Goal: Check status: Check status

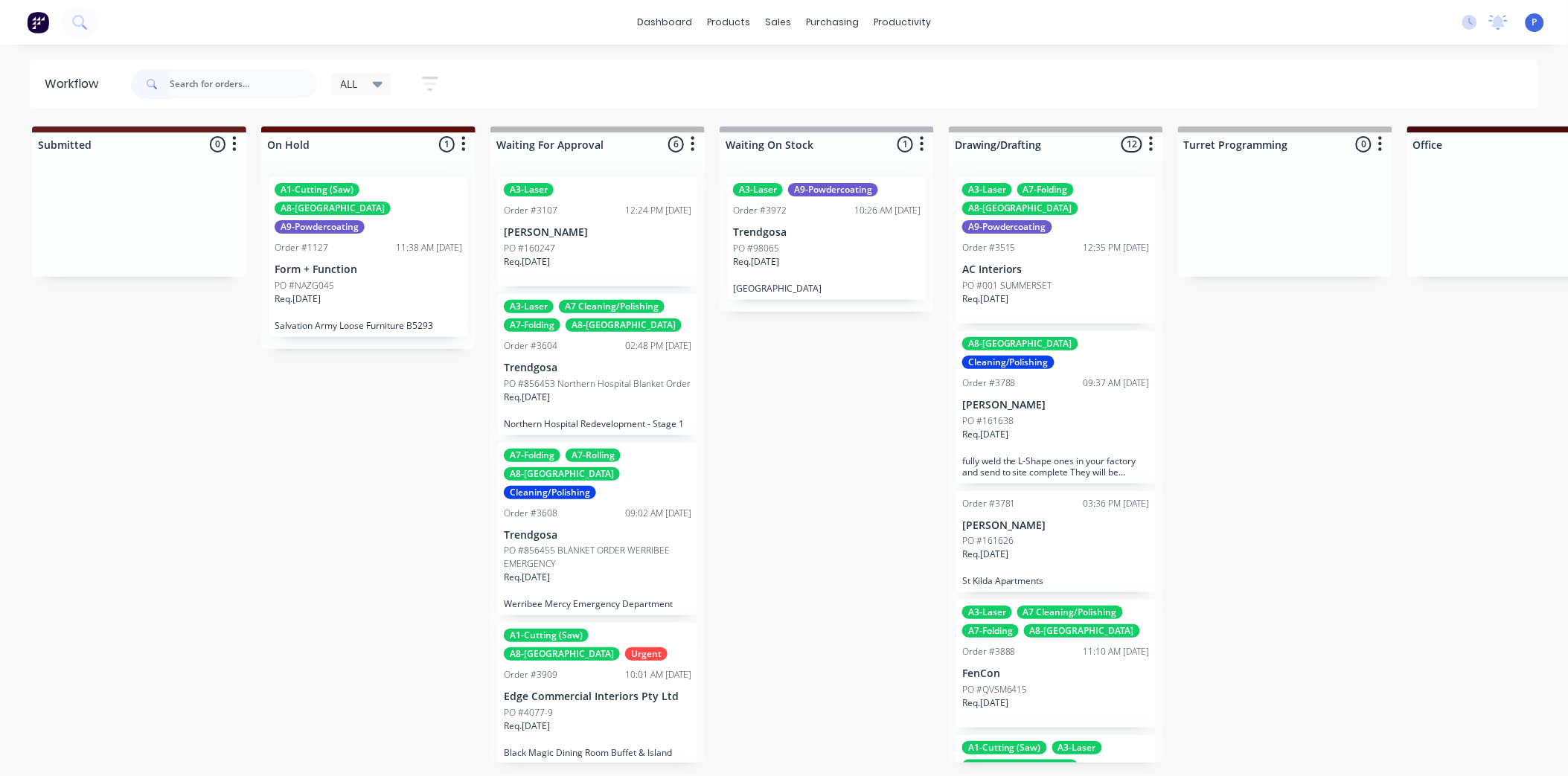
click at [262, 85] on input "text" at bounding box center [243, 84] width 147 height 30
click at [264, 84] on input "text" at bounding box center [243, 84] width 147 height 30
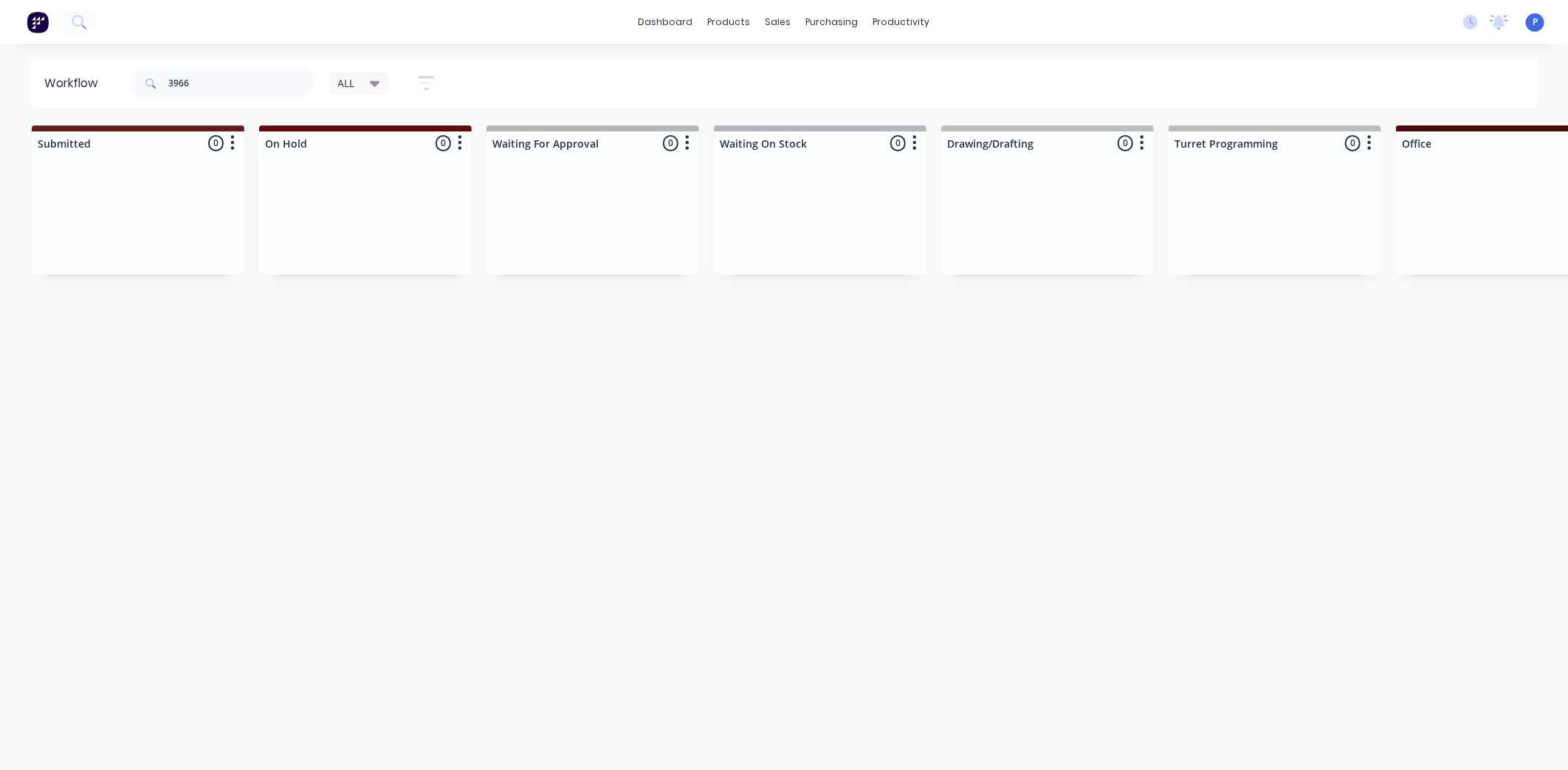
drag, startPoint x: 594, startPoint y: 408, endPoint x: 461, endPoint y: 432, distance: 135.1
click at [222, 74] on input "3966" at bounding box center [241, 83] width 146 height 29
type input "3"
type input "3898"
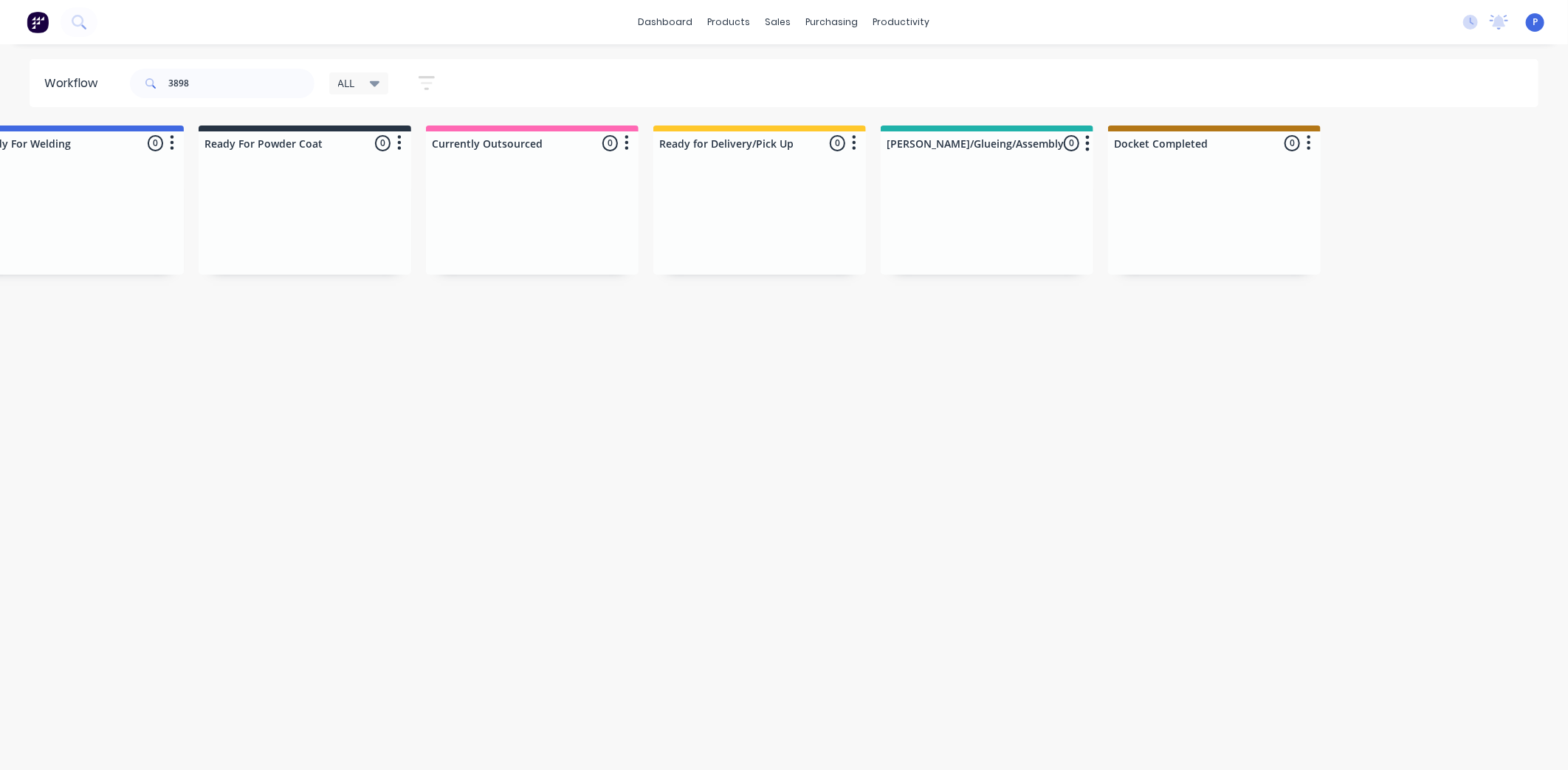
scroll to position [0, 3678]
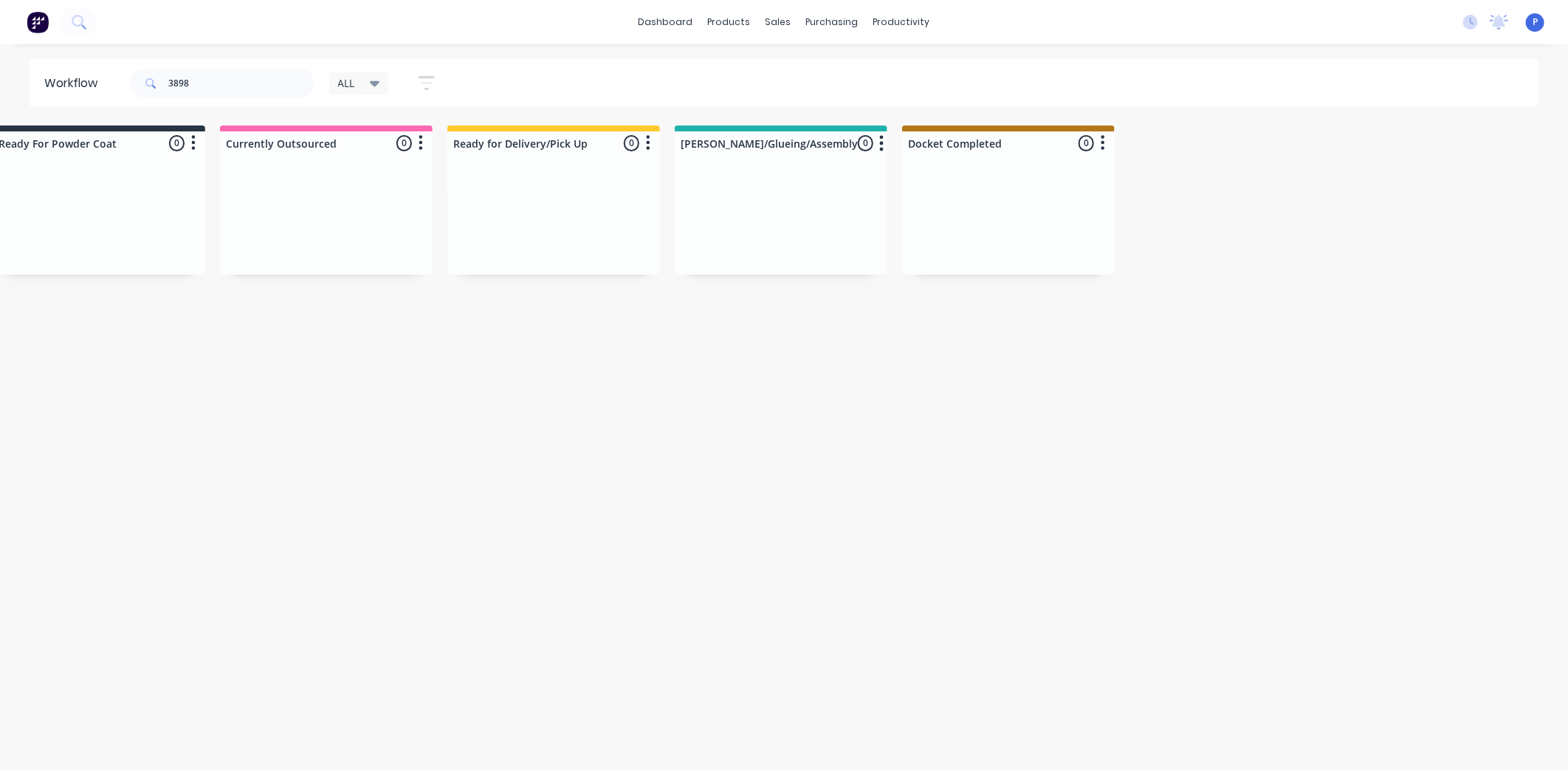
drag, startPoint x: 759, startPoint y: 400, endPoint x: 873, endPoint y: 402, distance: 114.0
click at [785, 25] on div "sales" at bounding box center [779, 22] width 41 height 22
click at [822, 68] on div "Sales Orders" at bounding box center [834, 71] width 60 height 13
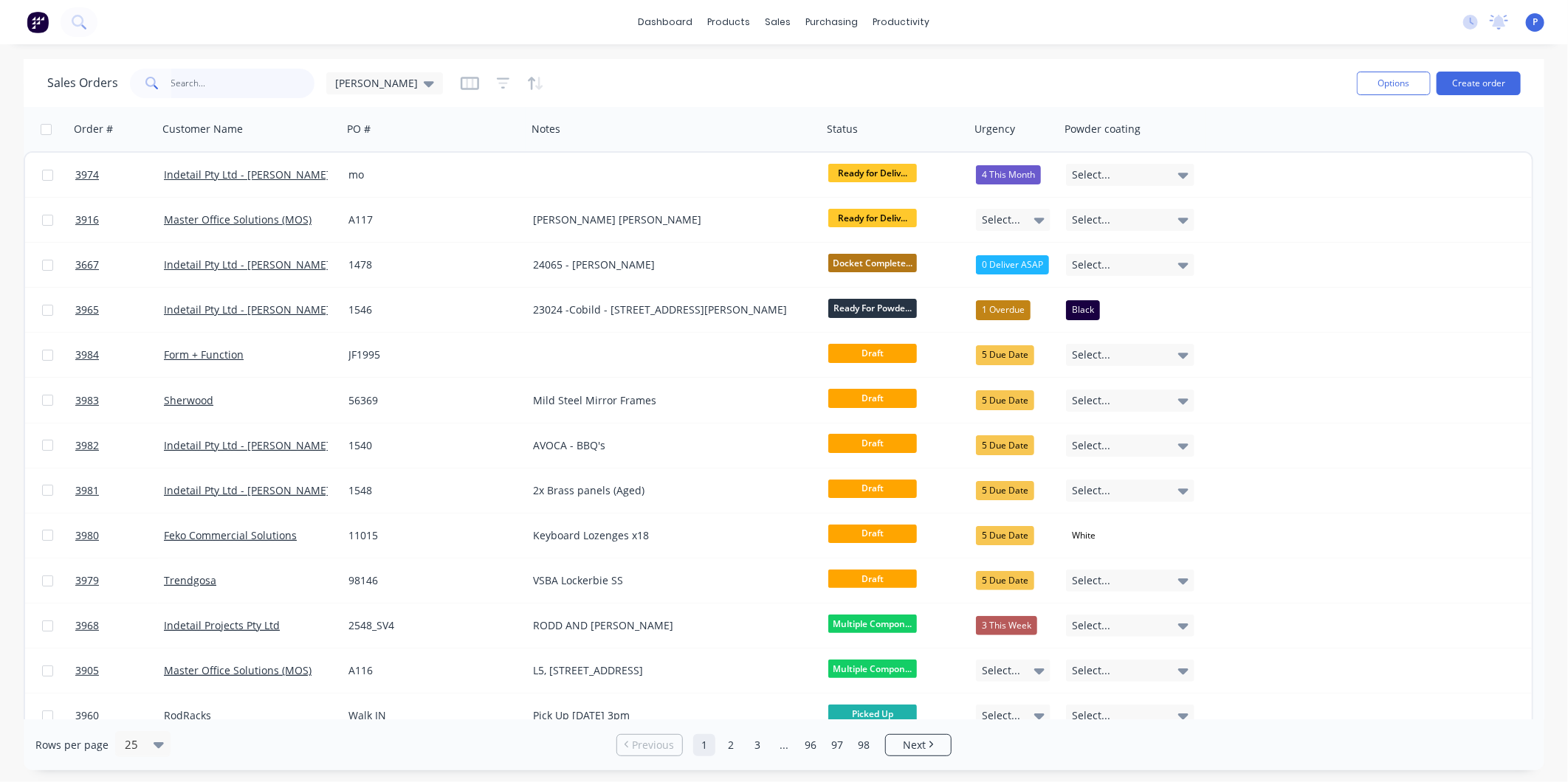
click at [207, 84] on input "text" at bounding box center [243, 83] width 144 height 29
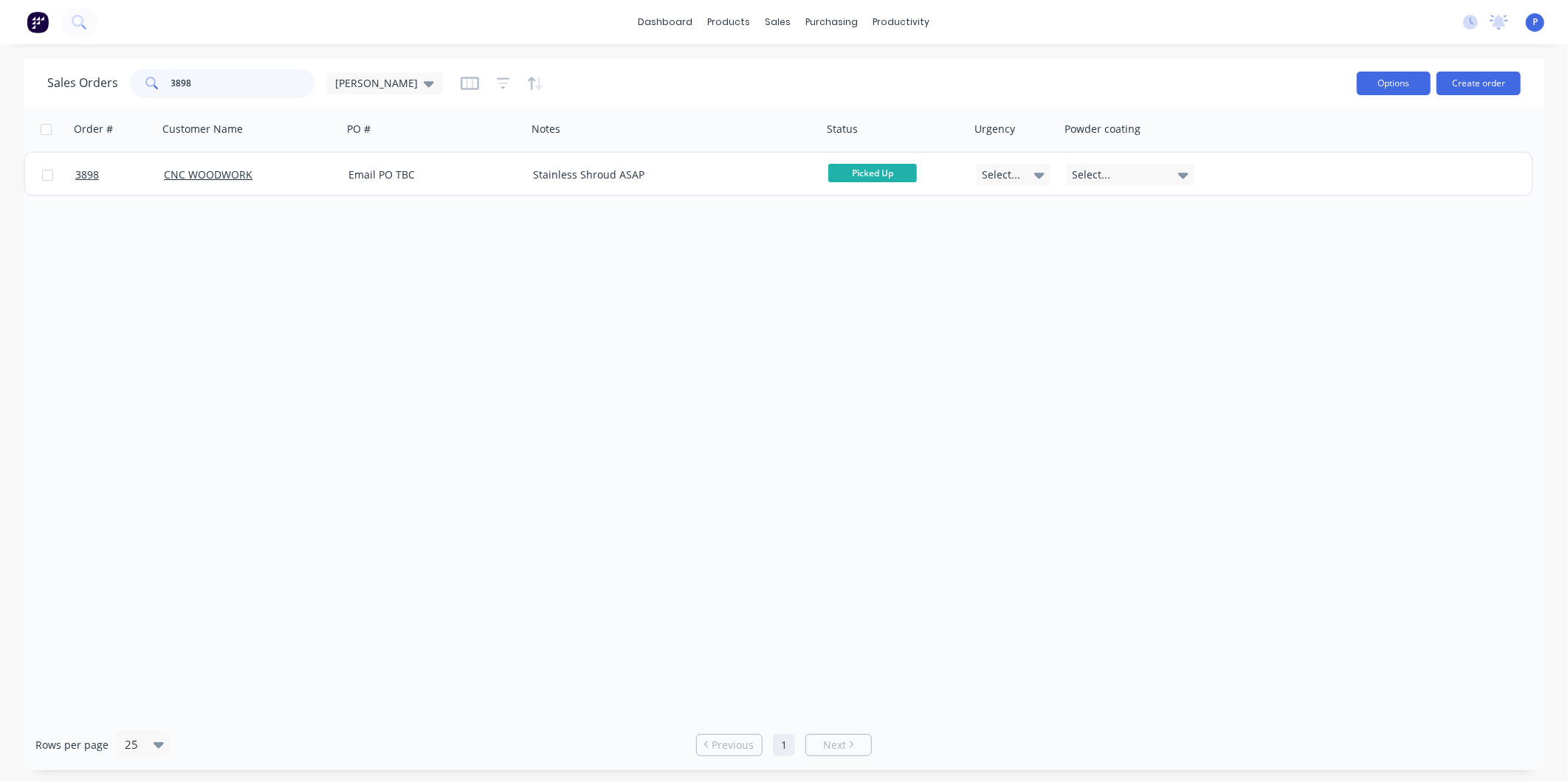
type input "3898"
click at [1383, 82] on button "Options" at bounding box center [1394, 83] width 74 height 24
click at [920, 76] on div "Workflow" at bounding box center [928, 71] width 44 height 13
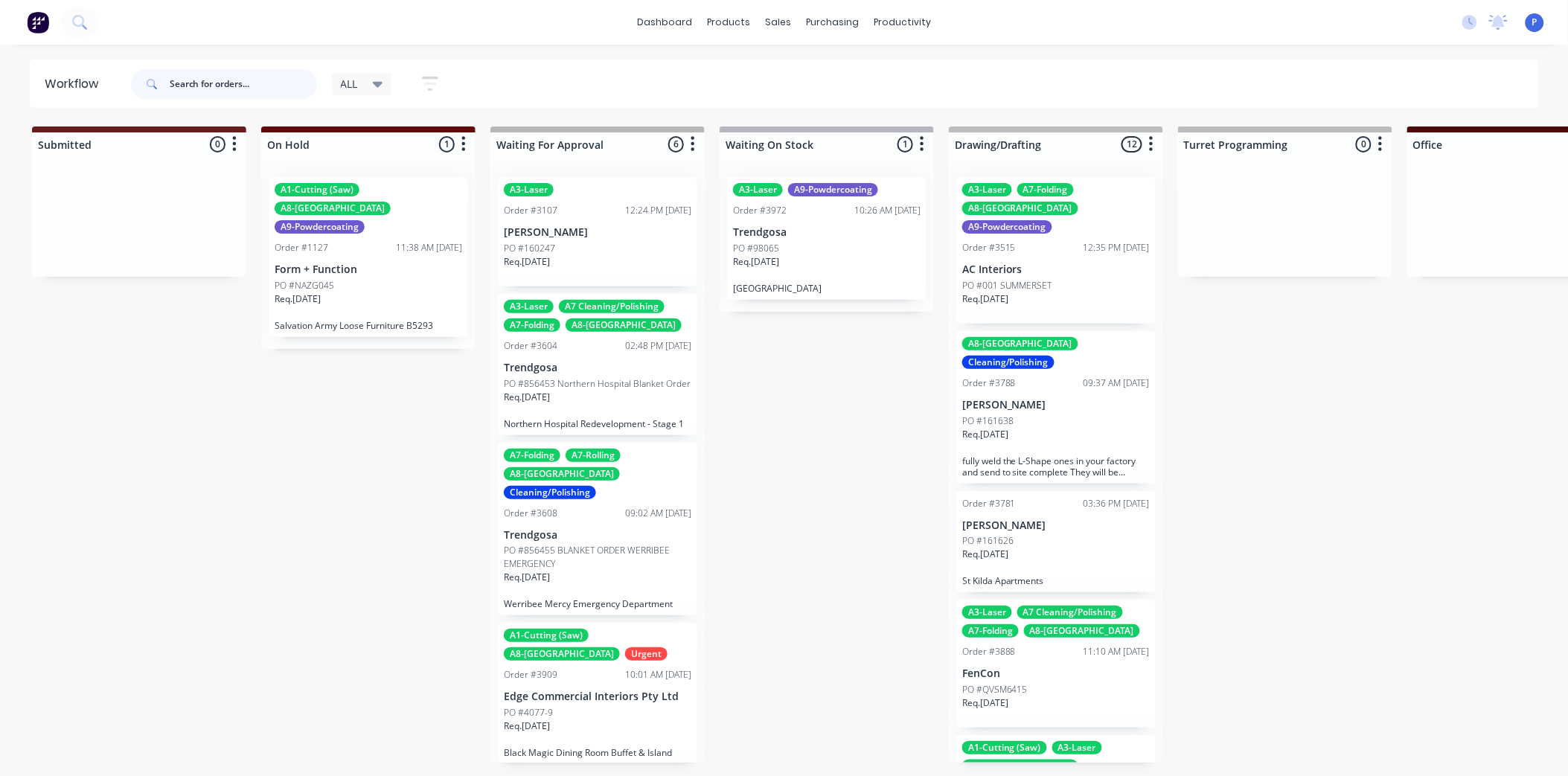
click at [264, 70] on input "text" at bounding box center [243, 84] width 147 height 30
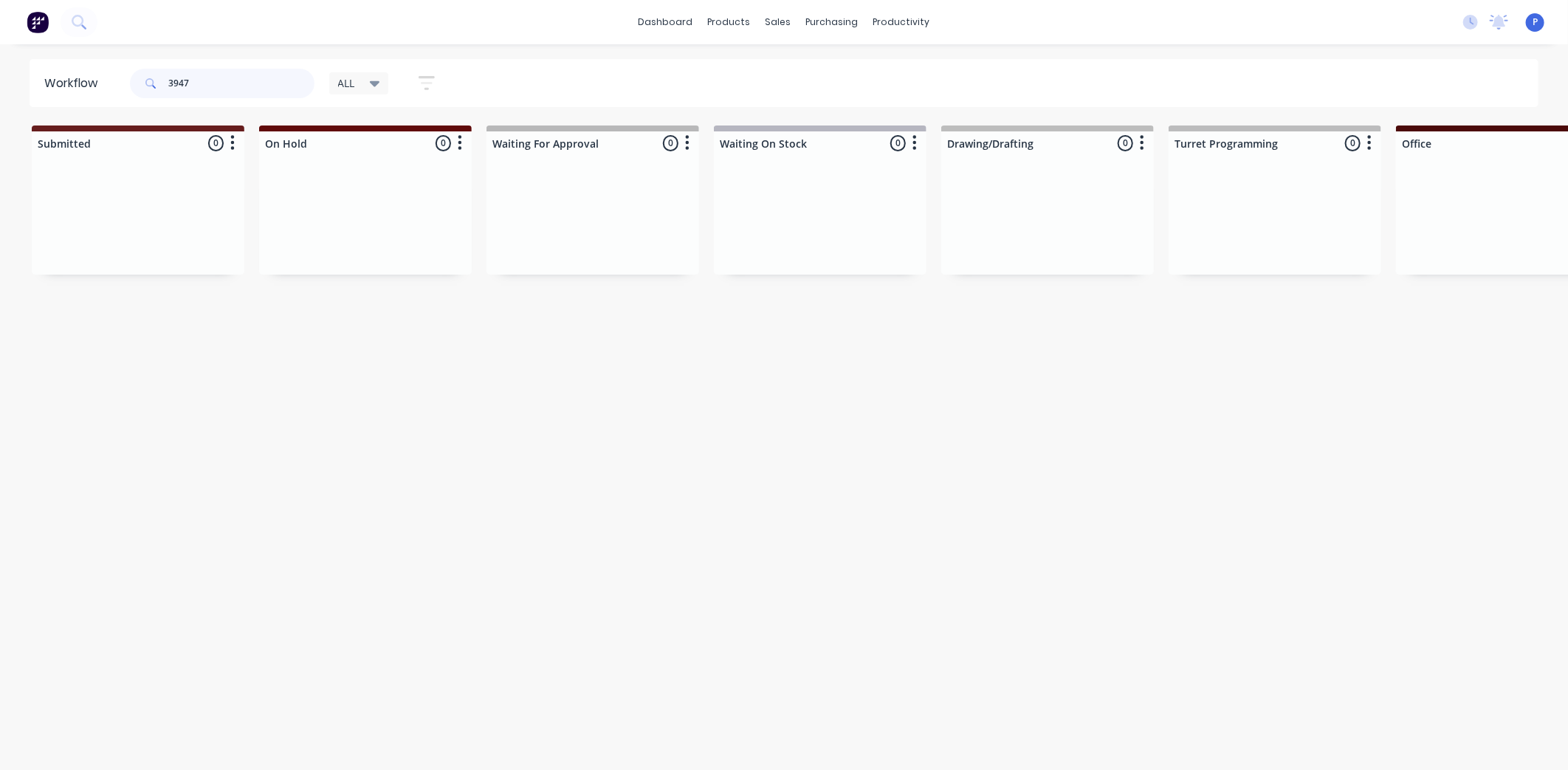
type input "3947"
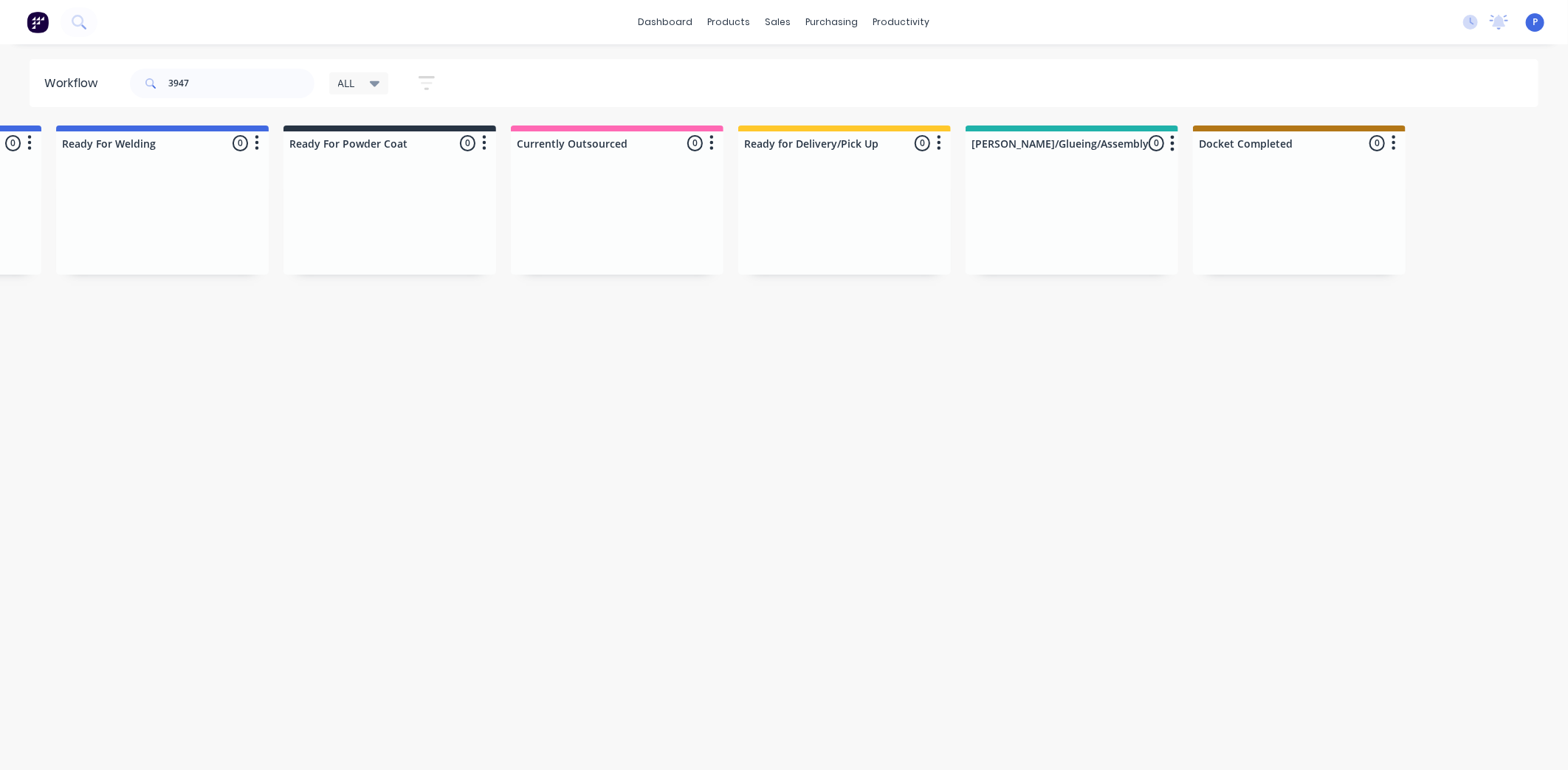
scroll to position [0, 3678]
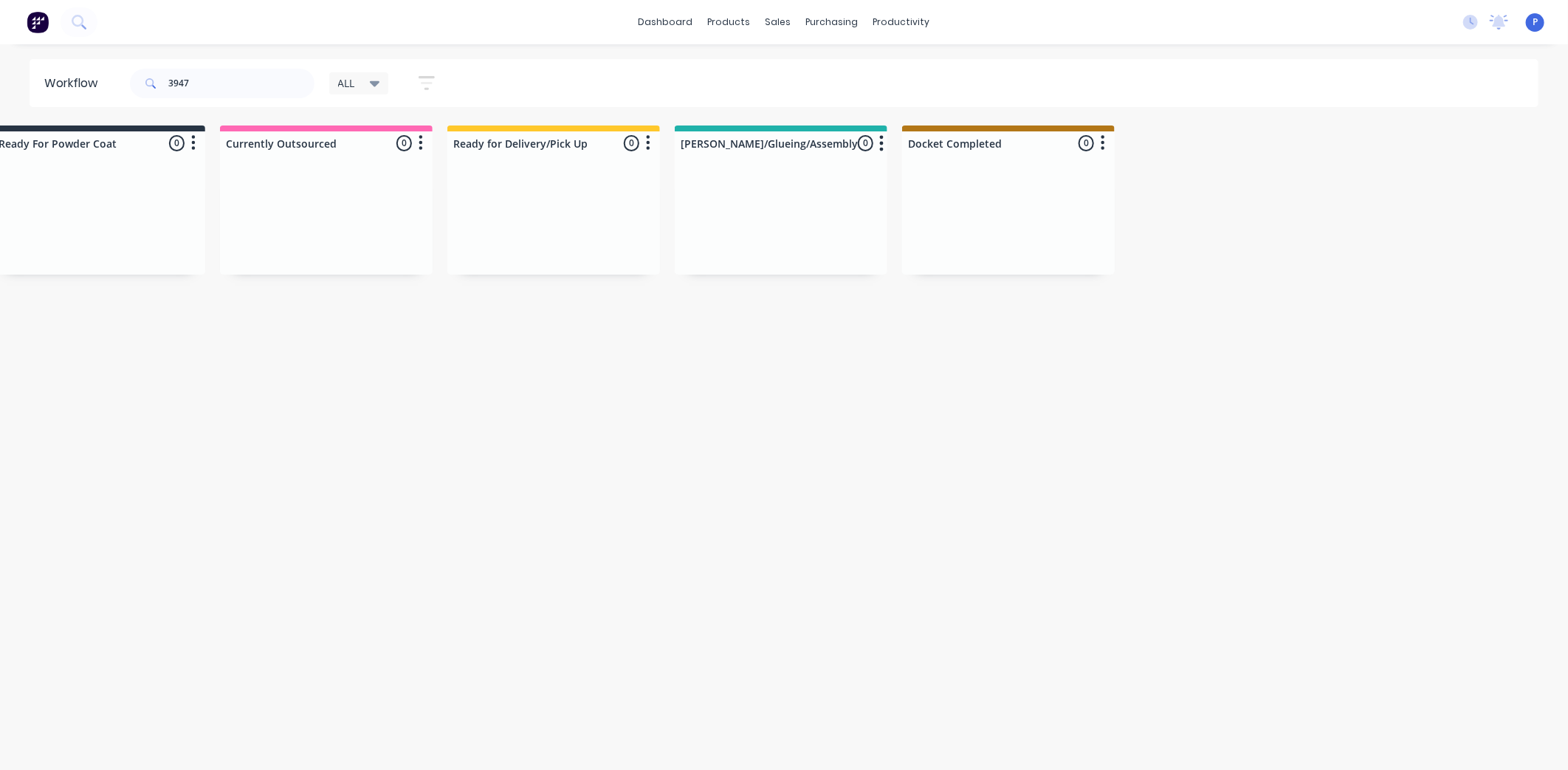
drag, startPoint x: 621, startPoint y: 407, endPoint x: 733, endPoint y: 416, distance: 112.4
click at [826, 73] on div "Sales Orders" at bounding box center [834, 71] width 60 height 13
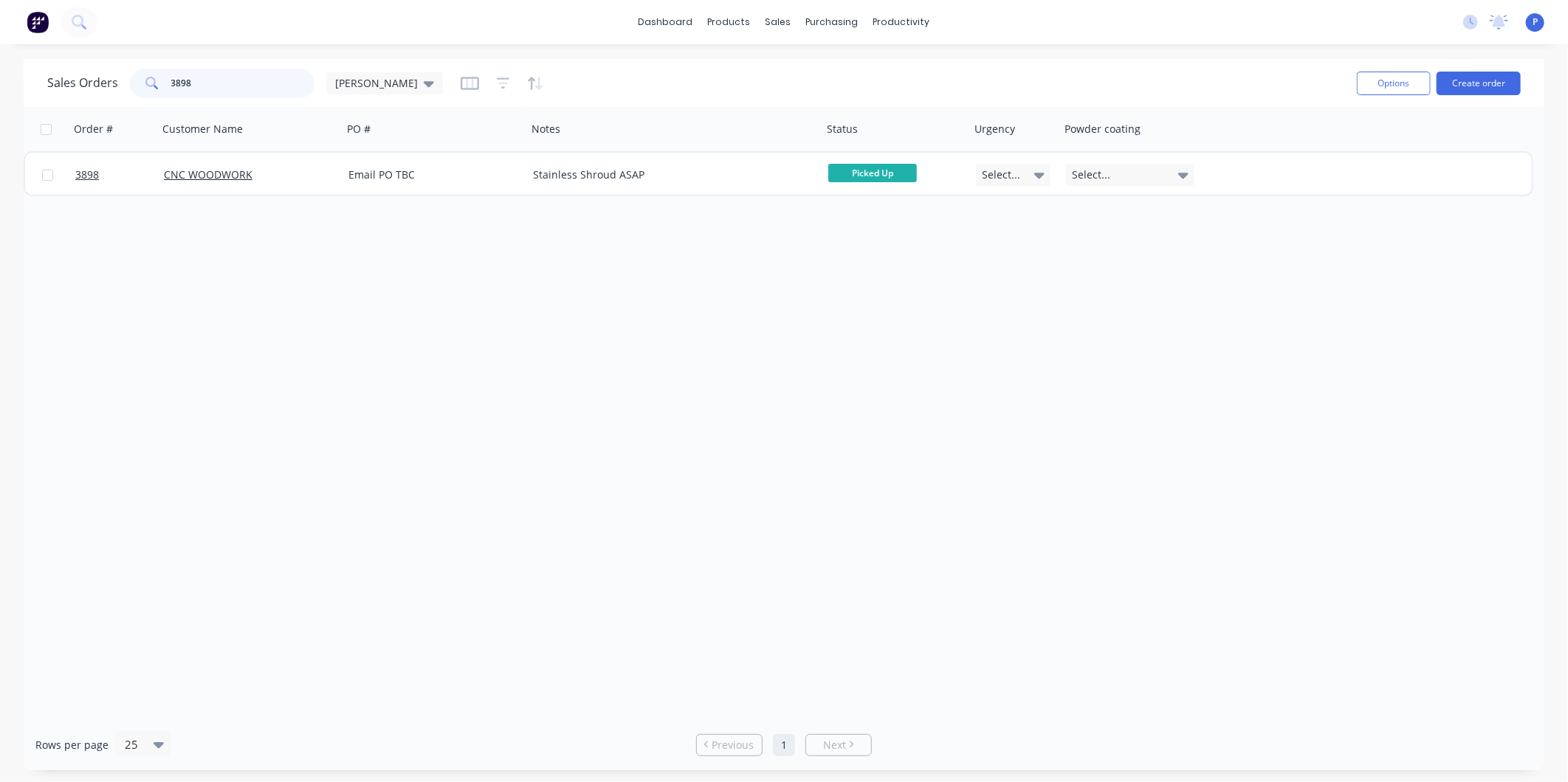
click at [215, 75] on input "3898" at bounding box center [243, 83] width 144 height 29
type input "3"
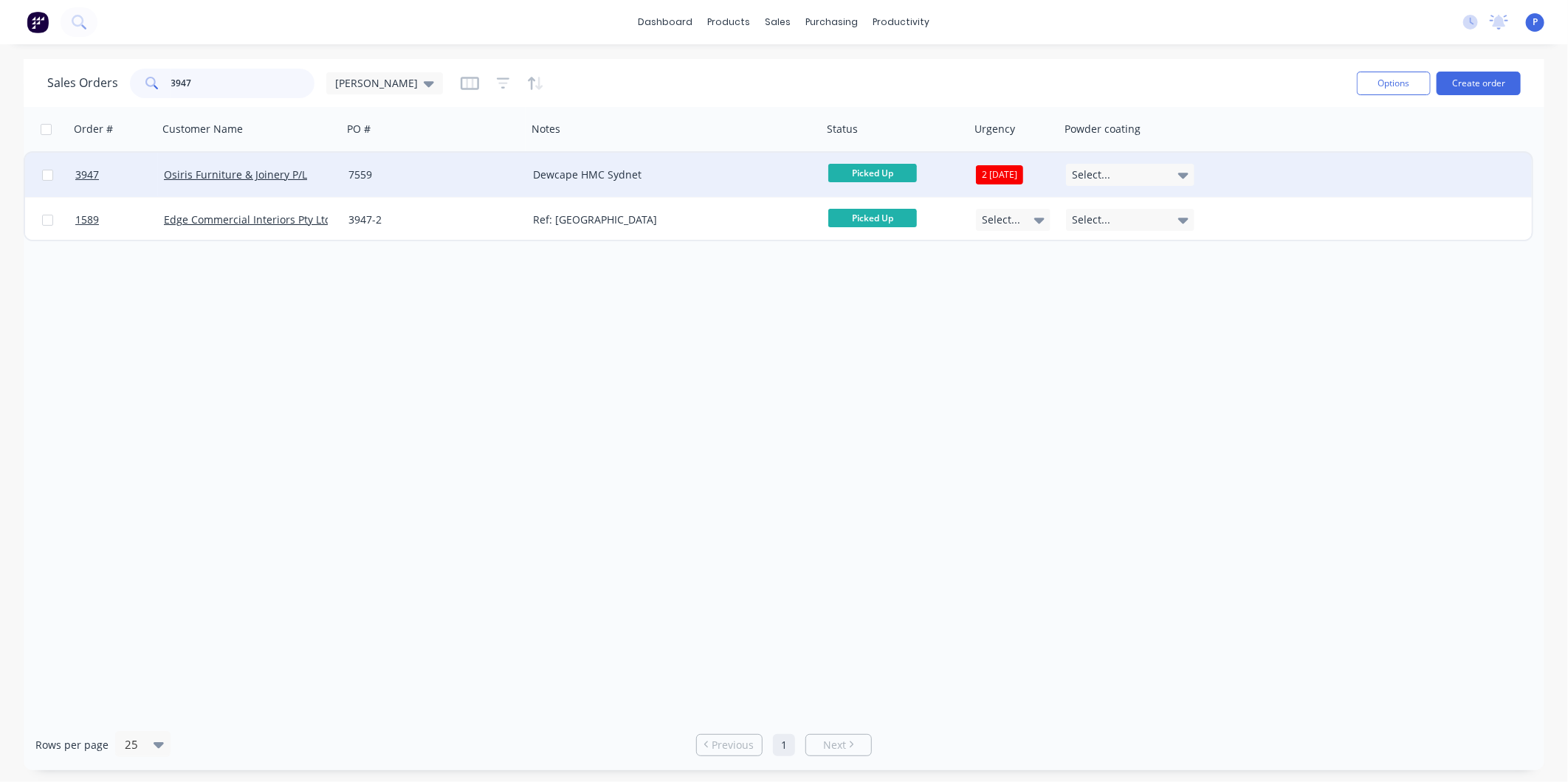
type input "3947"
click at [600, 175] on div "Dewcape HMC Sydnet" at bounding box center [667, 175] width 269 height 15
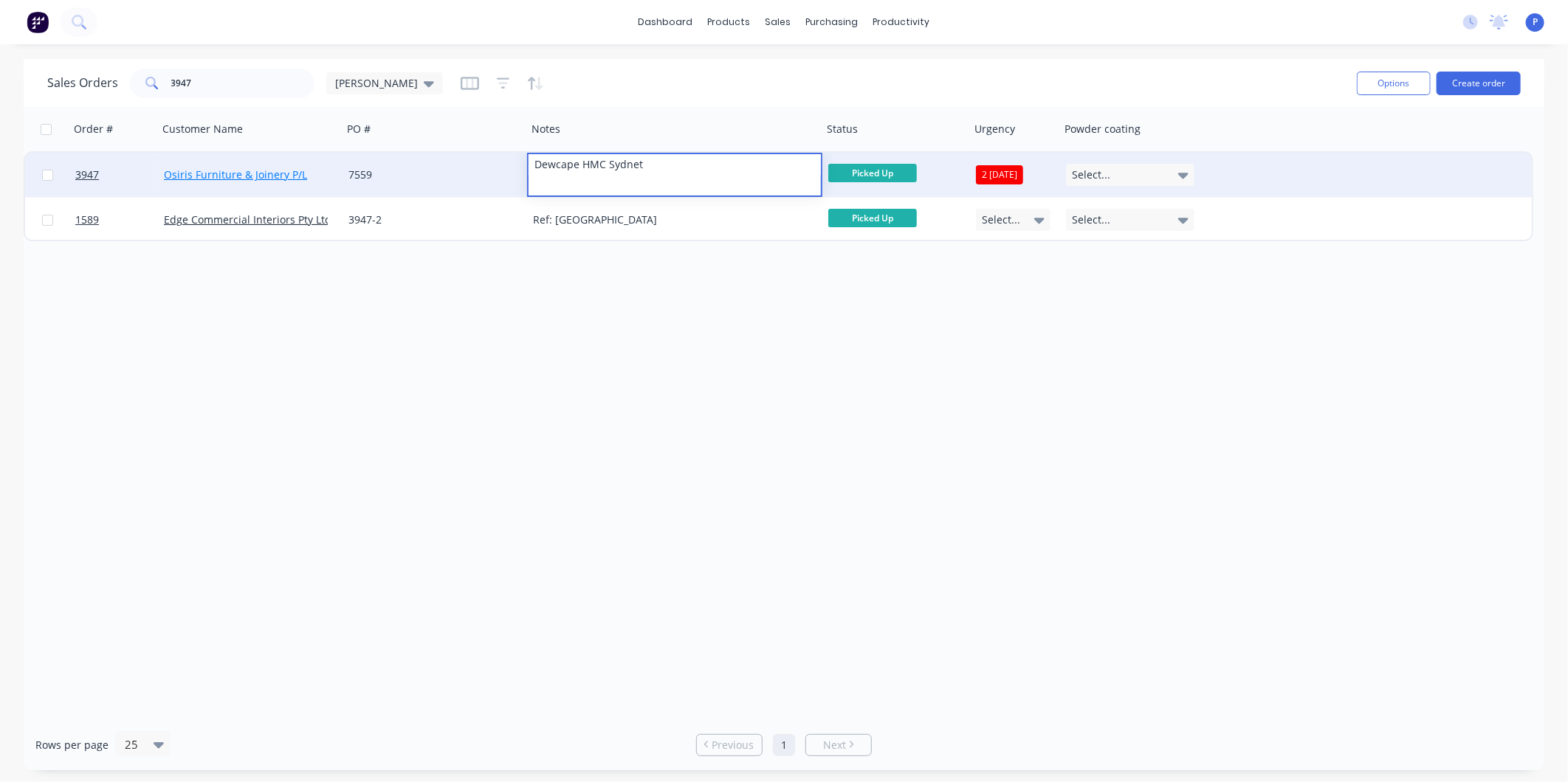
click at [284, 178] on link "Osiris Furniture & Joinery P/L" at bounding box center [236, 174] width 144 height 14
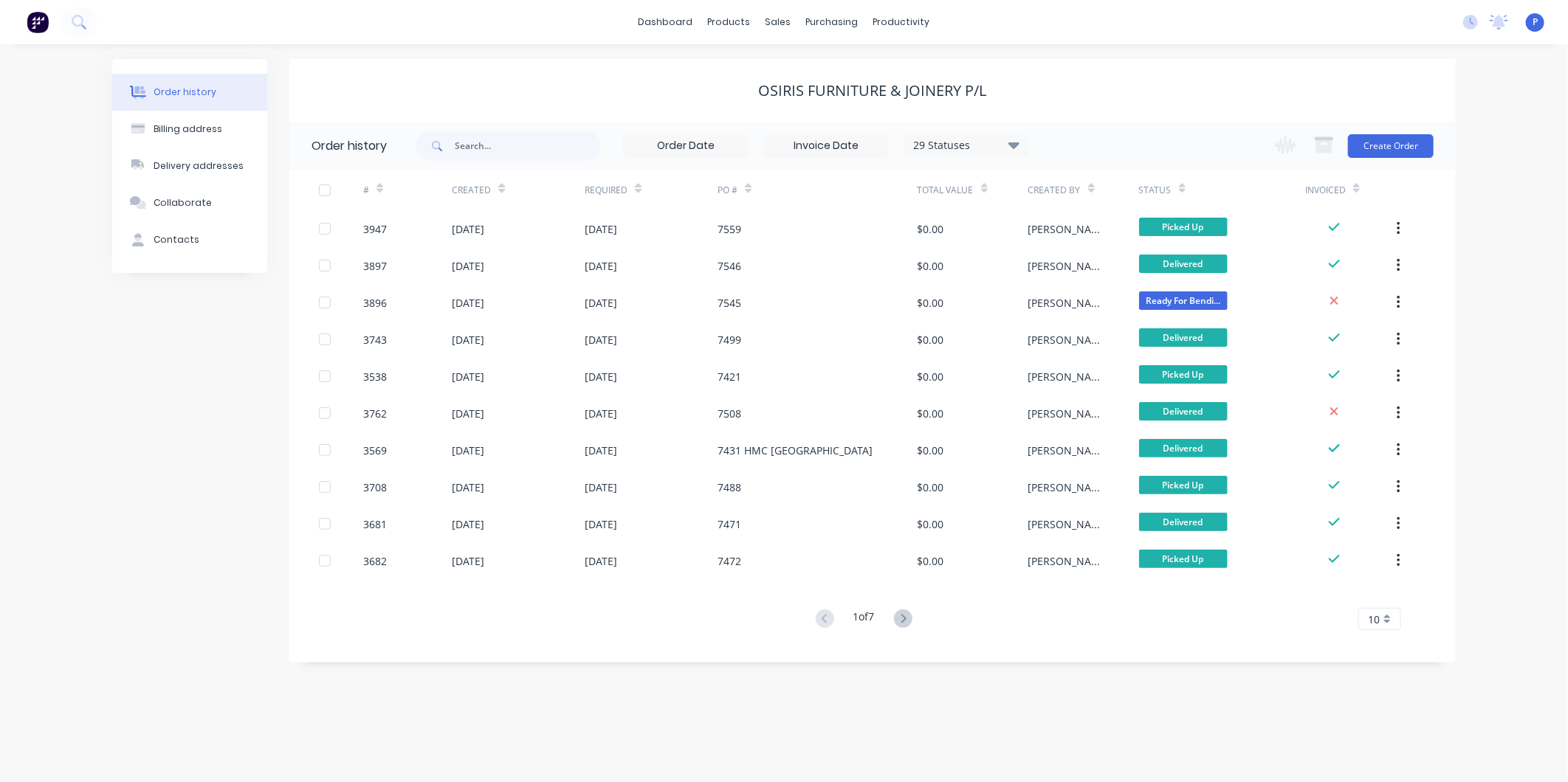
click at [124, 321] on div "Order history Billing address Delivery addresses Collaborate Contacts" at bounding box center [190, 360] width 155 height 603
click at [782, 20] on div "sales" at bounding box center [779, 22] width 41 height 22
click at [816, 59] on link "Sales Orders" at bounding box center [857, 70] width 196 height 29
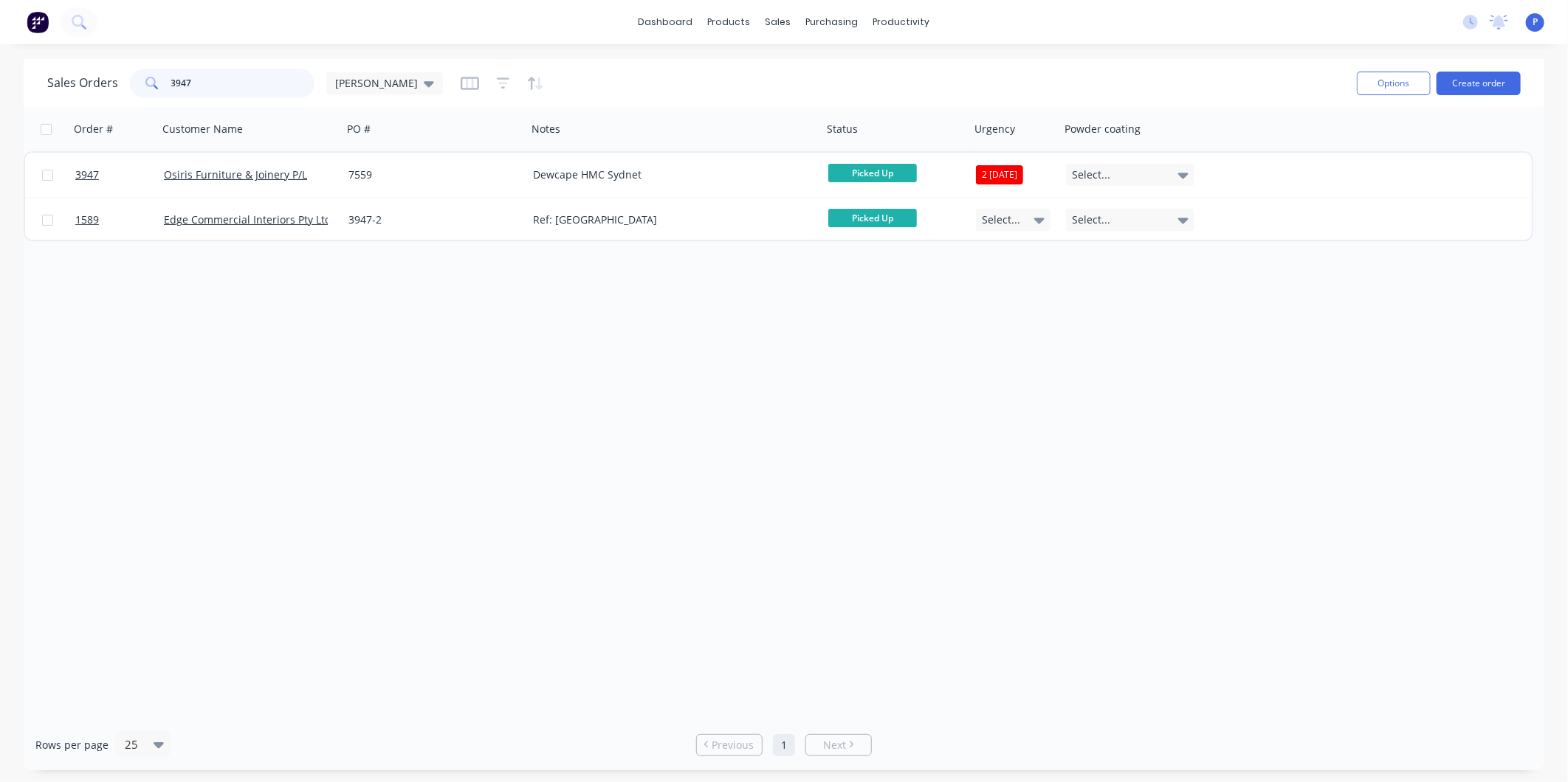
click at [208, 80] on input "3947" at bounding box center [243, 83] width 144 height 29
type input "3"
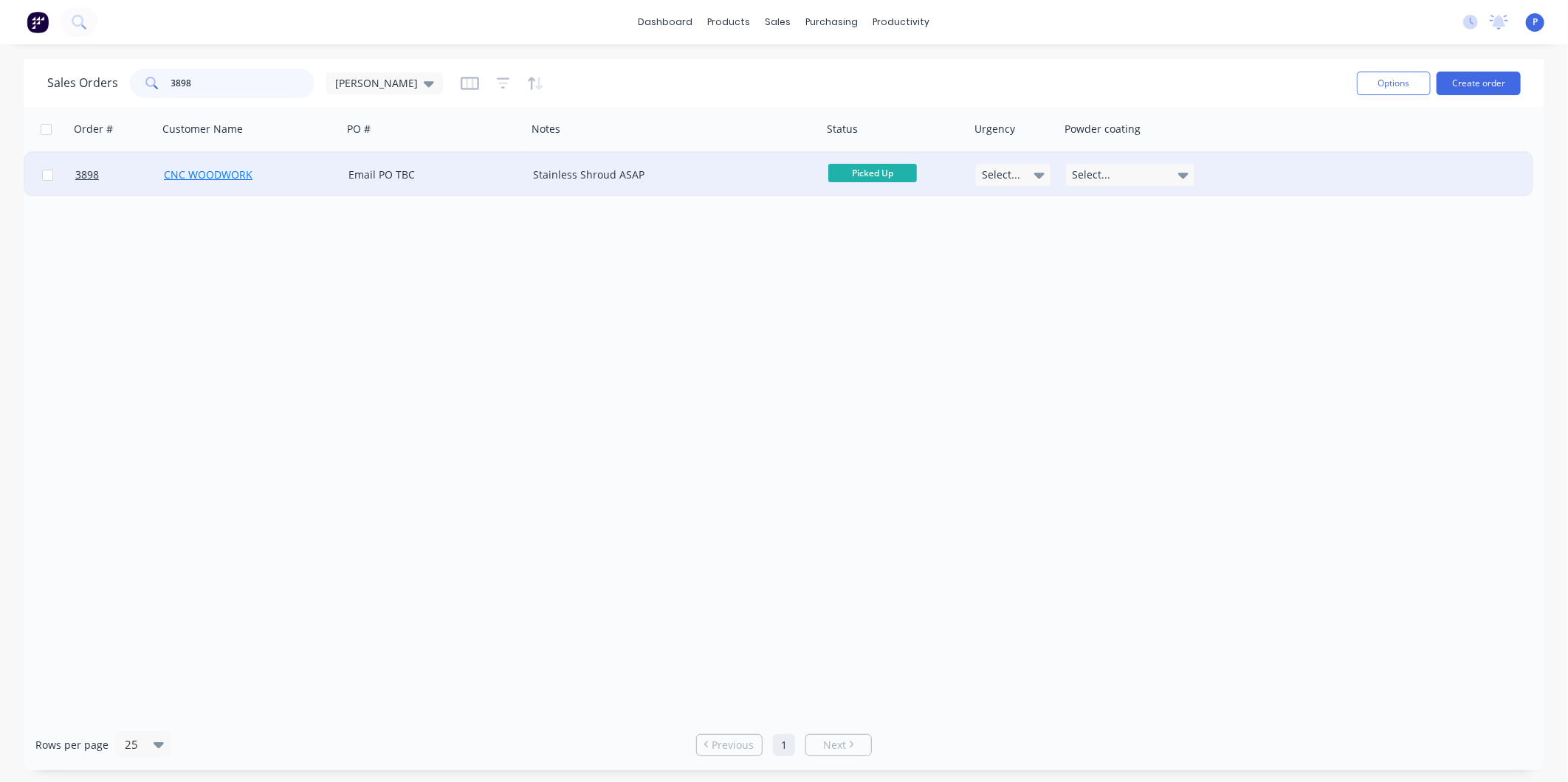
type input "3898"
click at [189, 175] on link "CNC WOODWORK" at bounding box center [208, 174] width 89 height 14
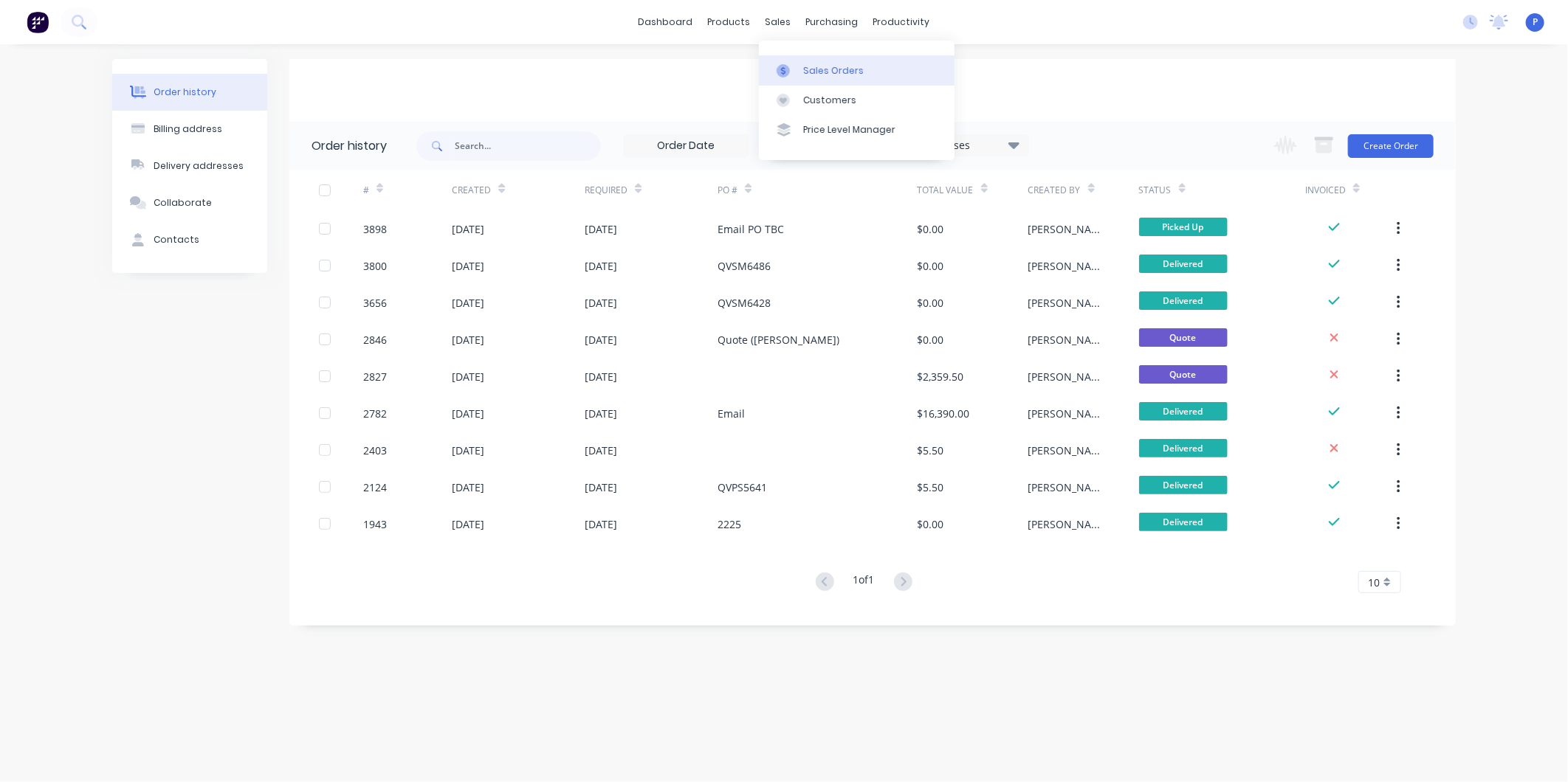
click at [824, 76] on div "Sales Orders" at bounding box center [834, 71] width 60 height 13
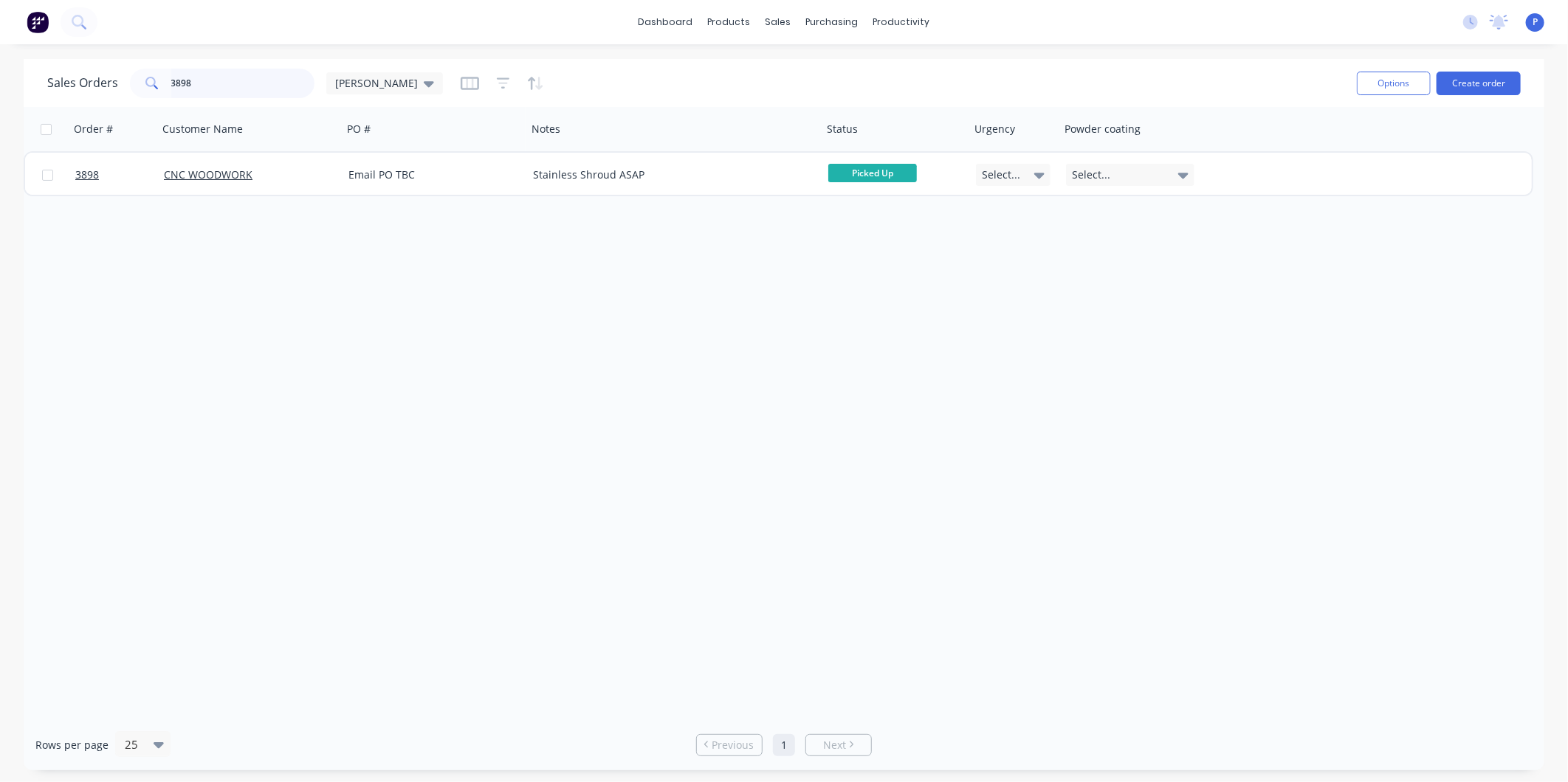
click at [192, 85] on input "3898" at bounding box center [243, 83] width 144 height 29
type input "3"
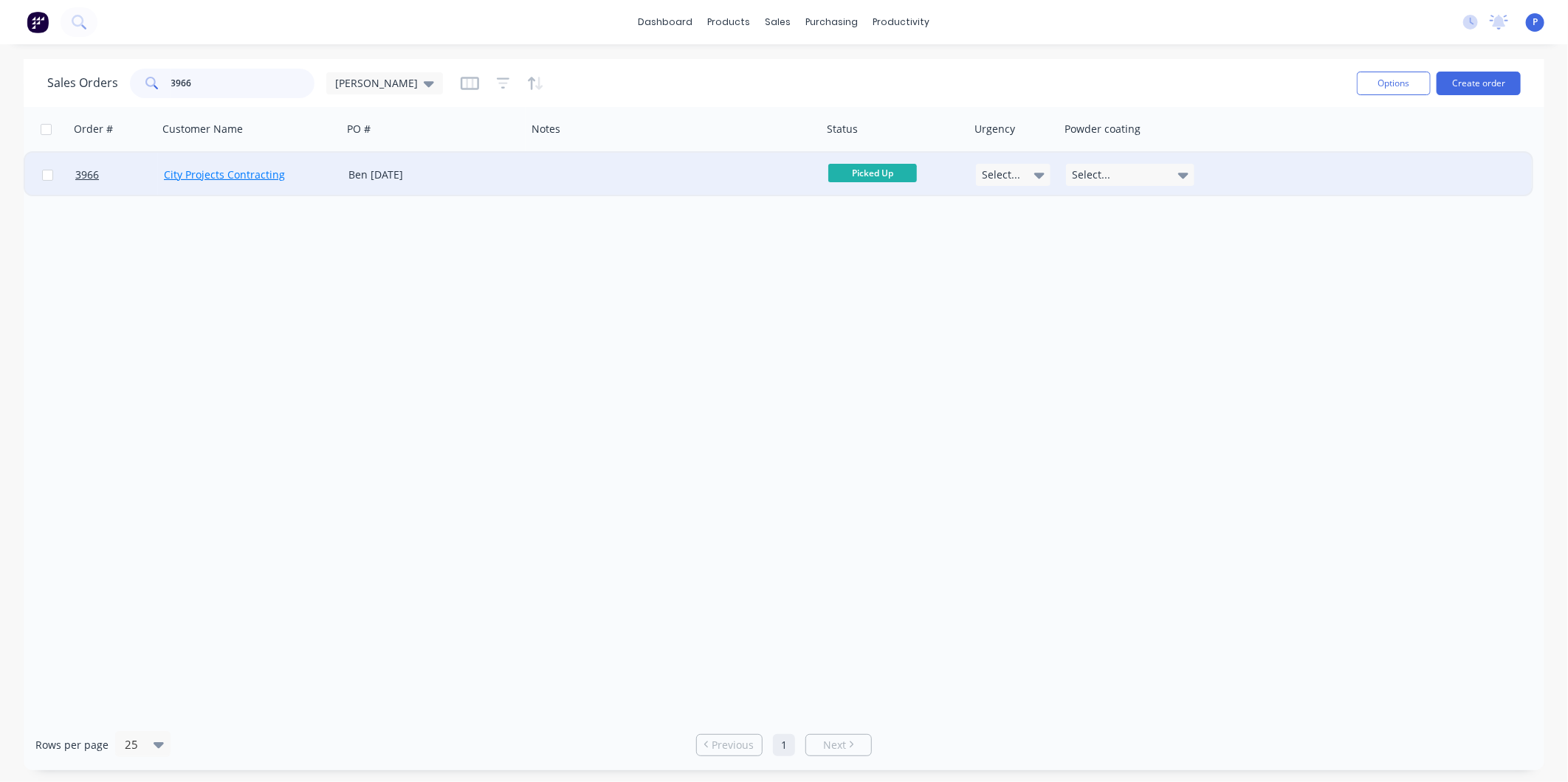
type input "3966"
click at [220, 175] on link "City Projects Contracting" at bounding box center [224, 174] width 121 height 14
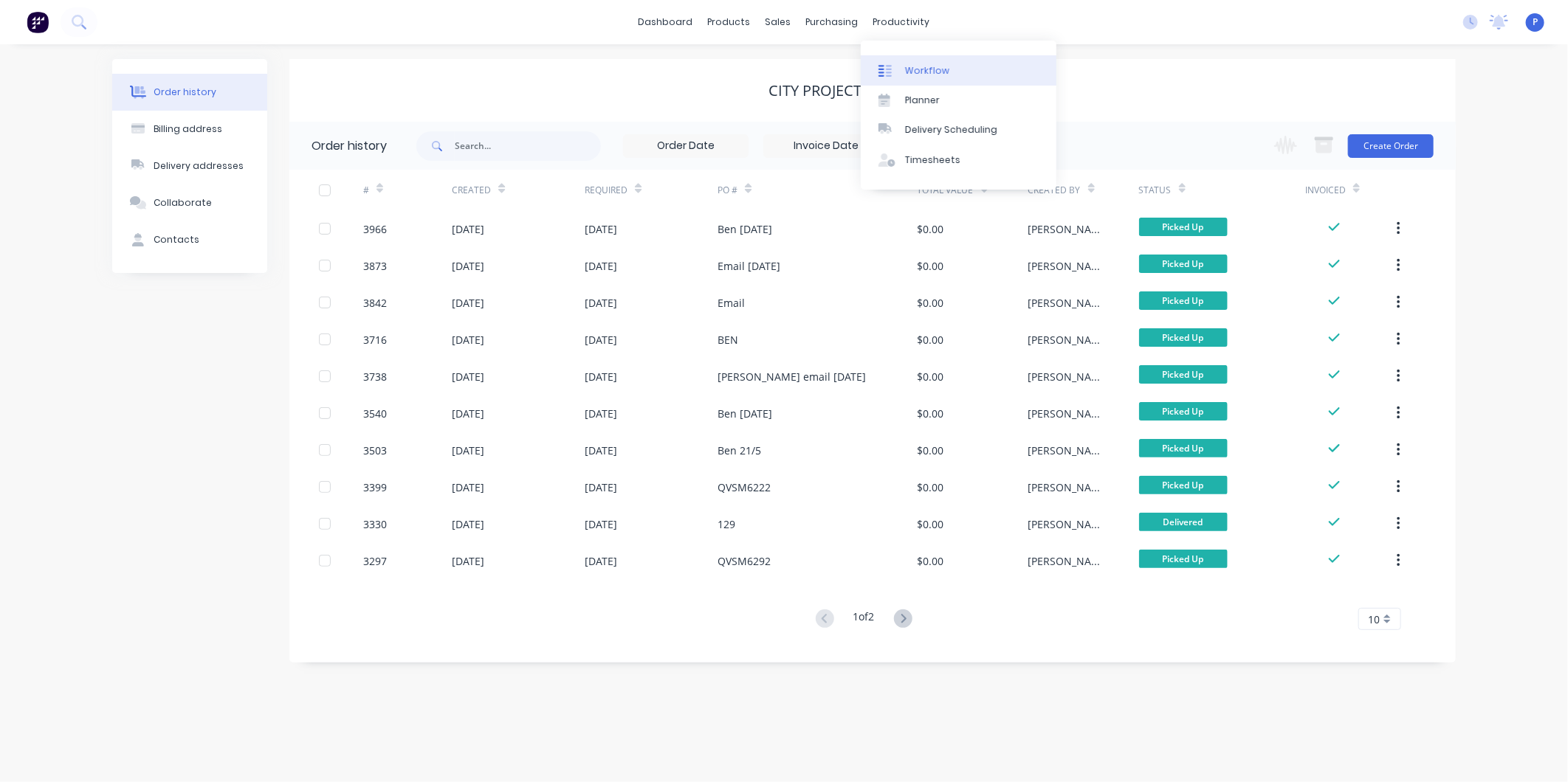
click at [911, 59] on link "Workflow" at bounding box center [959, 70] width 196 height 29
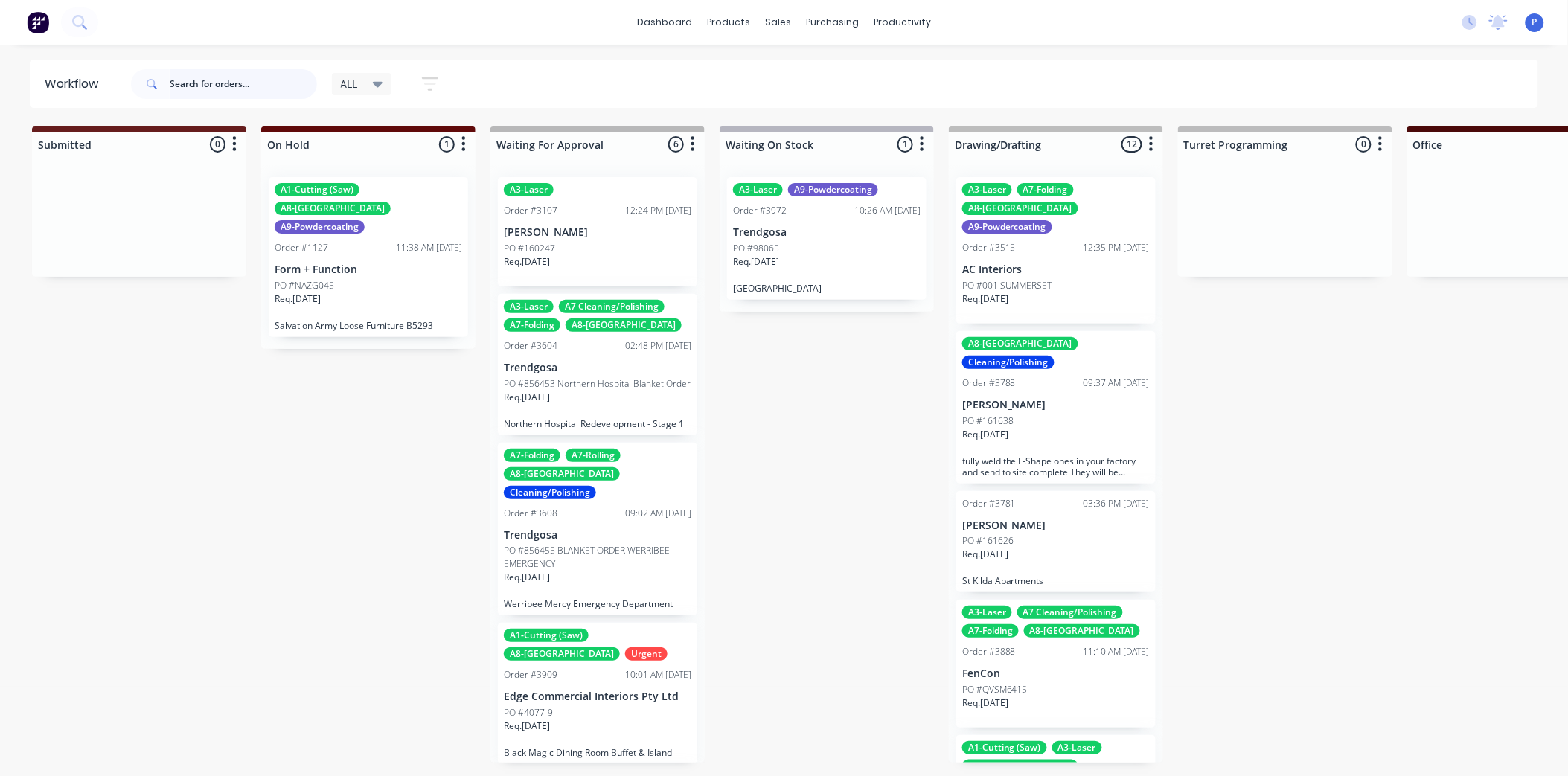
click at [225, 85] on input "text" at bounding box center [243, 84] width 147 height 30
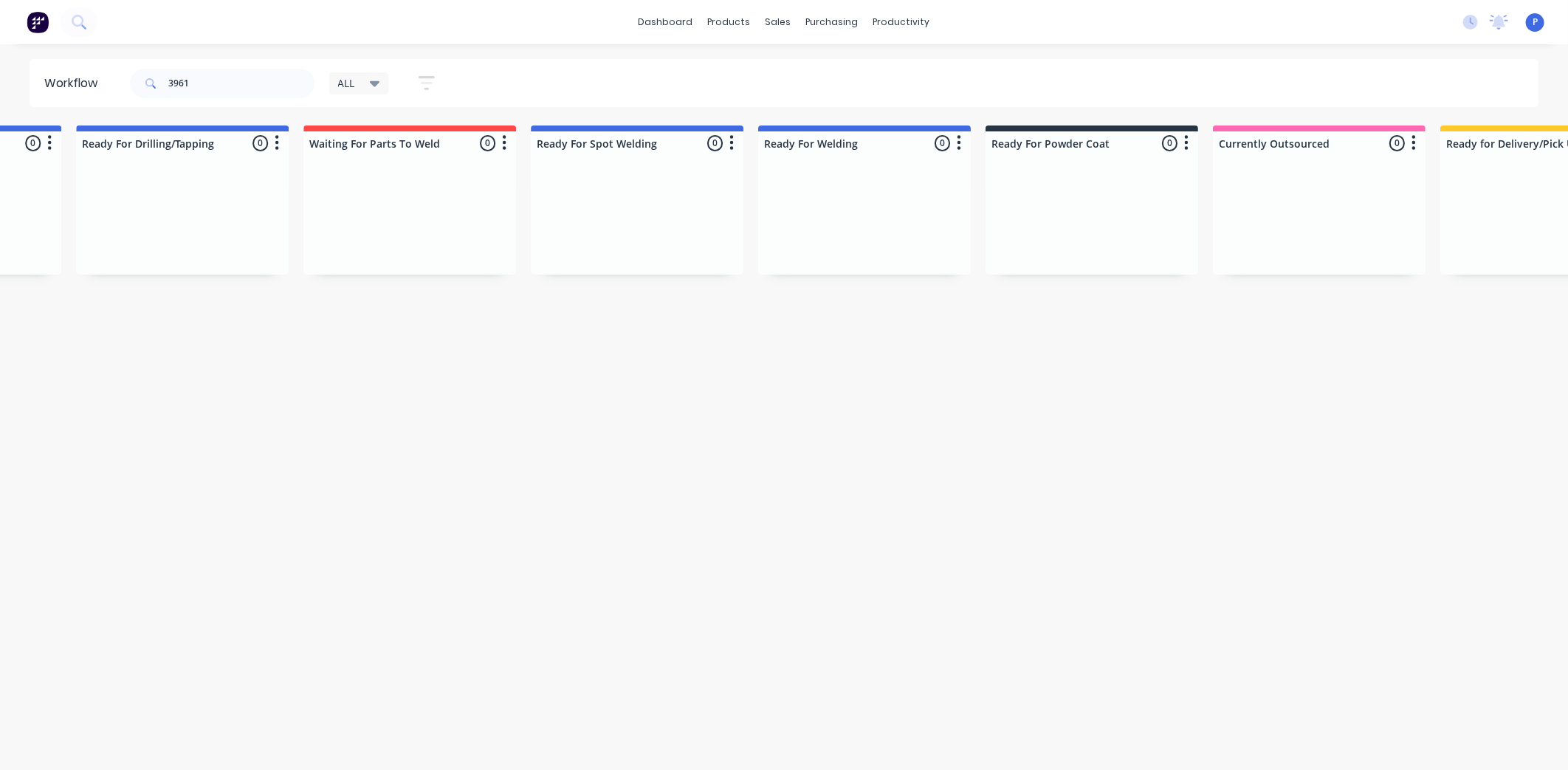
scroll to position [0, 3678]
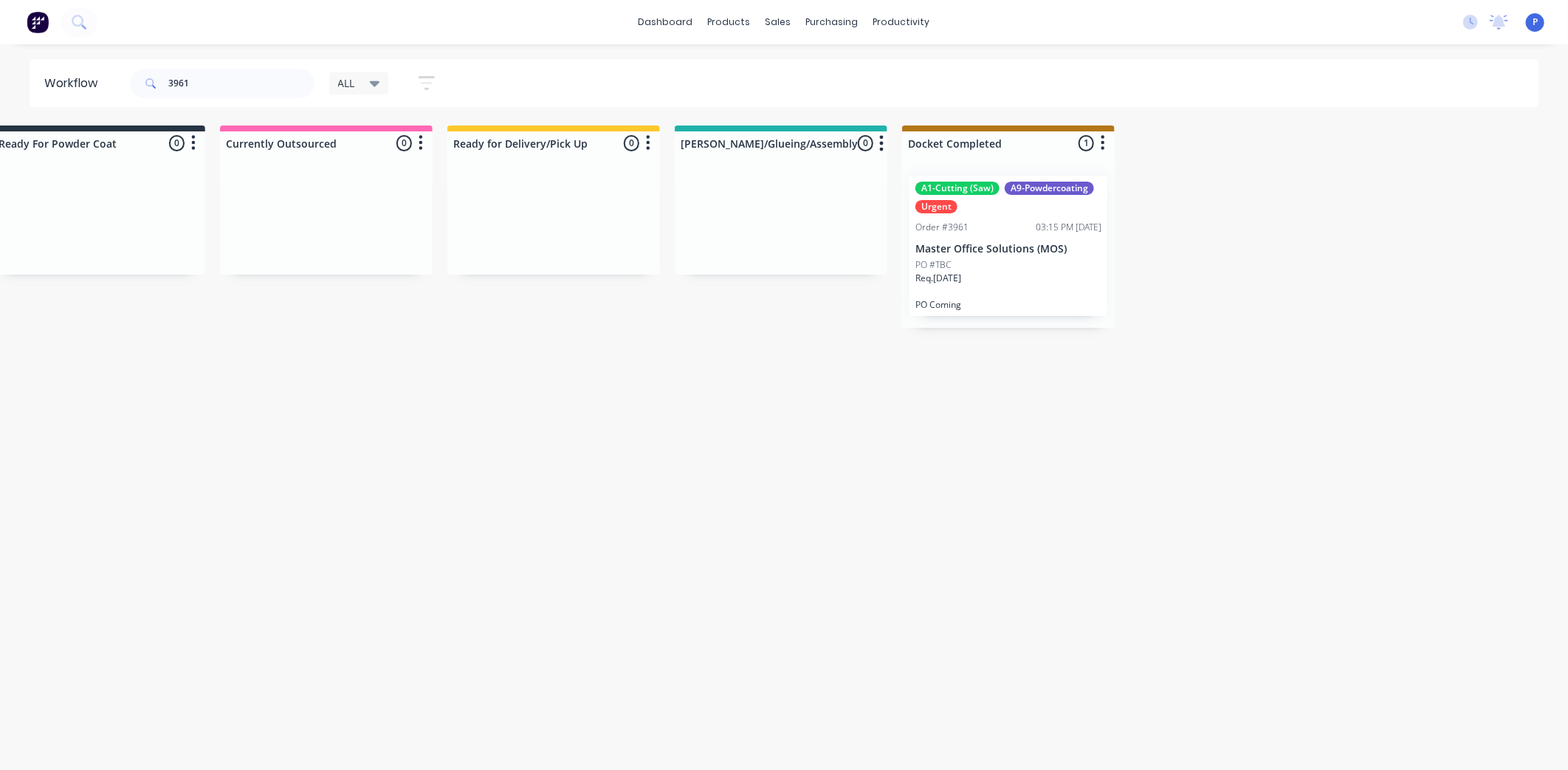
drag, startPoint x: 707, startPoint y: 313, endPoint x: 794, endPoint y: 343, distance: 92.0
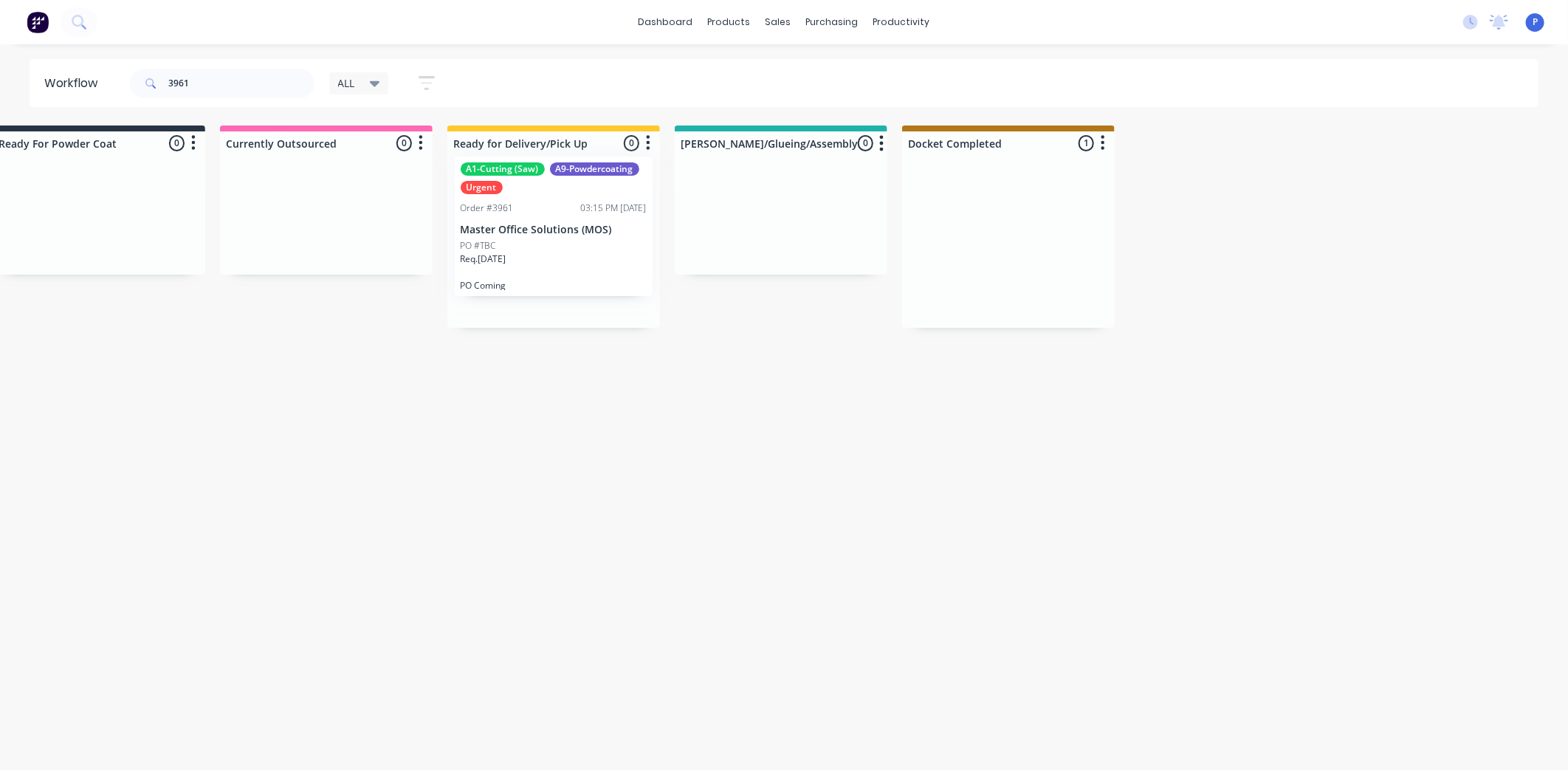
drag, startPoint x: 988, startPoint y: 260, endPoint x: 529, endPoint y: 245, distance: 459.2
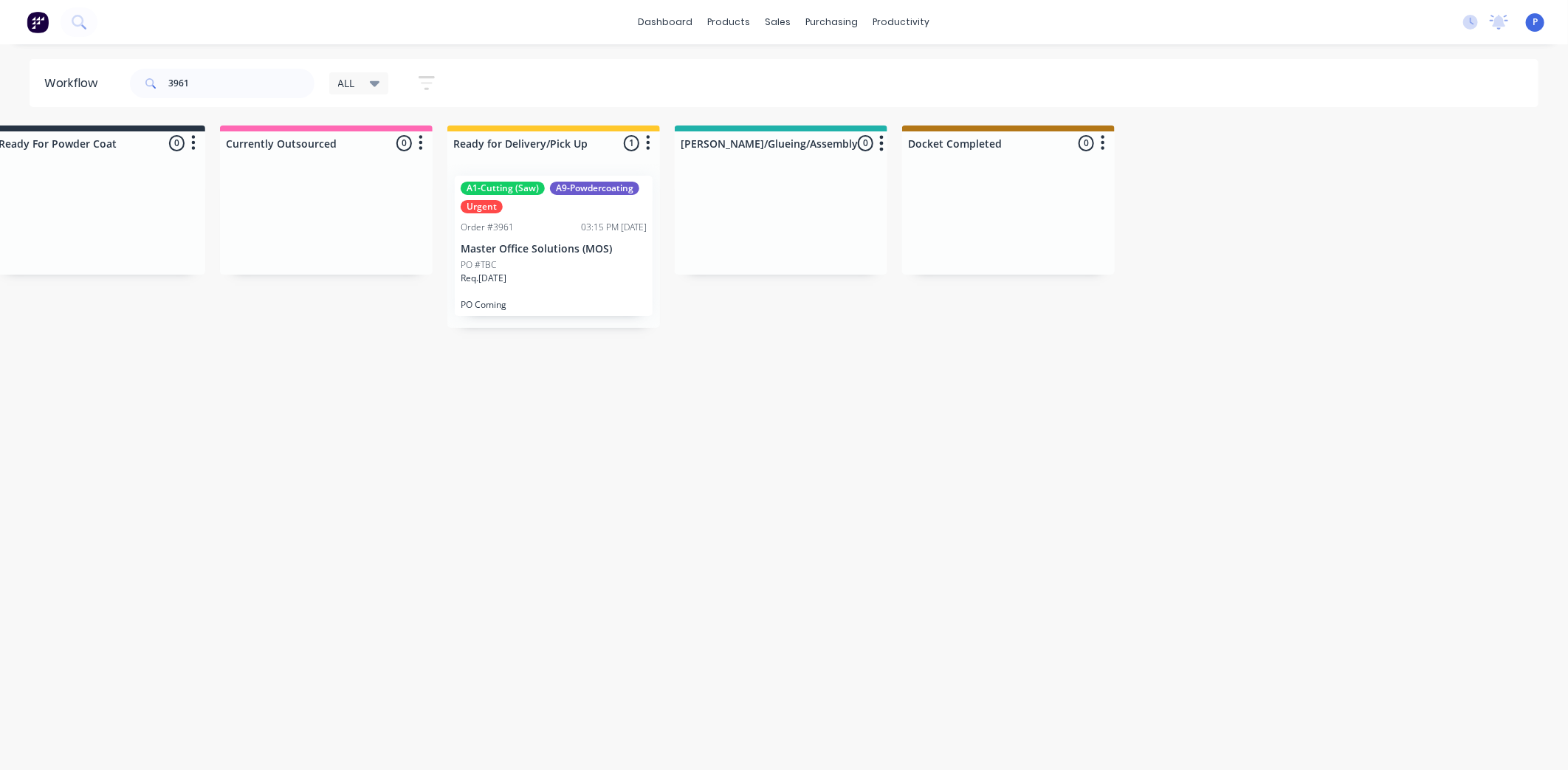
click at [525, 252] on p "Master Office Solutions (MOS)" at bounding box center [554, 249] width 186 height 12
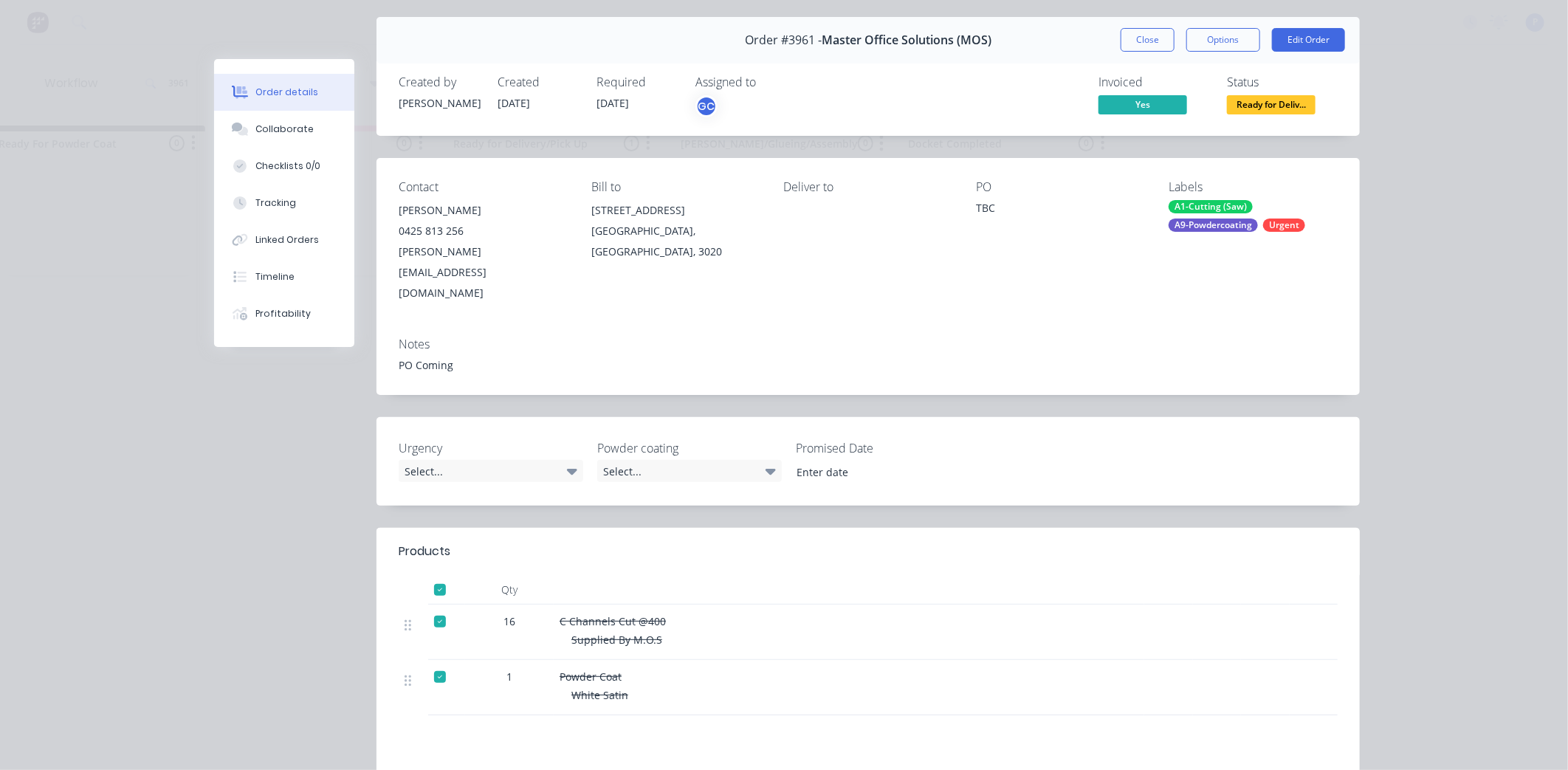
scroll to position [28, 0]
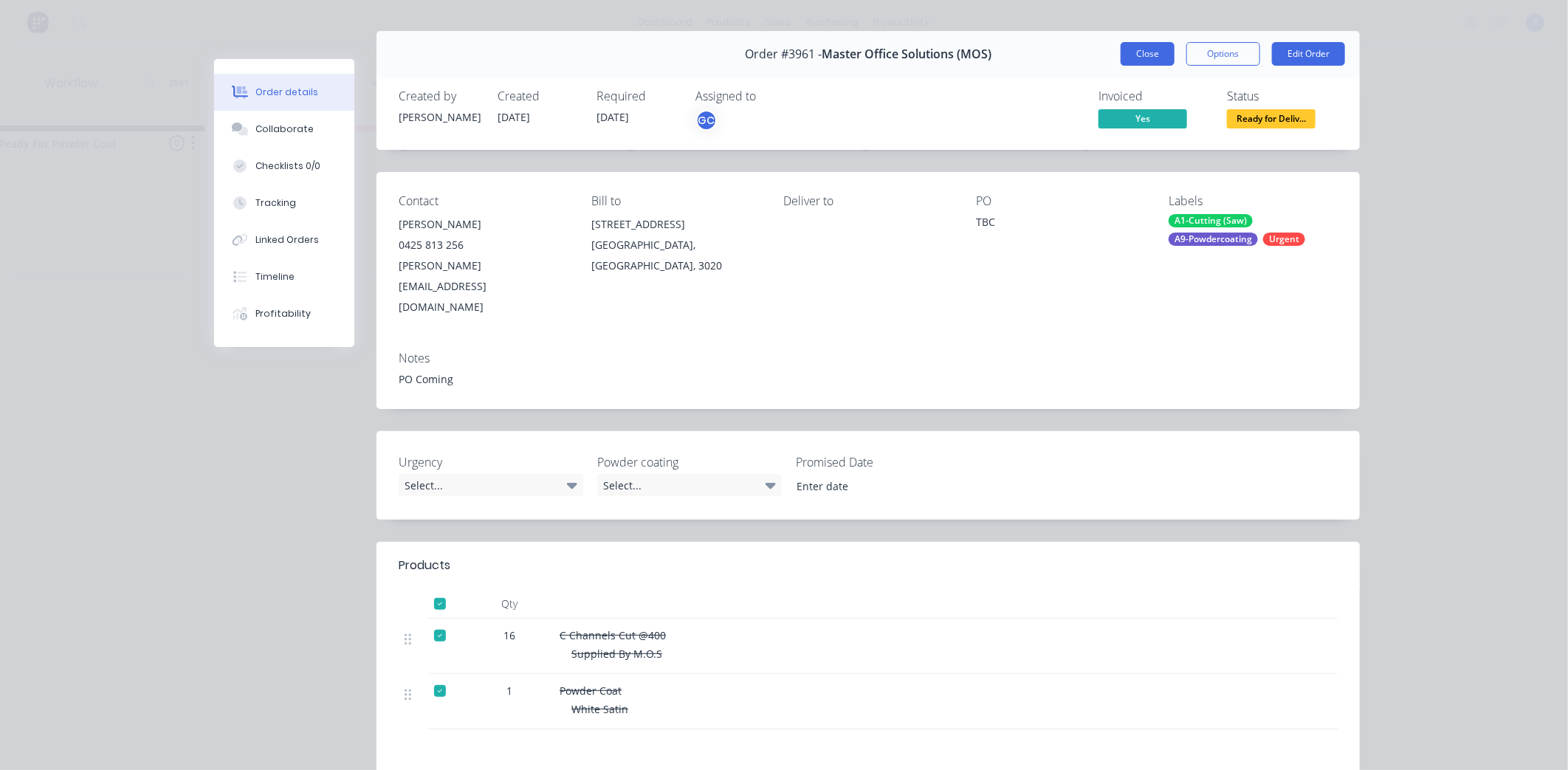
click at [1140, 55] on button "Close" at bounding box center [1148, 54] width 54 height 24
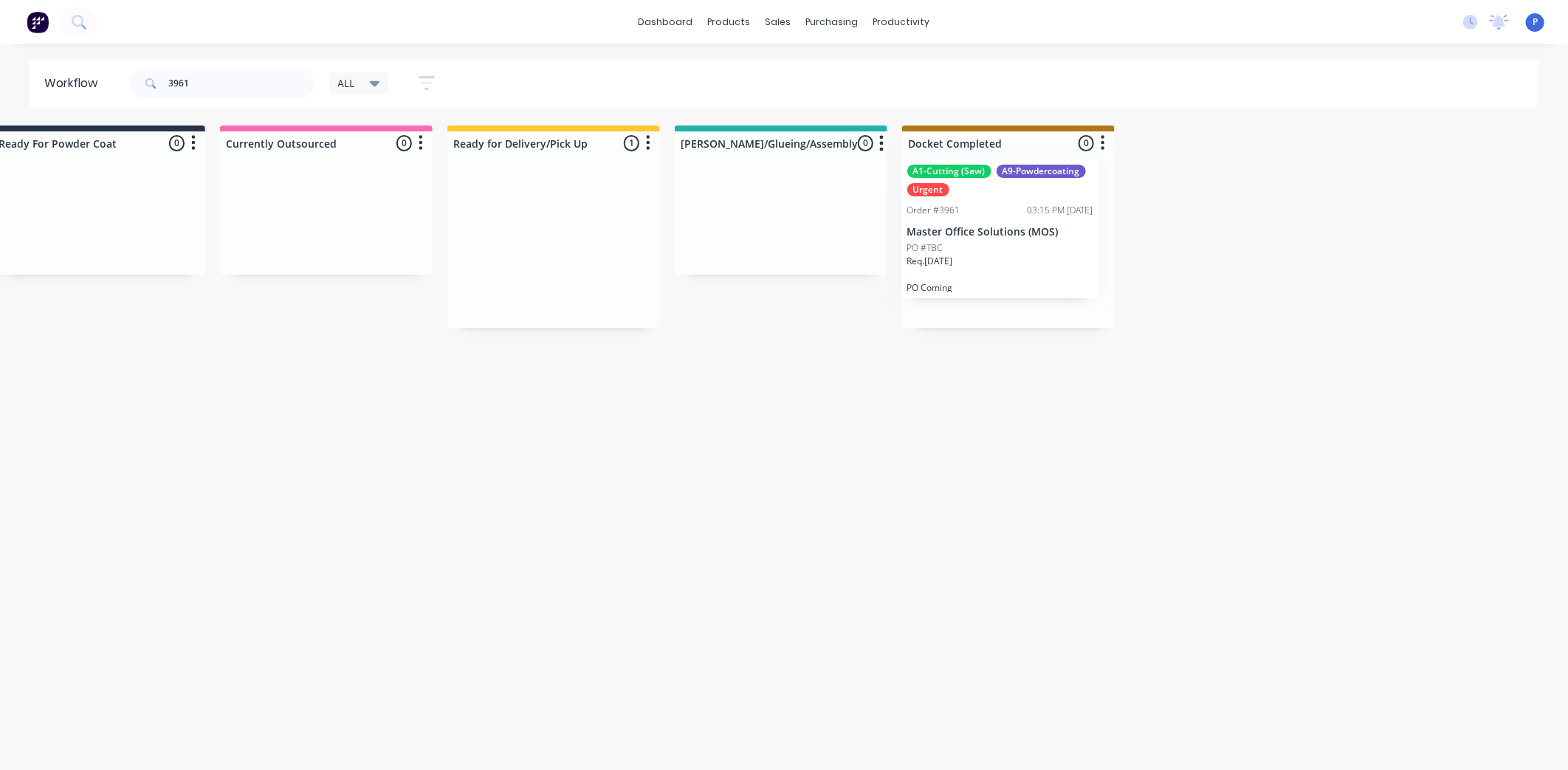
drag, startPoint x: 534, startPoint y: 255, endPoint x: 990, endPoint y: 238, distance: 456.3
click at [195, 84] on input "3961" at bounding box center [241, 83] width 146 height 29
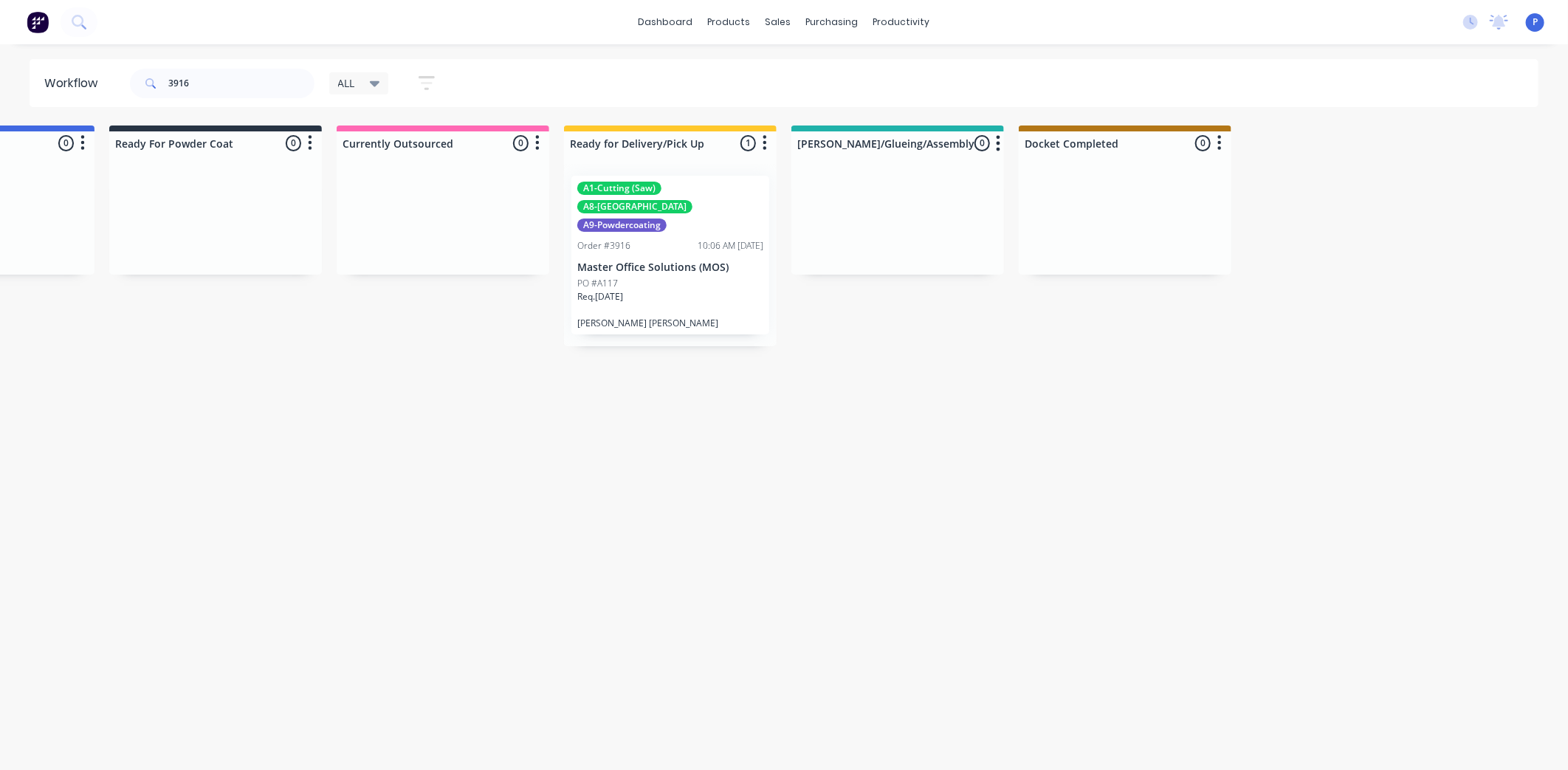
drag, startPoint x: 447, startPoint y: 488, endPoint x: 559, endPoint y: 493, distance: 112.1
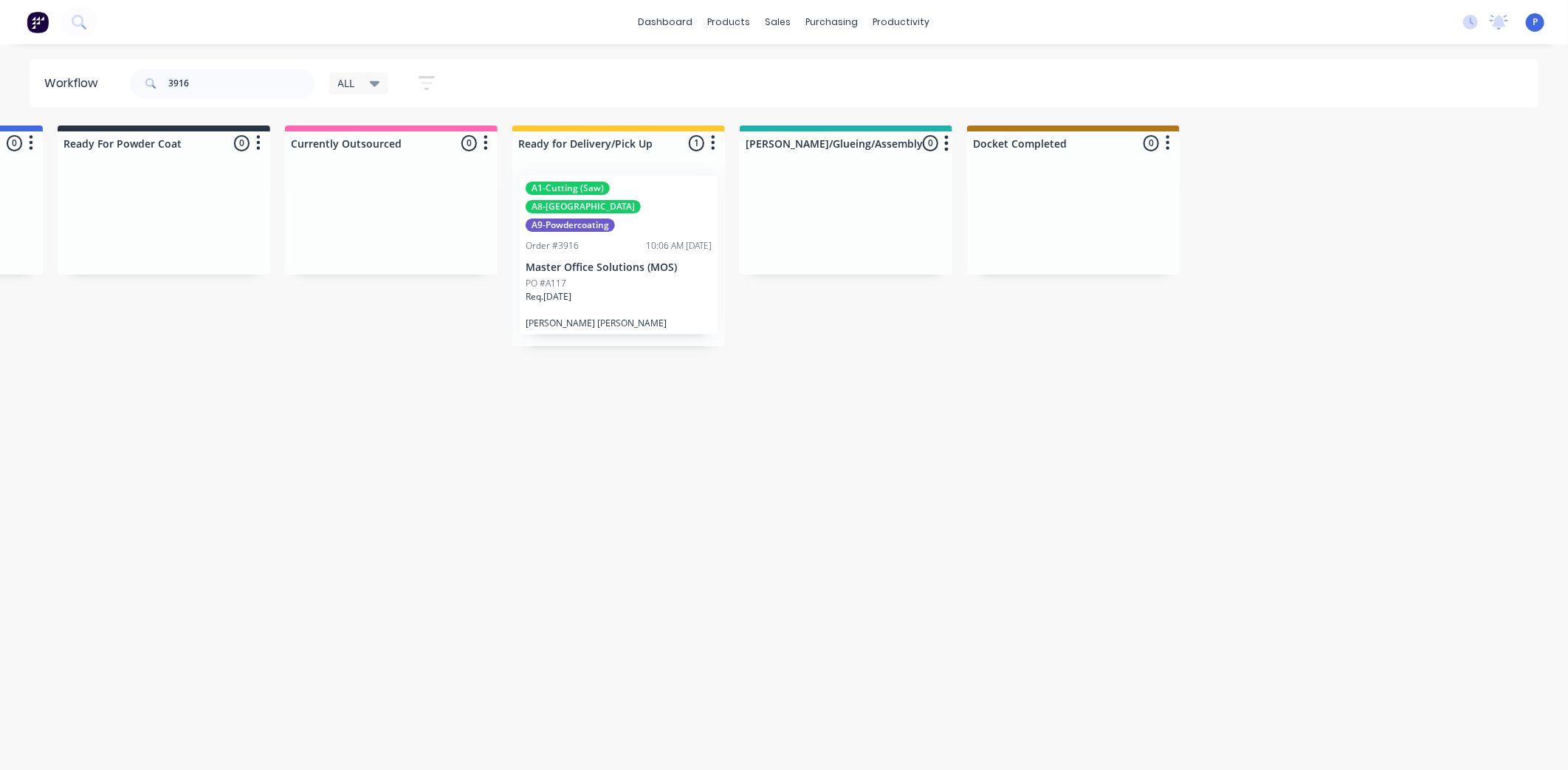
click at [638, 290] on div "Req. [DATE]" at bounding box center [618, 303] width 186 height 25
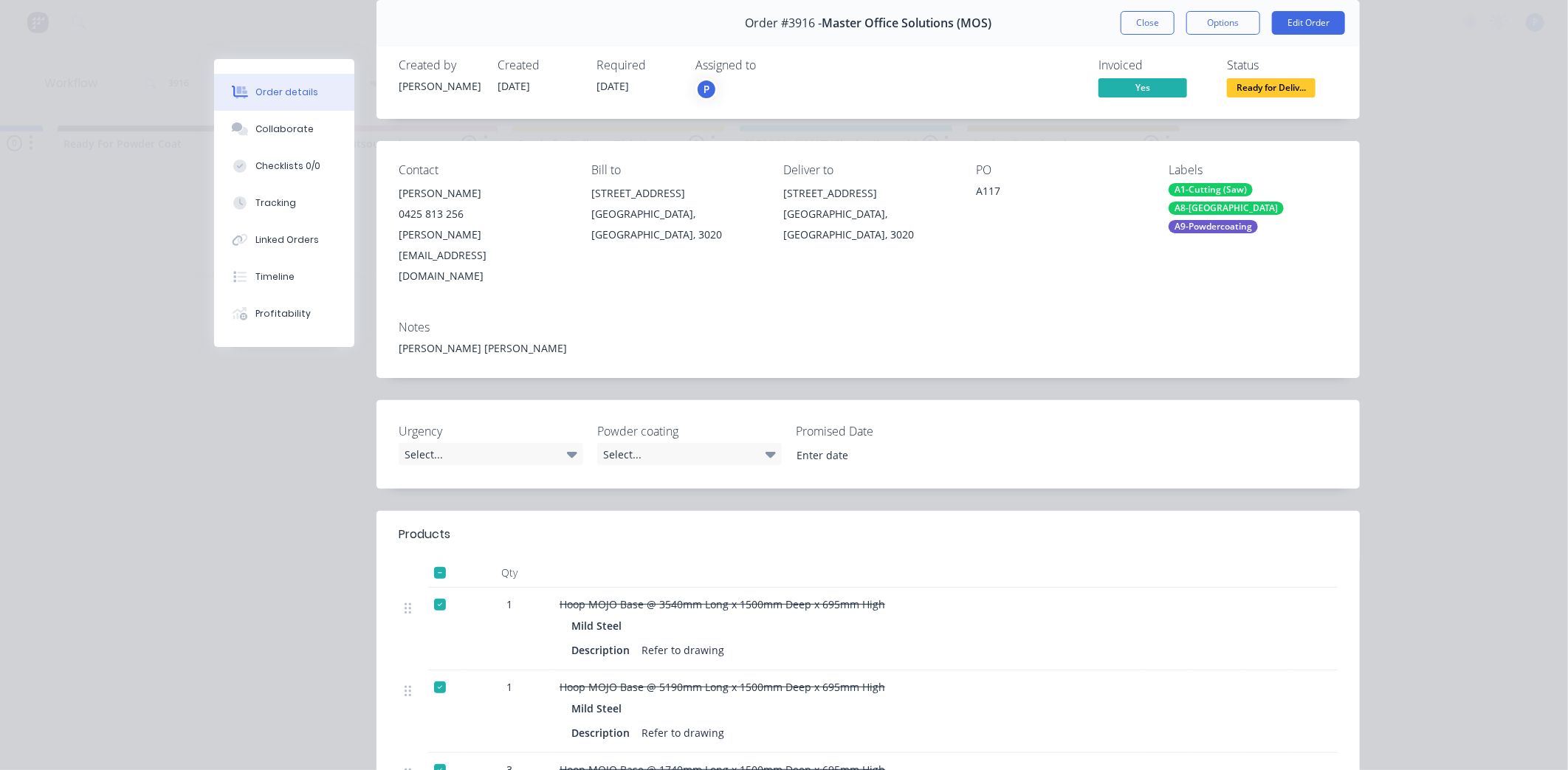
scroll to position [67, 0]
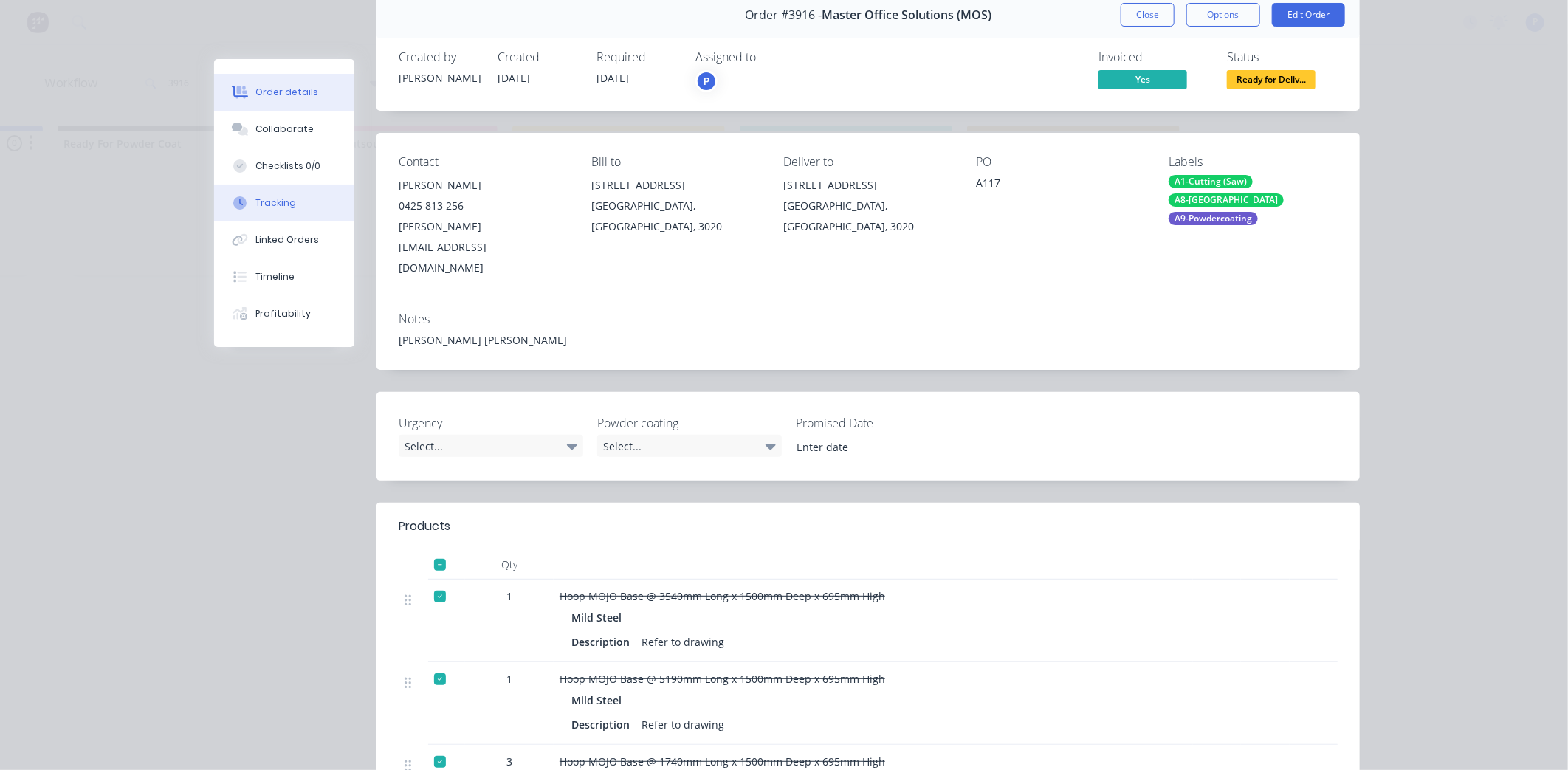
click at [316, 197] on button "Tracking" at bounding box center [284, 202] width 140 height 37
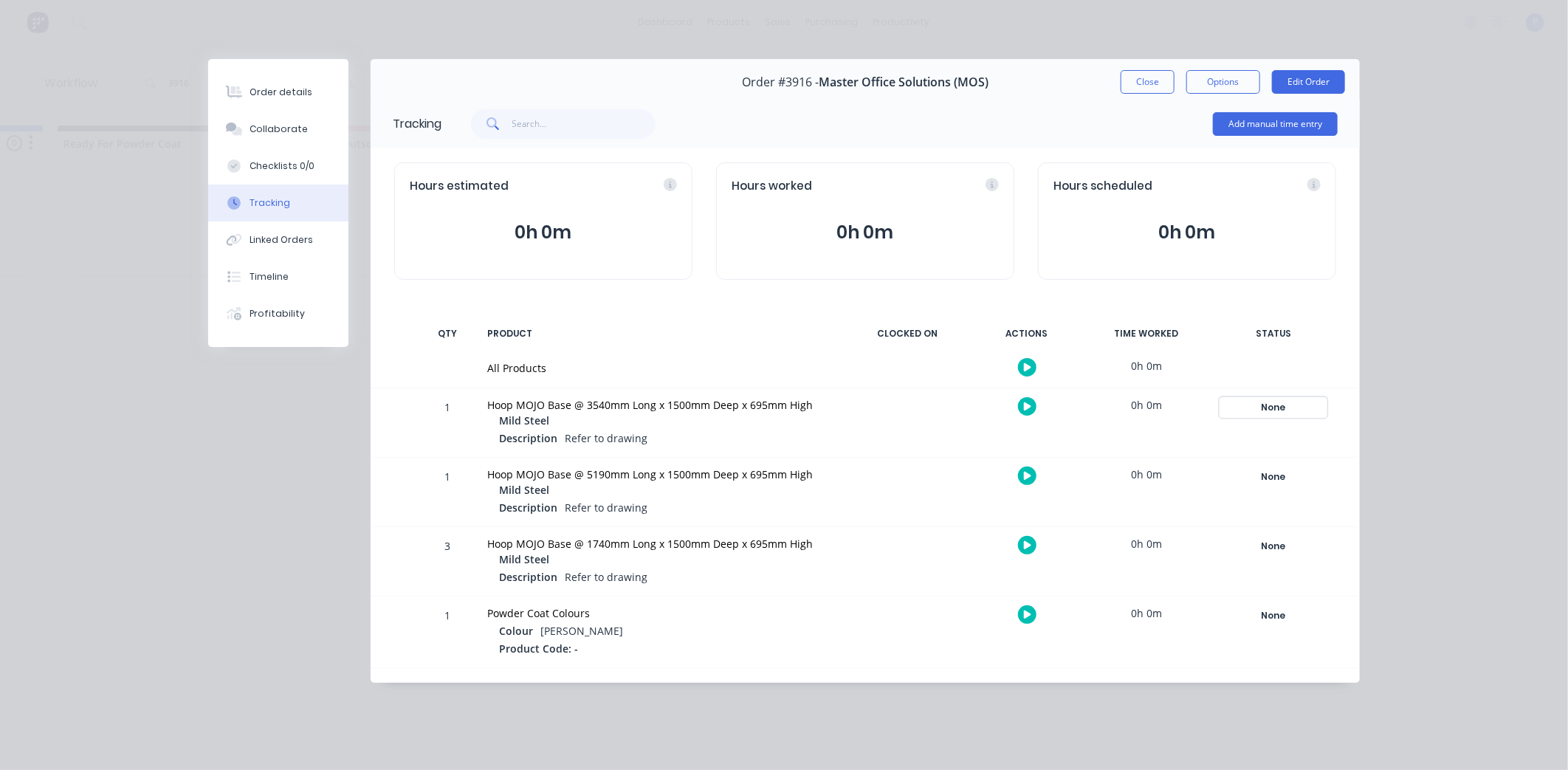
click at [1259, 409] on div "None" at bounding box center [1273, 408] width 106 height 20
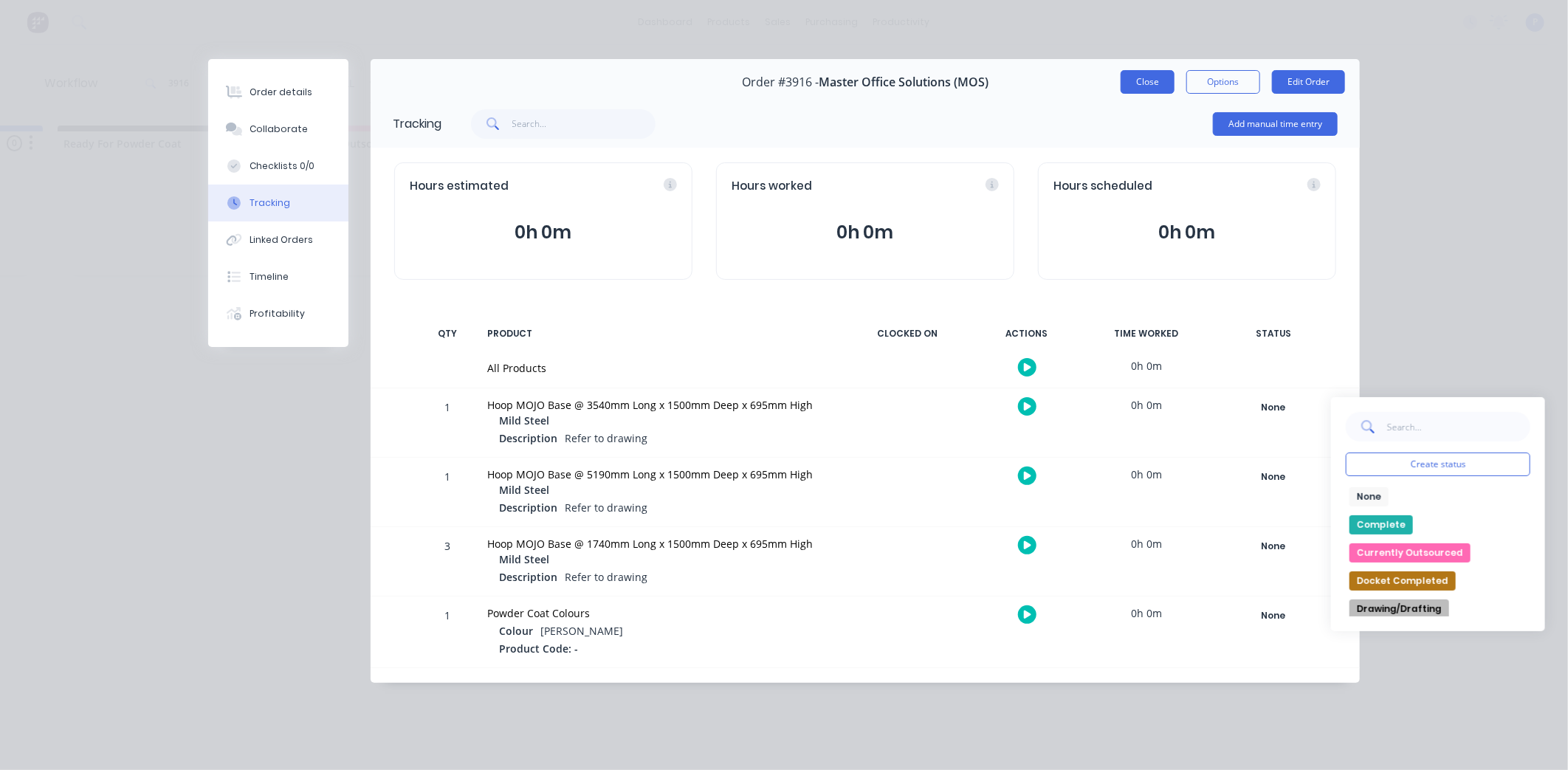
click at [1155, 84] on button "Close" at bounding box center [1148, 82] width 54 height 24
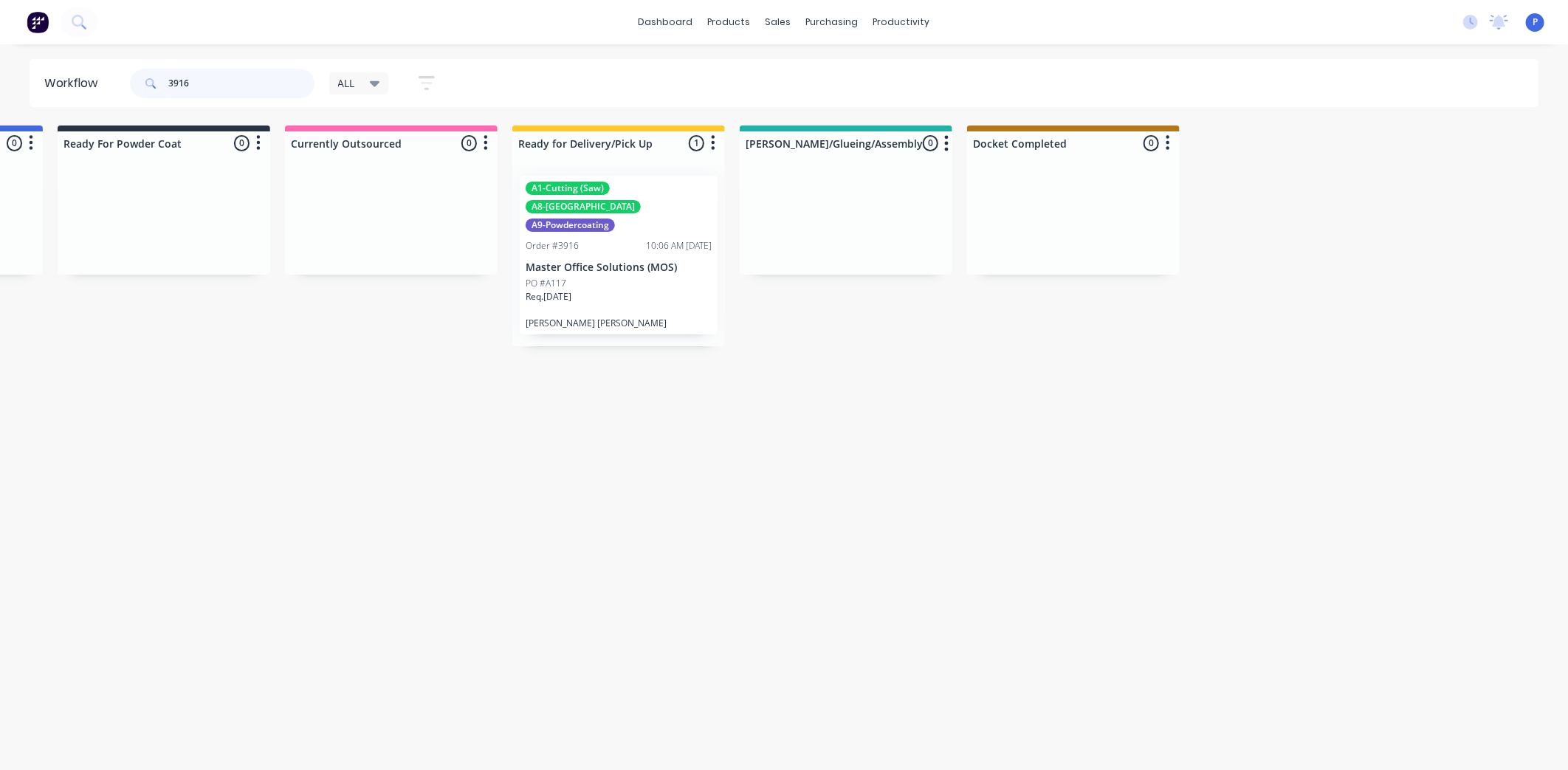
click at [235, 89] on input "3916" at bounding box center [241, 83] width 146 height 29
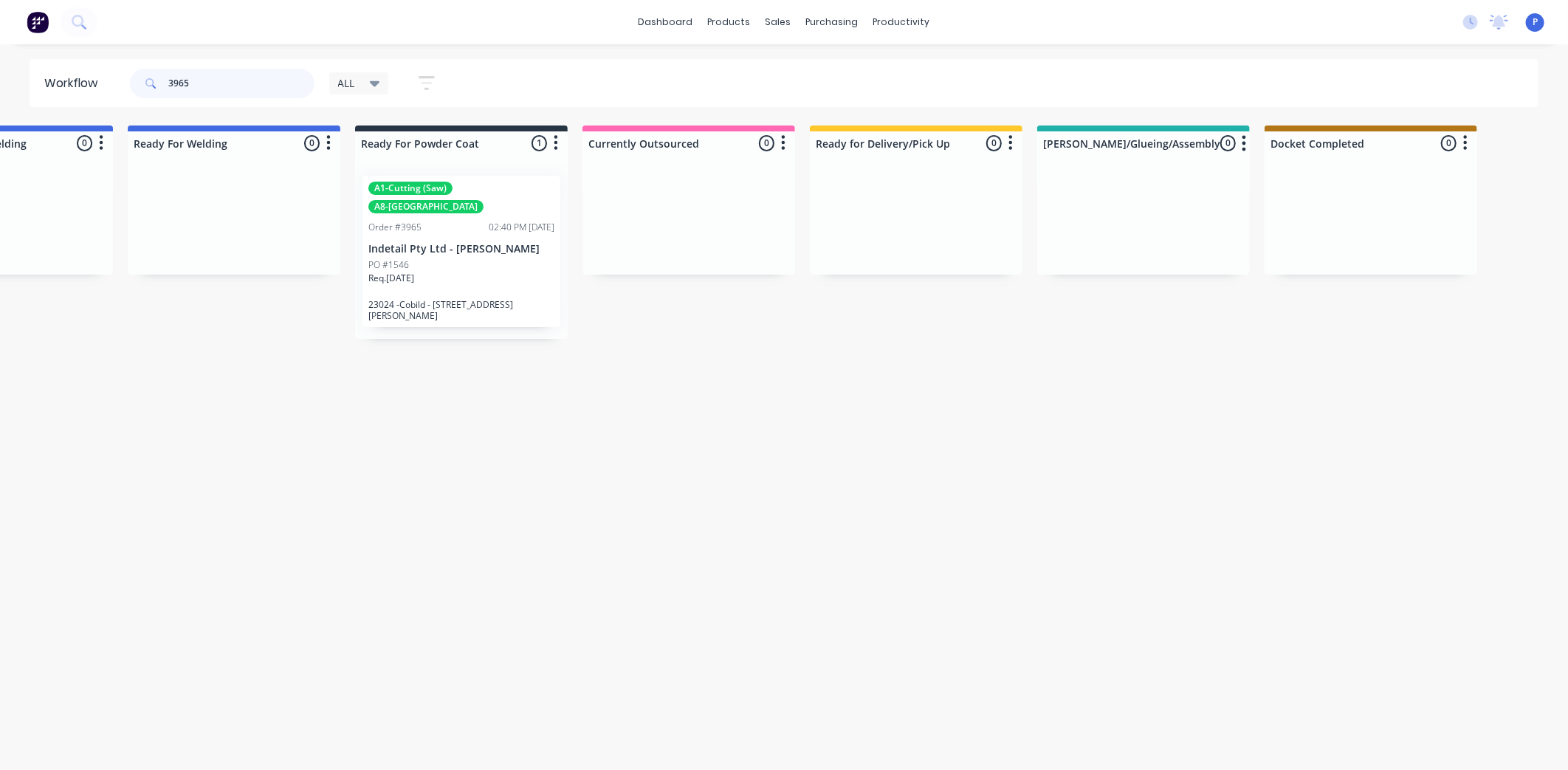
scroll to position [0, 3311]
type input "3965"
click at [519, 219] on div "A1-Cutting (Saw) A8-Welding Order #3965 02:40 PM [DATE] Indetail Pty Ltd - [PER…" at bounding box center [465, 251] width 198 height 152
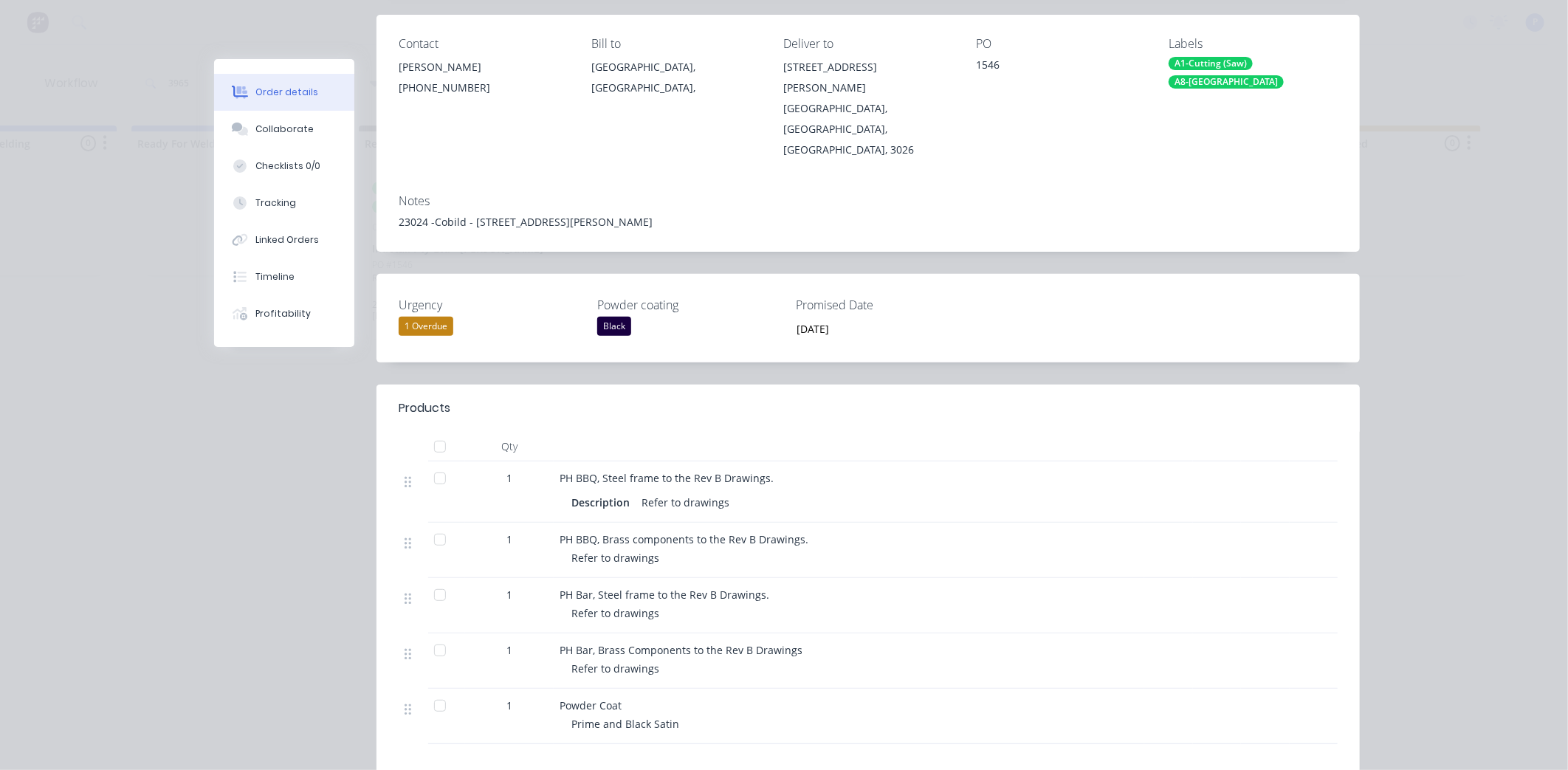
scroll to position [187, 0]
click at [220, 197] on button "Tracking" at bounding box center [284, 202] width 140 height 37
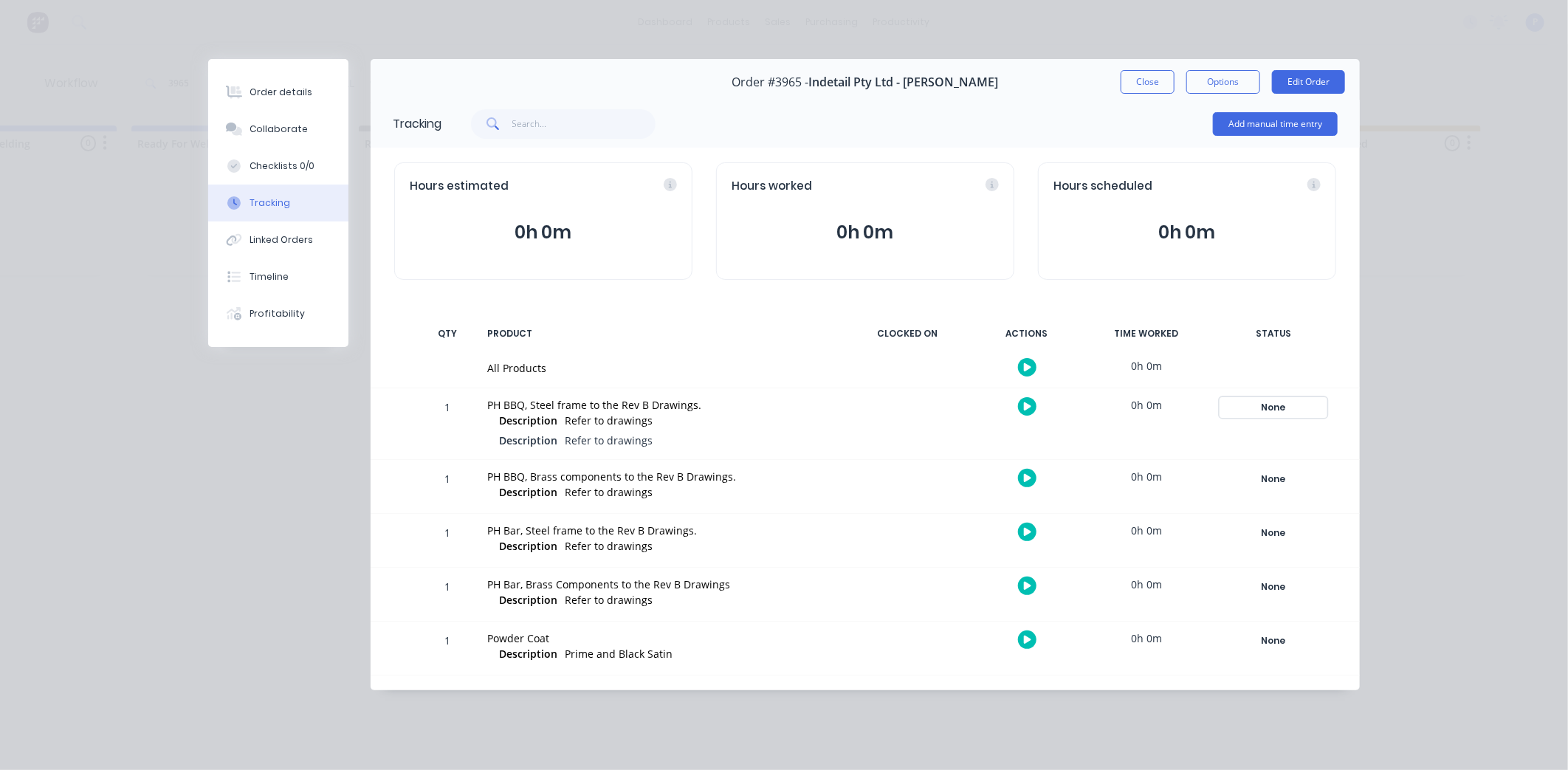
click at [1279, 407] on div "None" at bounding box center [1273, 408] width 106 height 20
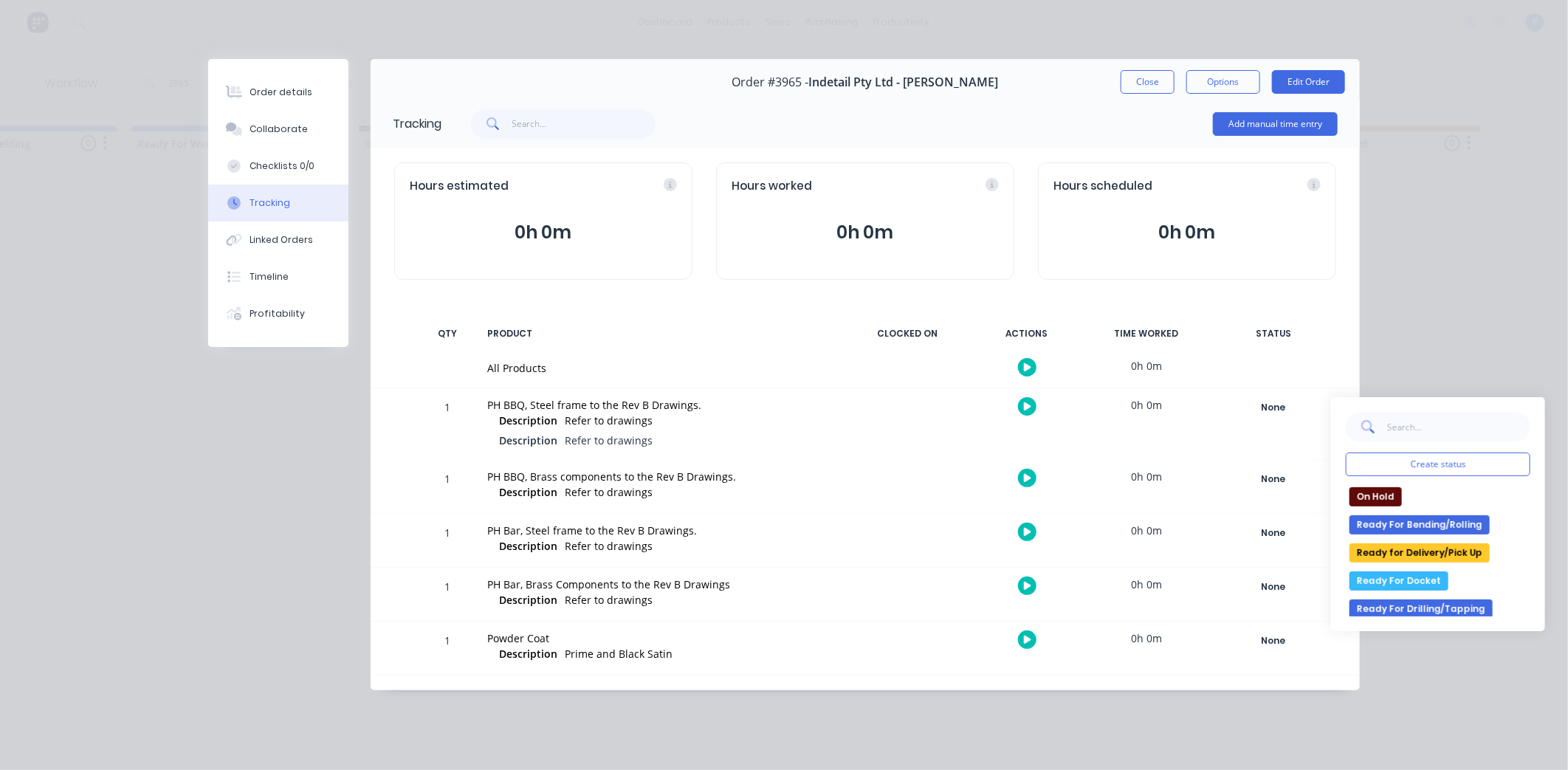
scroll to position [283, 0]
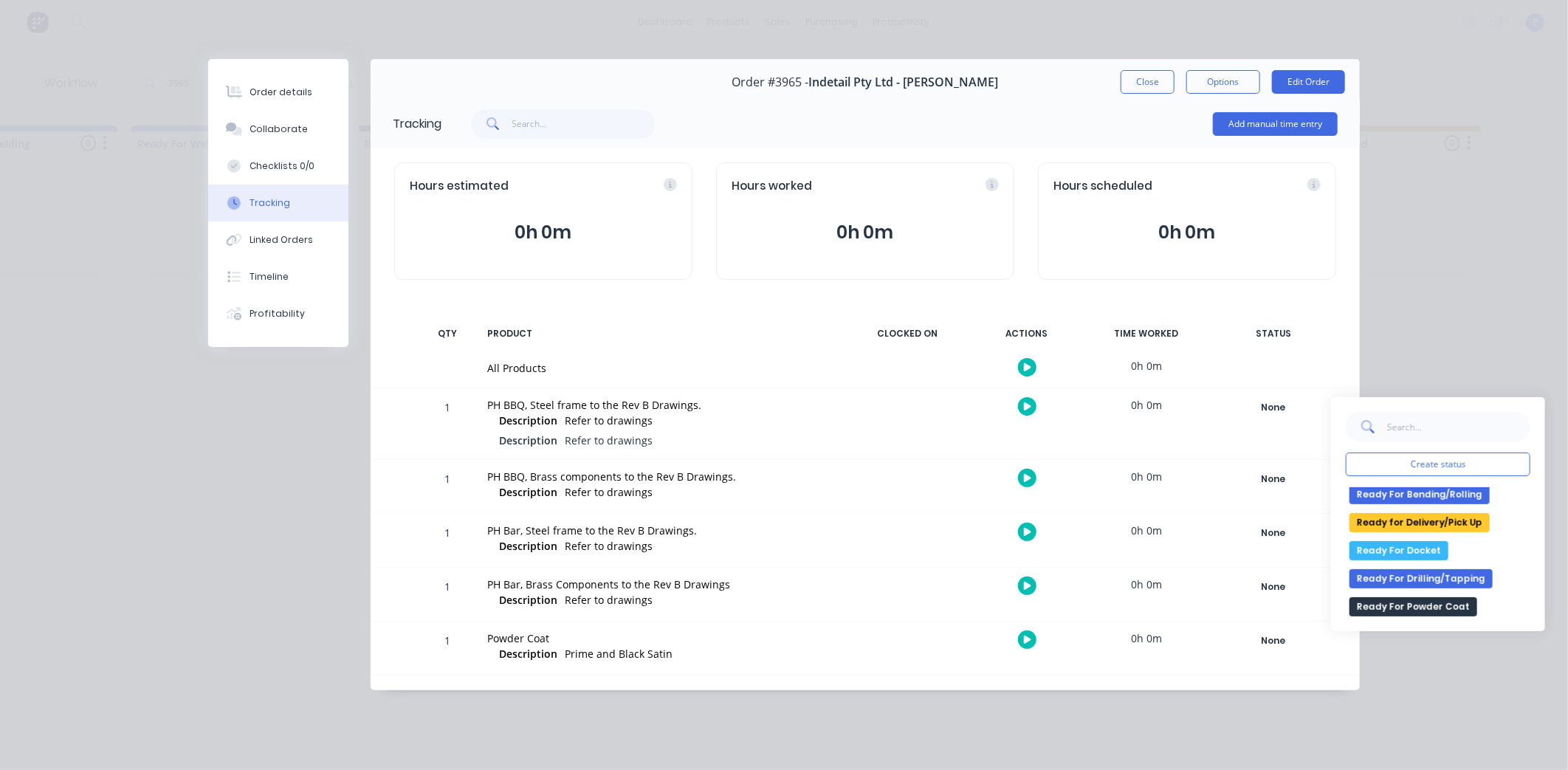
click at [1402, 551] on button "Ready For Docket" at bounding box center [1398, 551] width 99 height 20
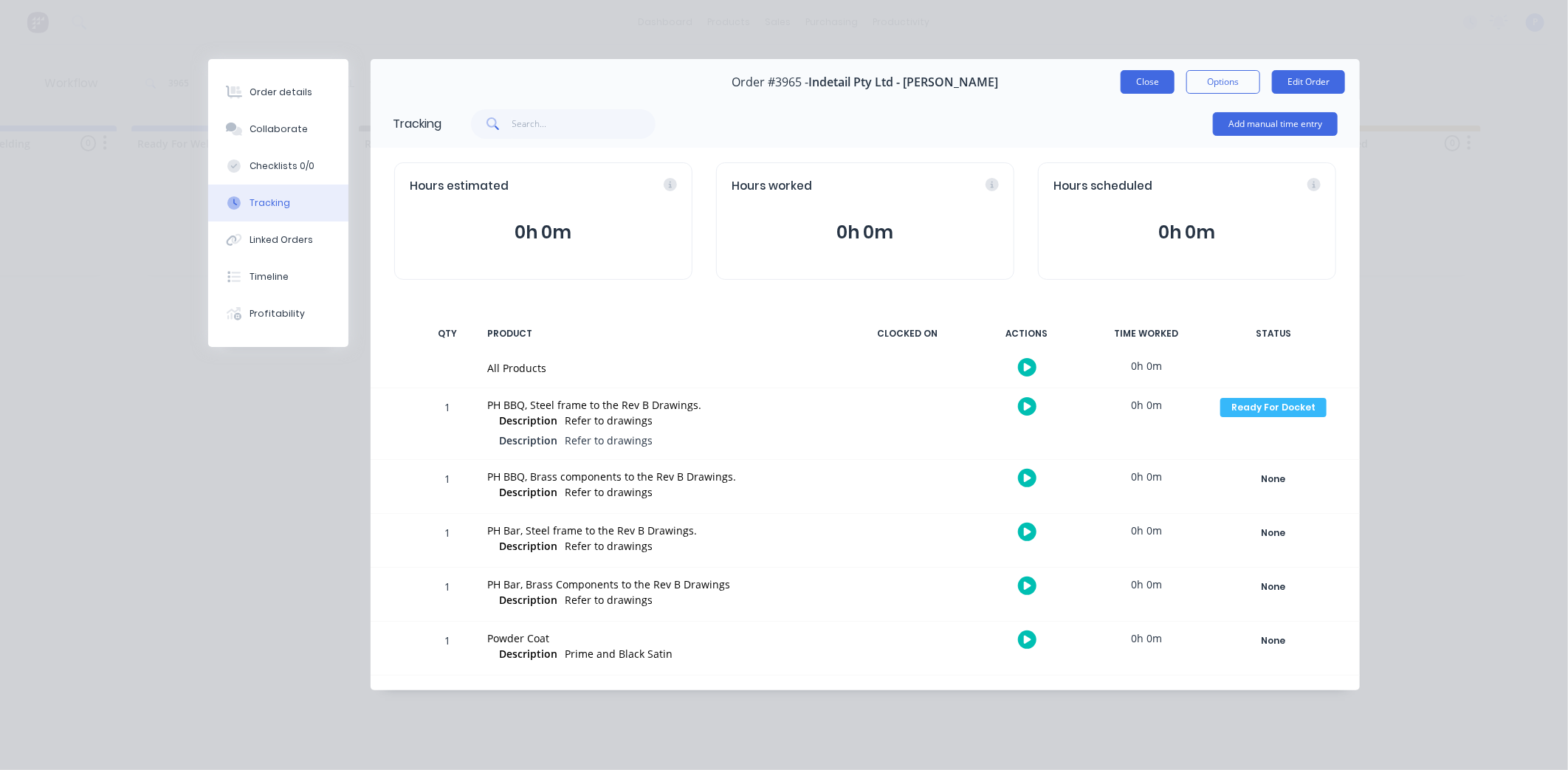
click at [1131, 79] on button "Close" at bounding box center [1148, 82] width 54 height 24
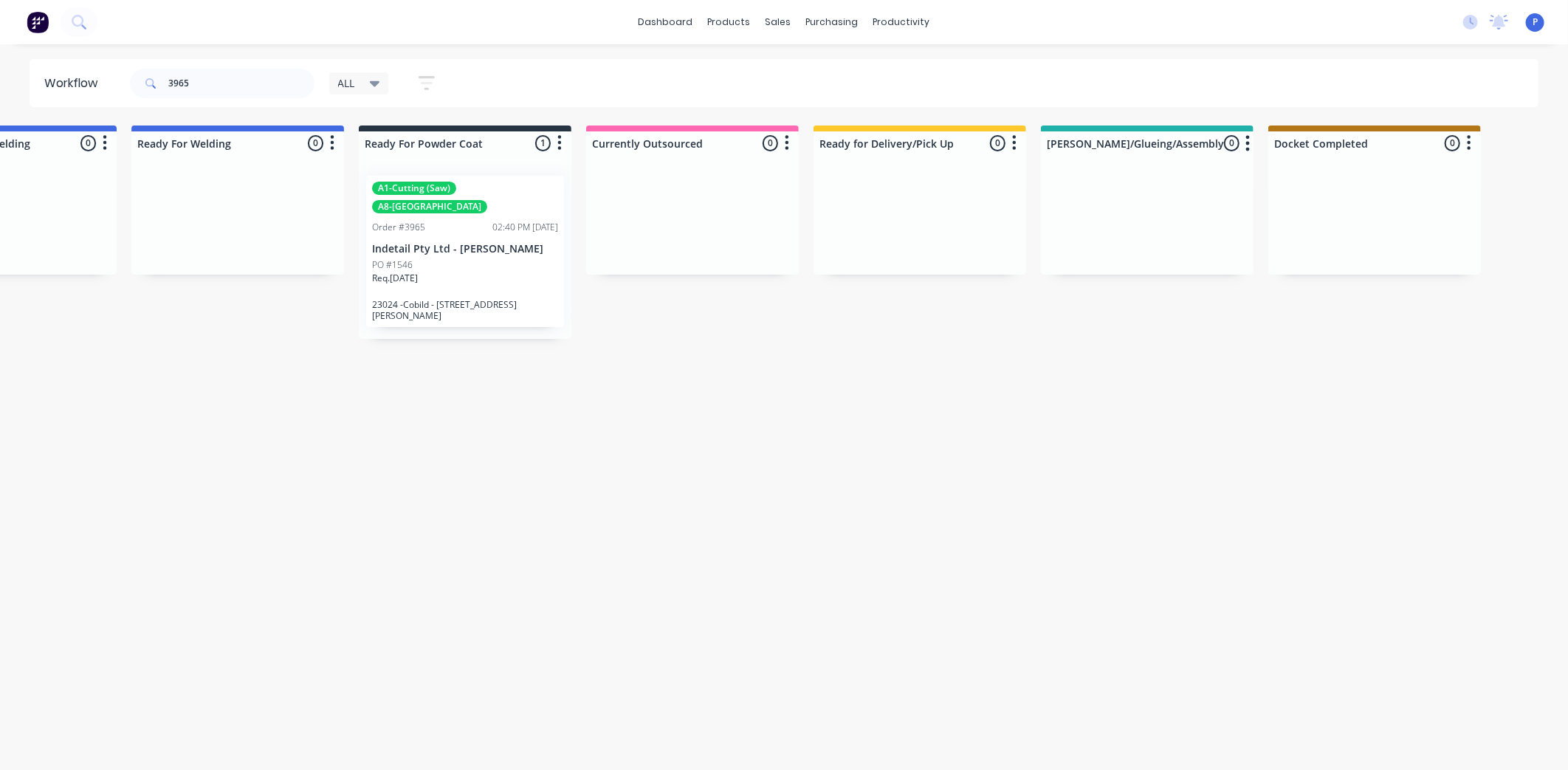
click at [361, 82] on div "ALL" at bounding box center [360, 83] width 42 height 13
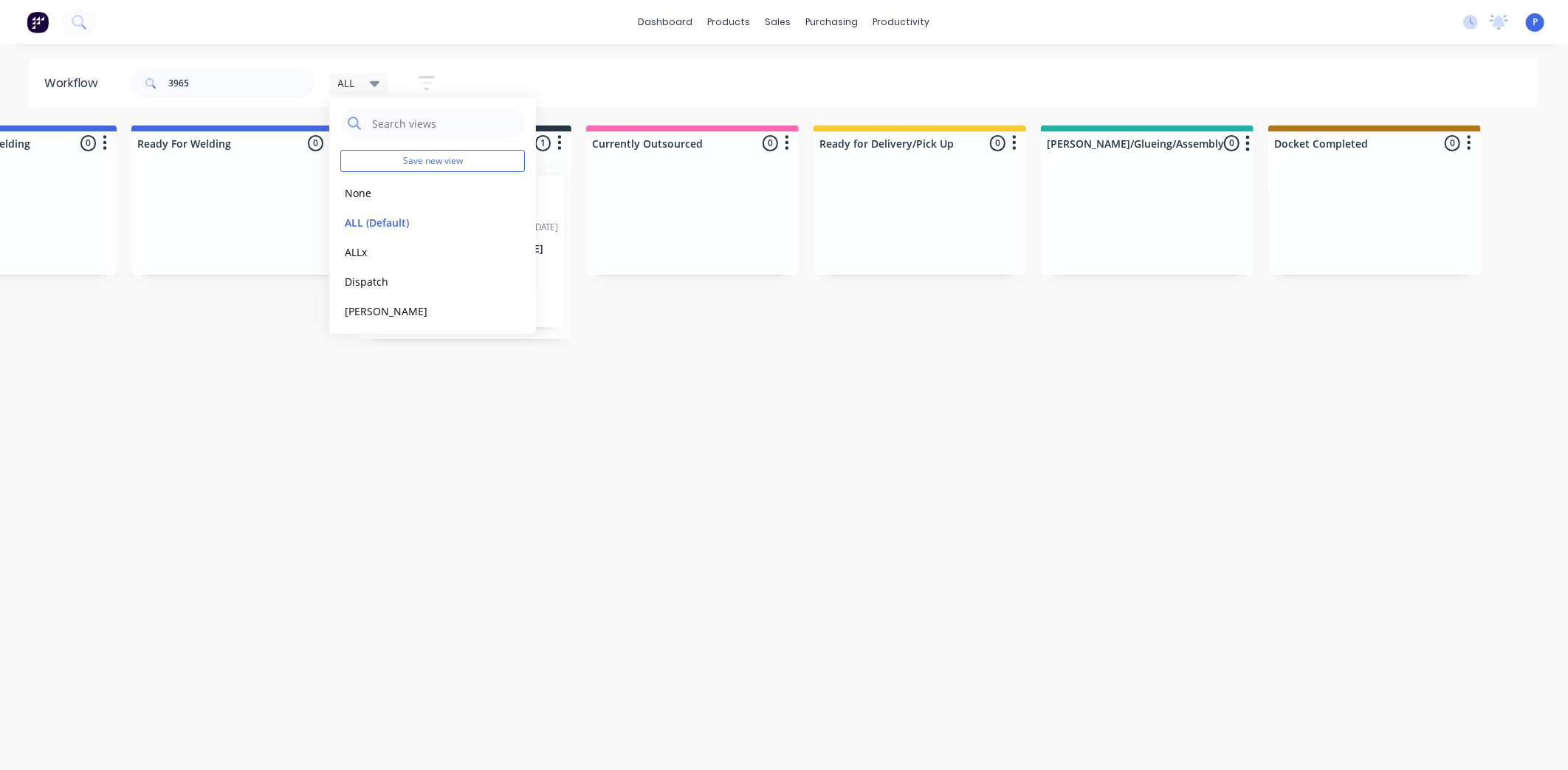
click at [361, 82] on div "ALL" at bounding box center [360, 83] width 42 height 13
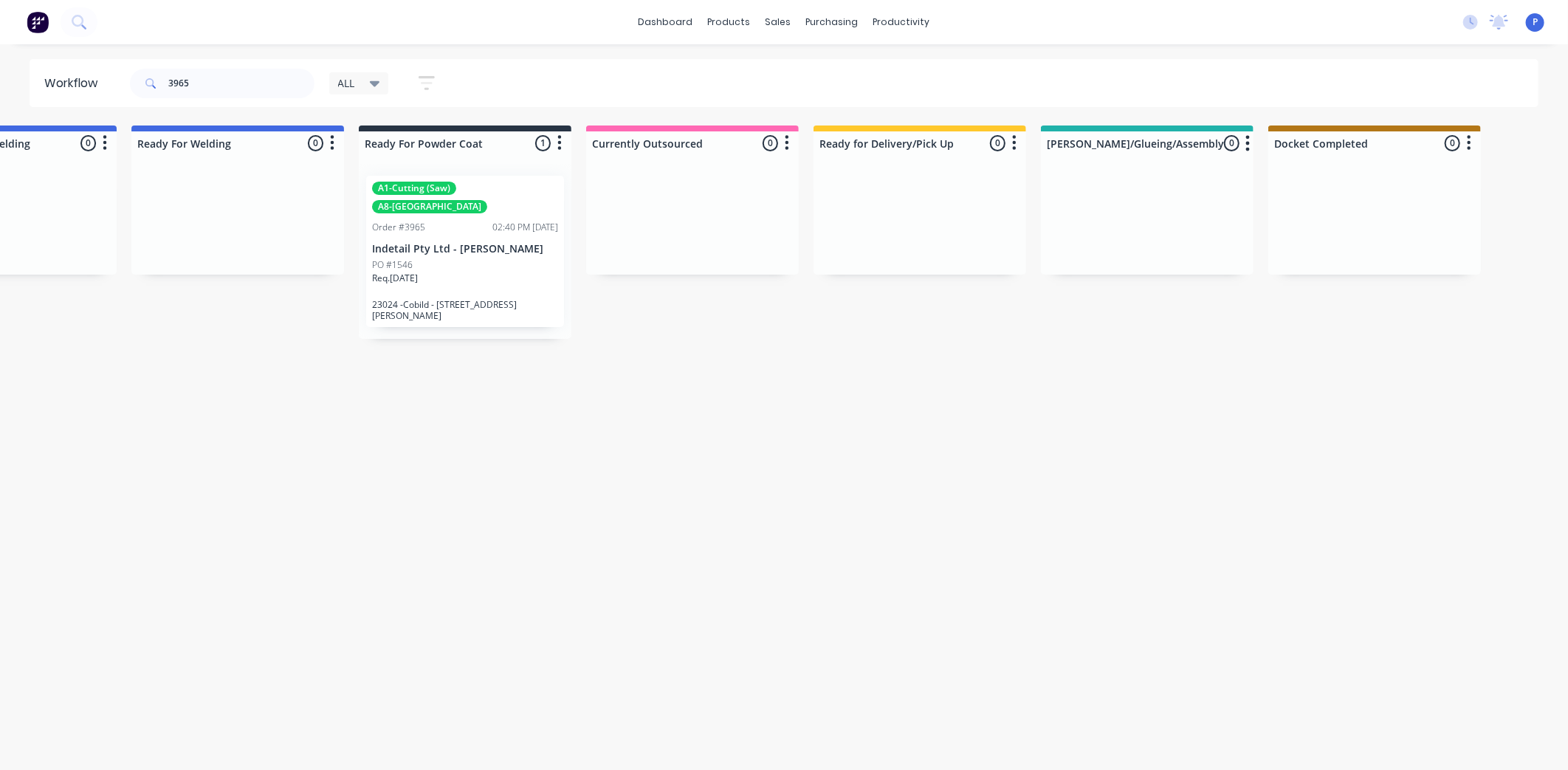
click at [425, 78] on icon "button" at bounding box center [427, 83] width 16 height 19
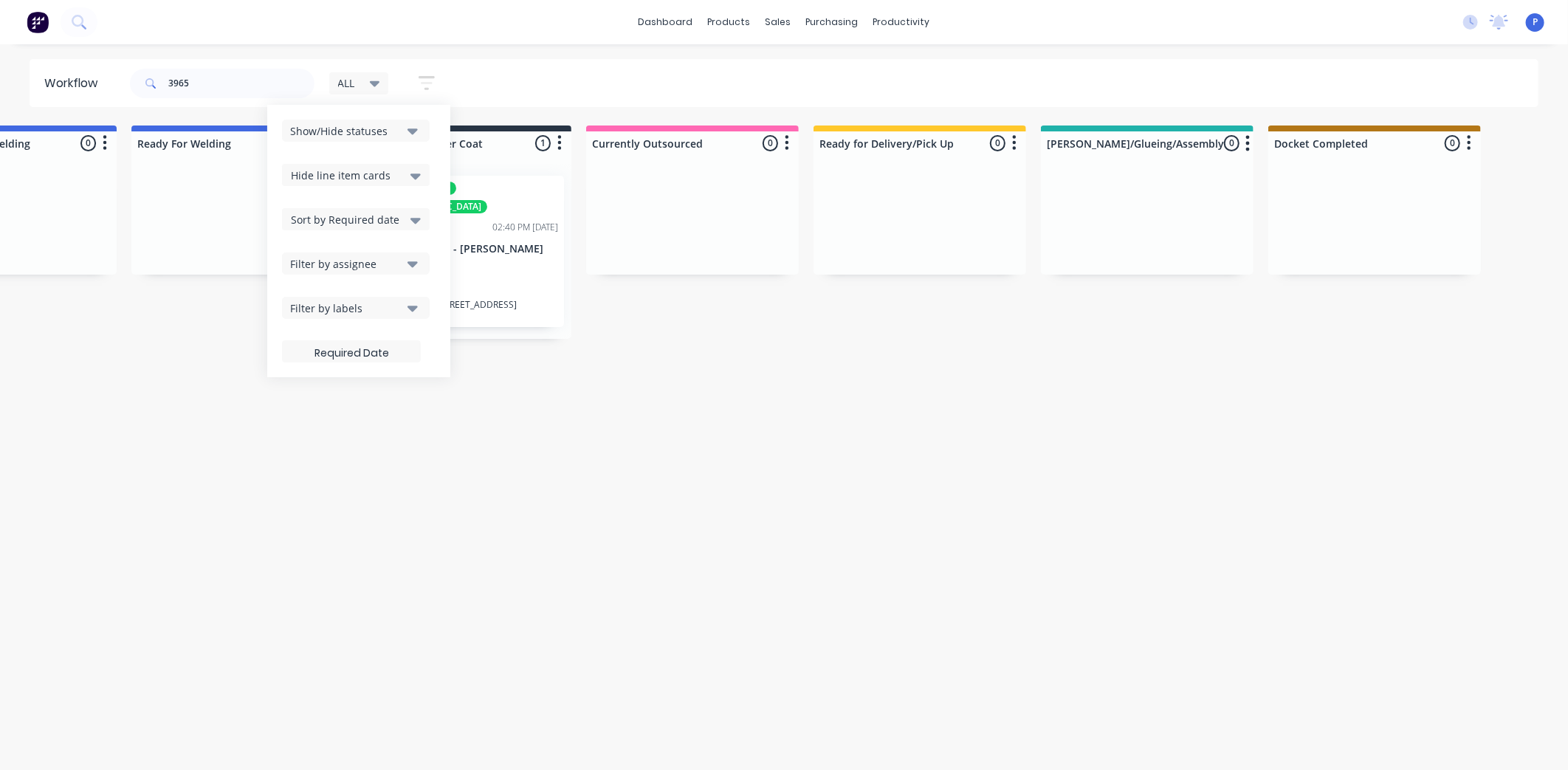
click at [360, 130] on div "Show/Hide statuses" at bounding box center [346, 131] width 112 height 15
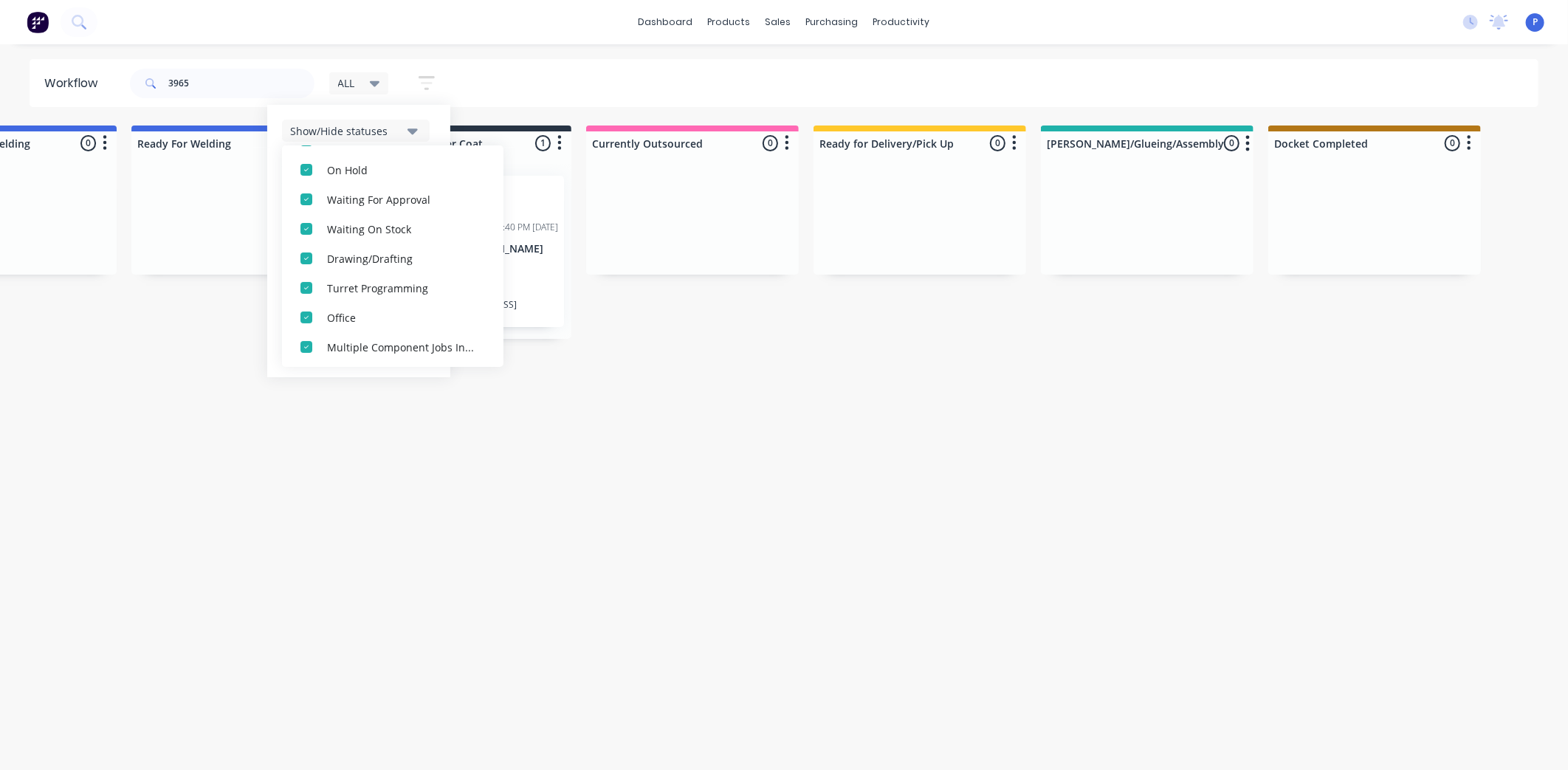
scroll to position [517, 0]
click at [319, 338] on div "button" at bounding box center [307, 345] width 29 height 29
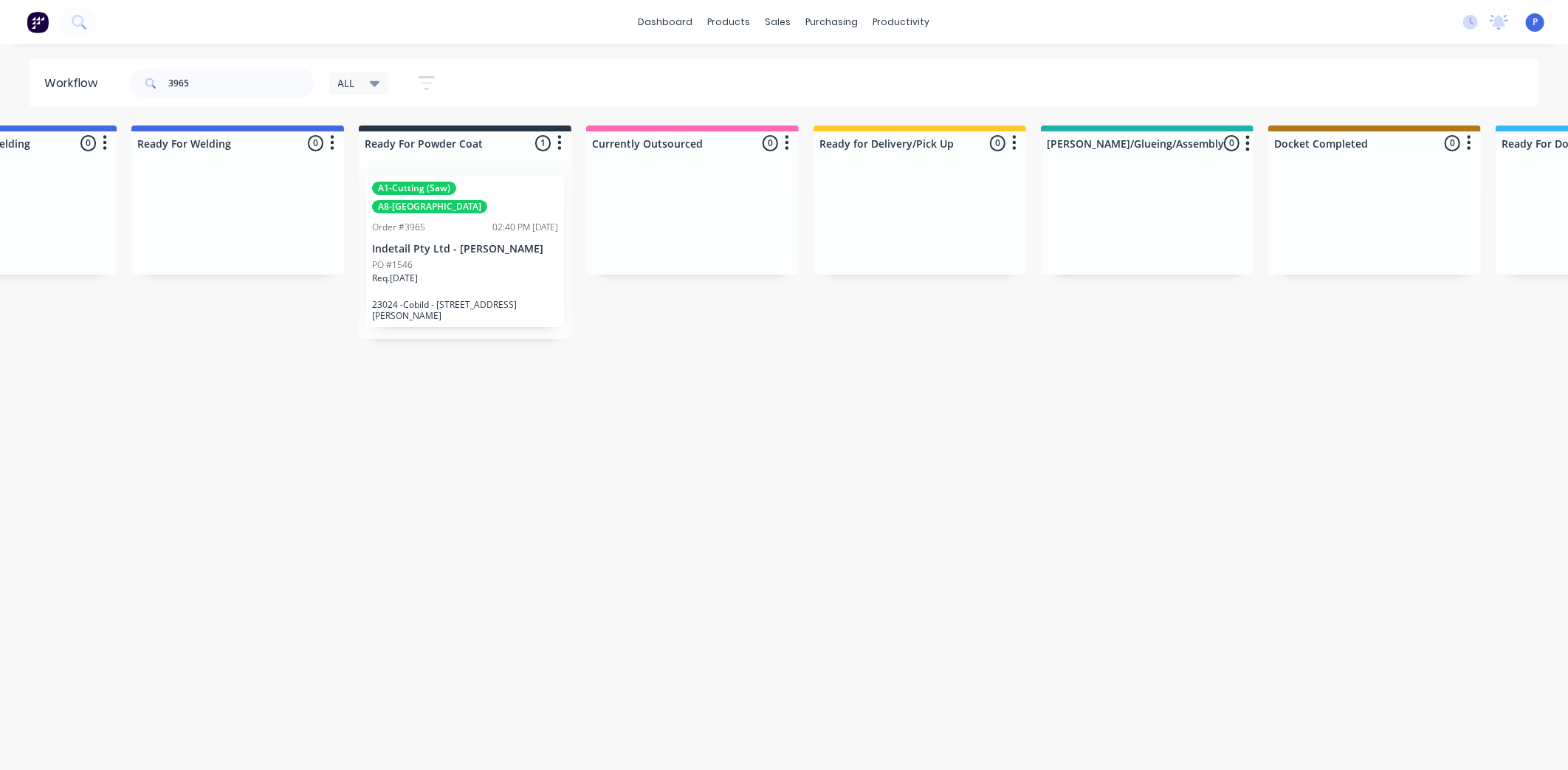
click at [515, 75] on div "3965 ALL Save new view None edit ALL (Default) edit ALLx edit Dispatch edit [PE…" at bounding box center [833, 83] width 1412 height 44
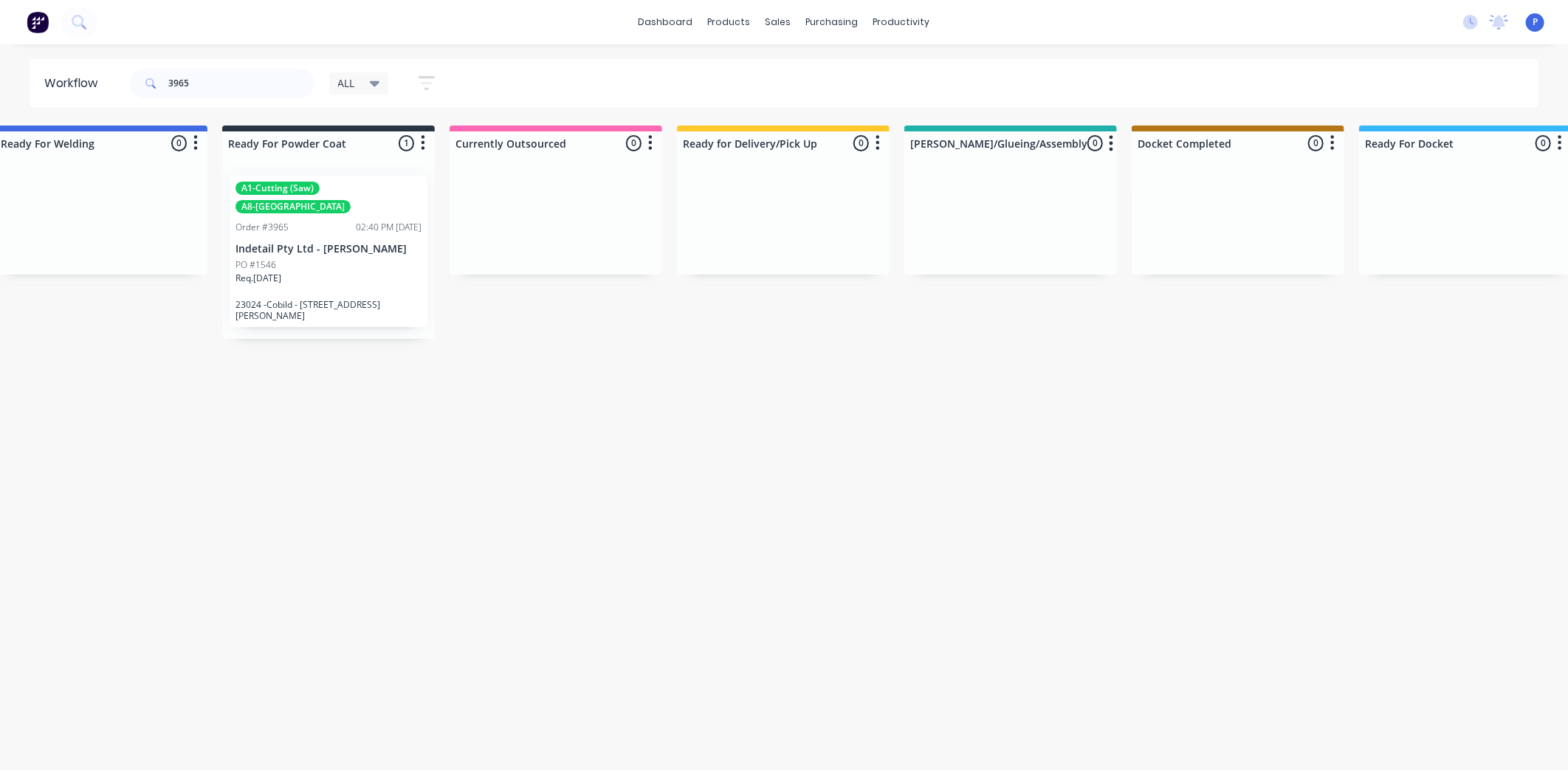
scroll to position [0, 3515]
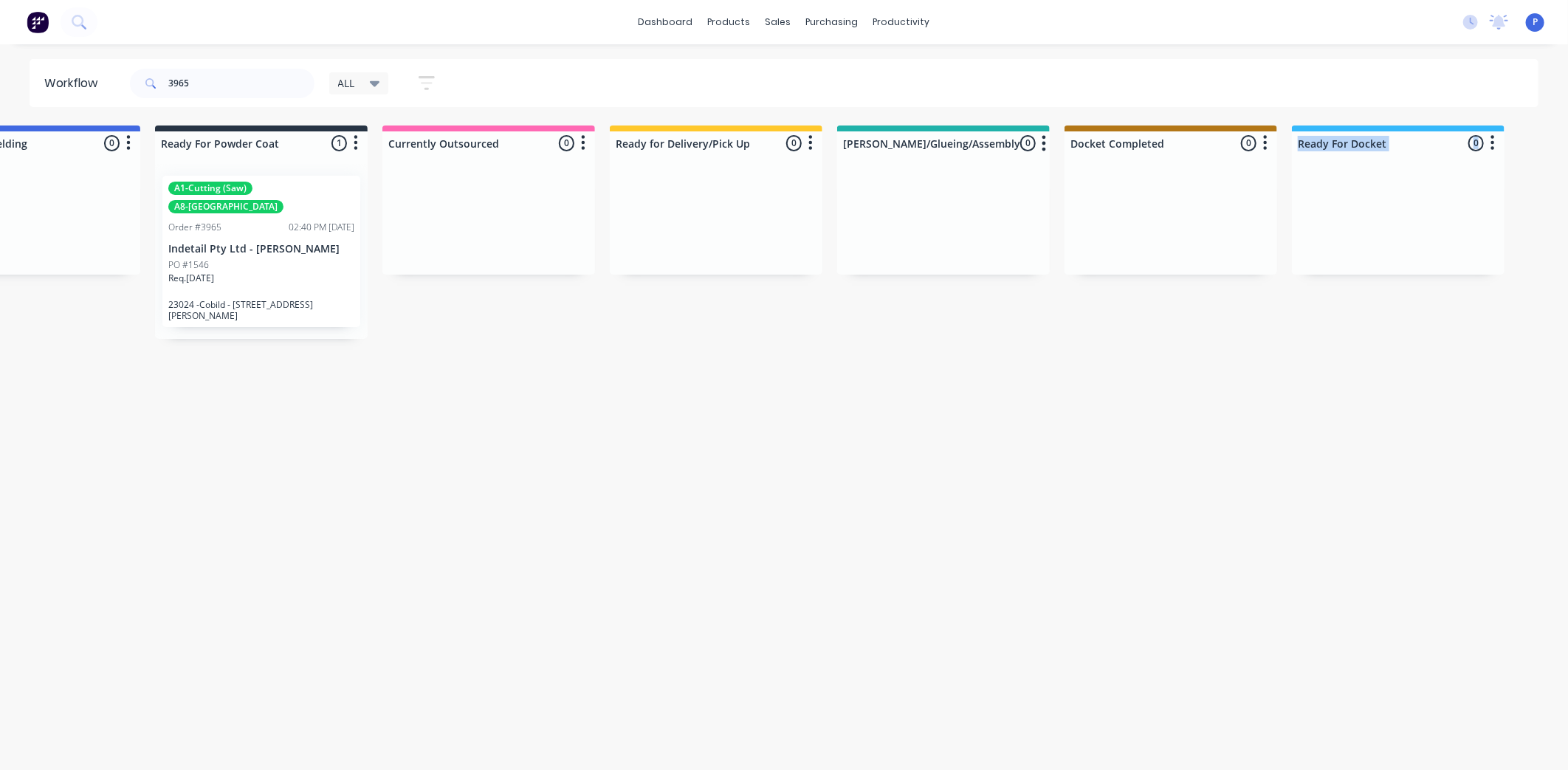
drag, startPoint x: 1450, startPoint y: 142, endPoint x: 1387, endPoint y: 201, distance: 86.3
click at [1387, 201] on div "Ready For Docket 0 Sort By Created date Required date Order number Customer nam…" at bounding box center [1398, 200] width 213 height 149
drag, startPoint x: 1387, startPoint y: 201, endPoint x: 1492, endPoint y: 199, distance: 105.0
click at [1492, 199] on div at bounding box center [1398, 219] width 213 height 111
drag, startPoint x: 1449, startPoint y: 141, endPoint x: 1456, endPoint y: 224, distance: 83.3
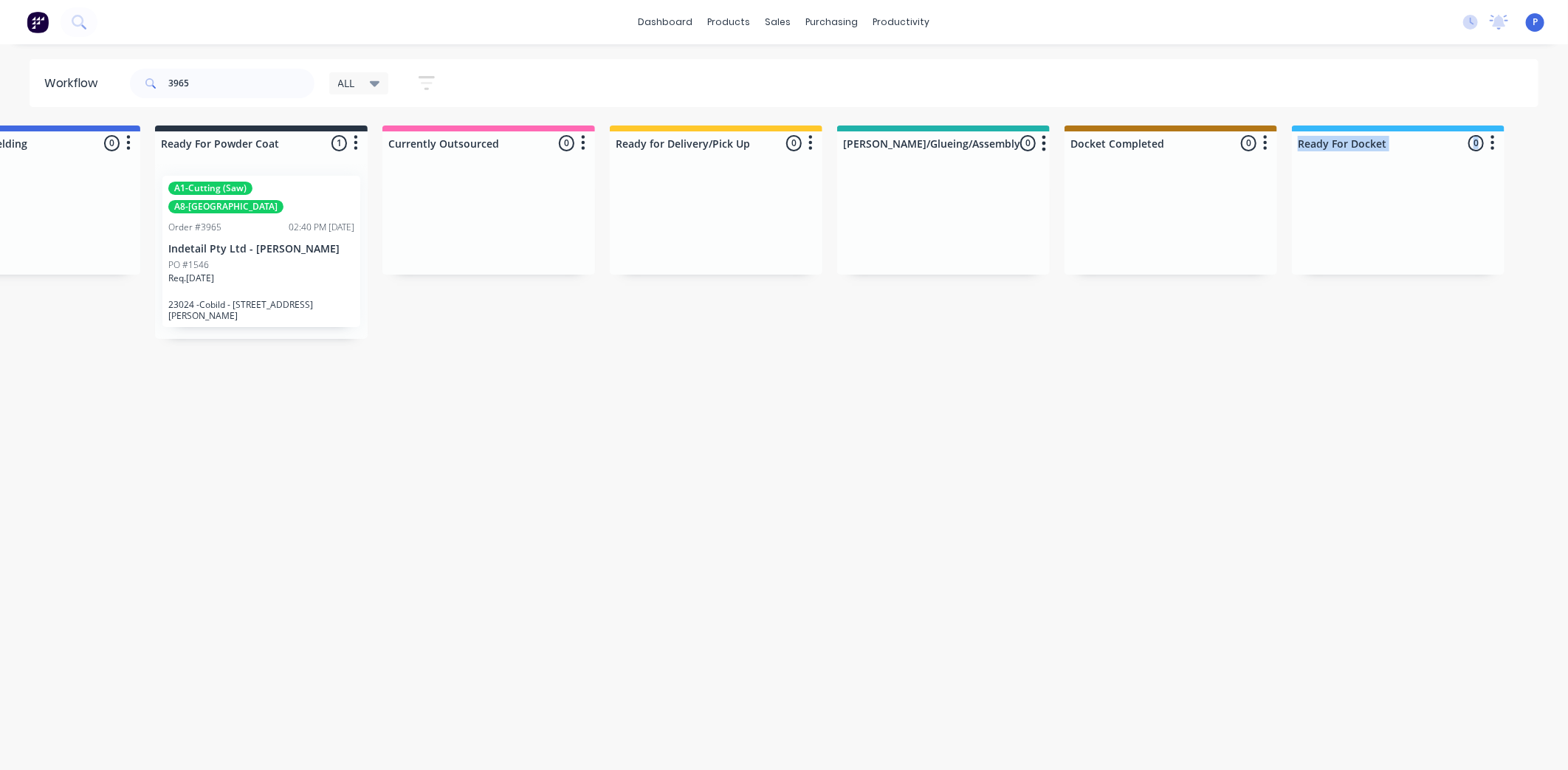
click at [1456, 224] on div "Ready For Docket 0 Sort By Created date Required date Order number Customer nam…" at bounding box center [1398, 200] width 213 height 149
drag, startPoint x: 1456, startPoint y: 224, endPoint x: 1349, endPoint y: 268, distance: 115.7
drag, startPoint x: 1365, startPoint y: 148, endPoint x: 1365, endPoint y: 223, distance: 75.0
click at [1365, 223] on div "Ready For Docket 0 Sort By Created date Required date Order number Customer nam…" at bounding box center [1398, 200] width 213 height 149
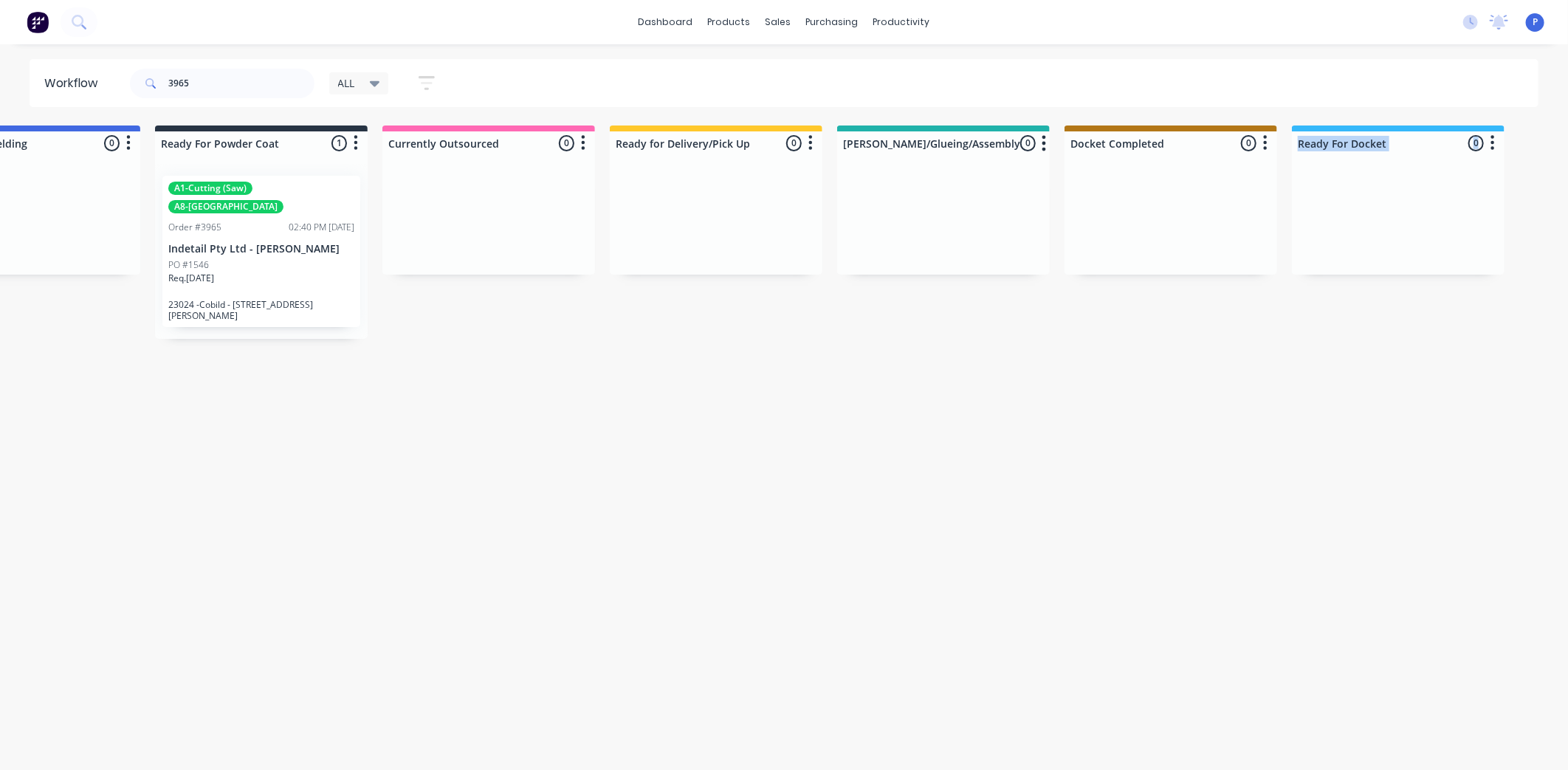
click at [1366, 220] on div at bounding box center [1398, 219] width 213 height 111
drag, startPoint x: 1421, startPoint y: 139, endPoint x: 1342, endPoint y: 414, distance: 286.1
click at [1494, 144] on icon "button" at bounding box center [1493, 144] width 4 height 15
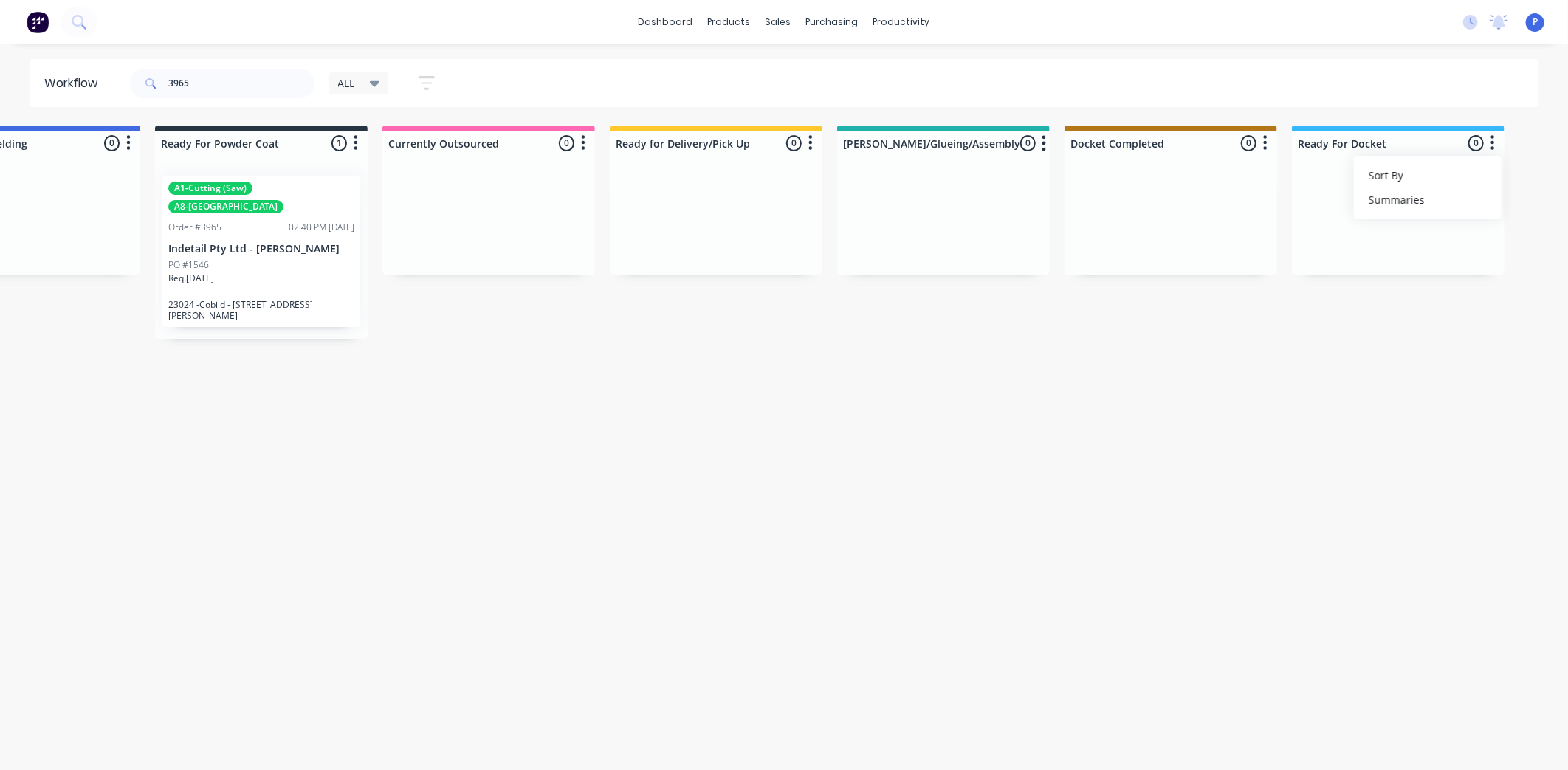
click at [370, 91] on div "ALL" at bounding box center [359, 83] width 60 height 22
click at [504, 223] on button "edit" at bounding box center [512, 222] width 20 height 15
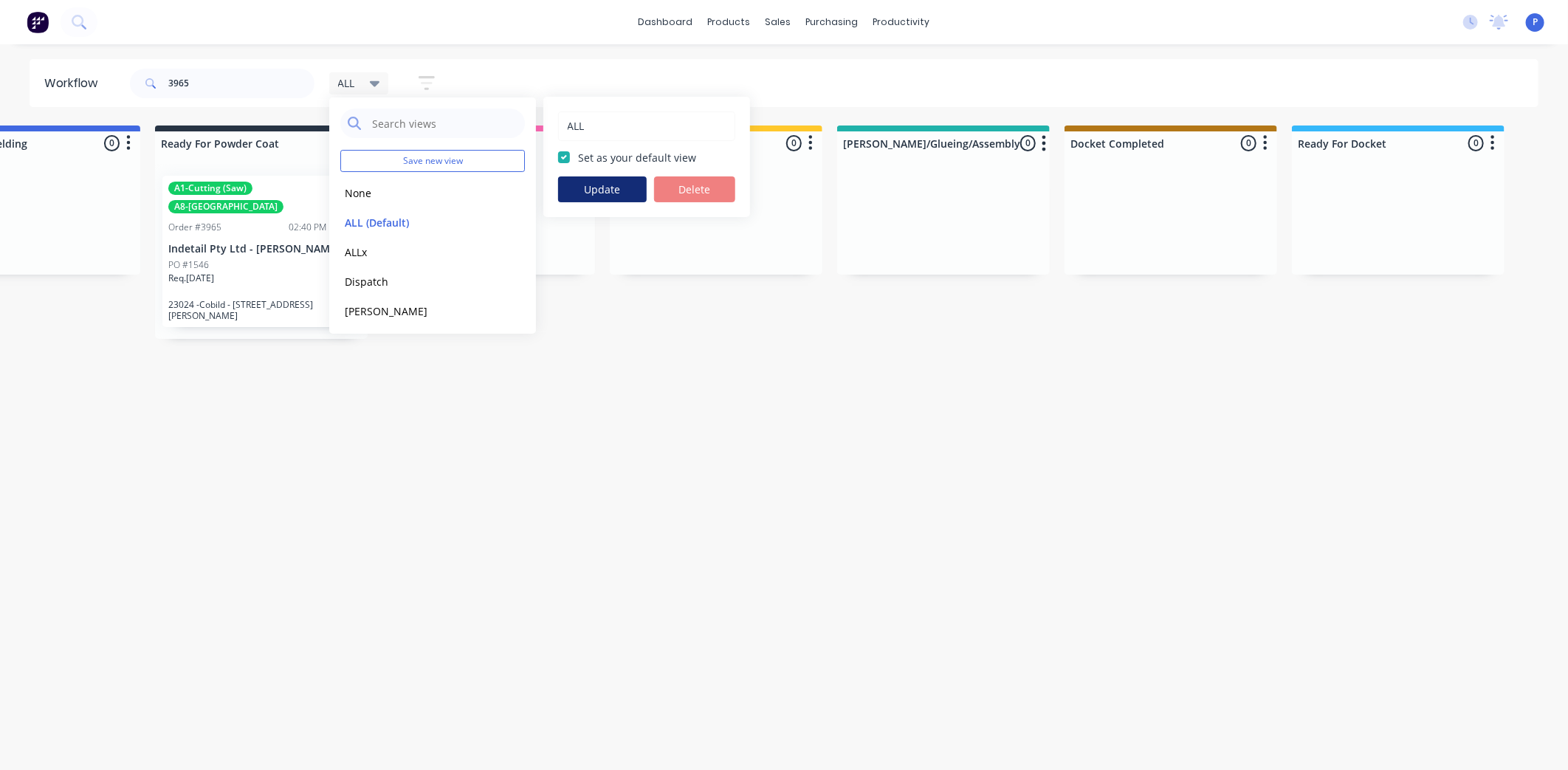
click at [583, 188] on button "Update" at bounding box center [602, 189] width 89 height 26
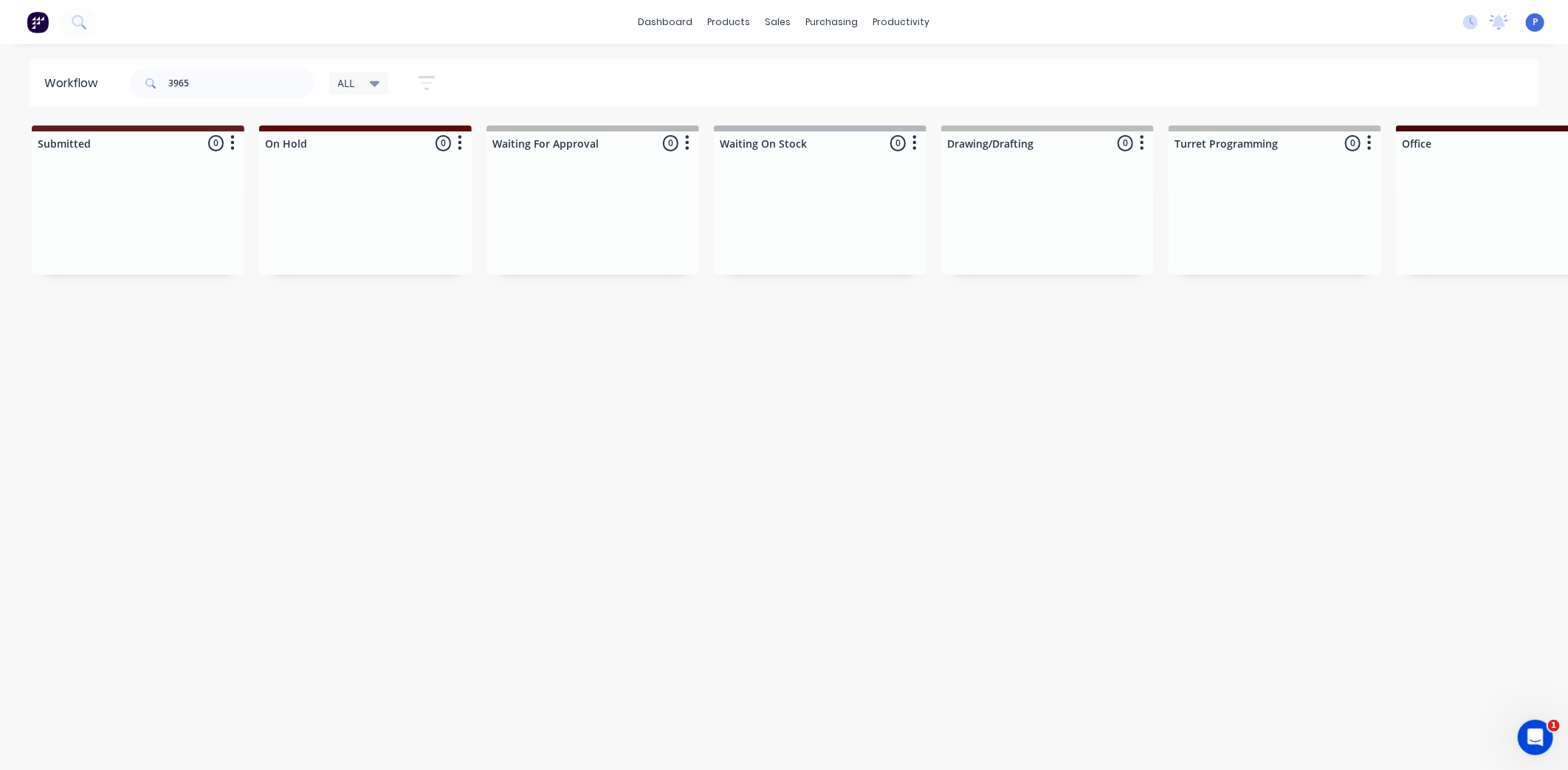
click at [441, 91] on button "button" at bounding box center [427, 82] width 47 height 29
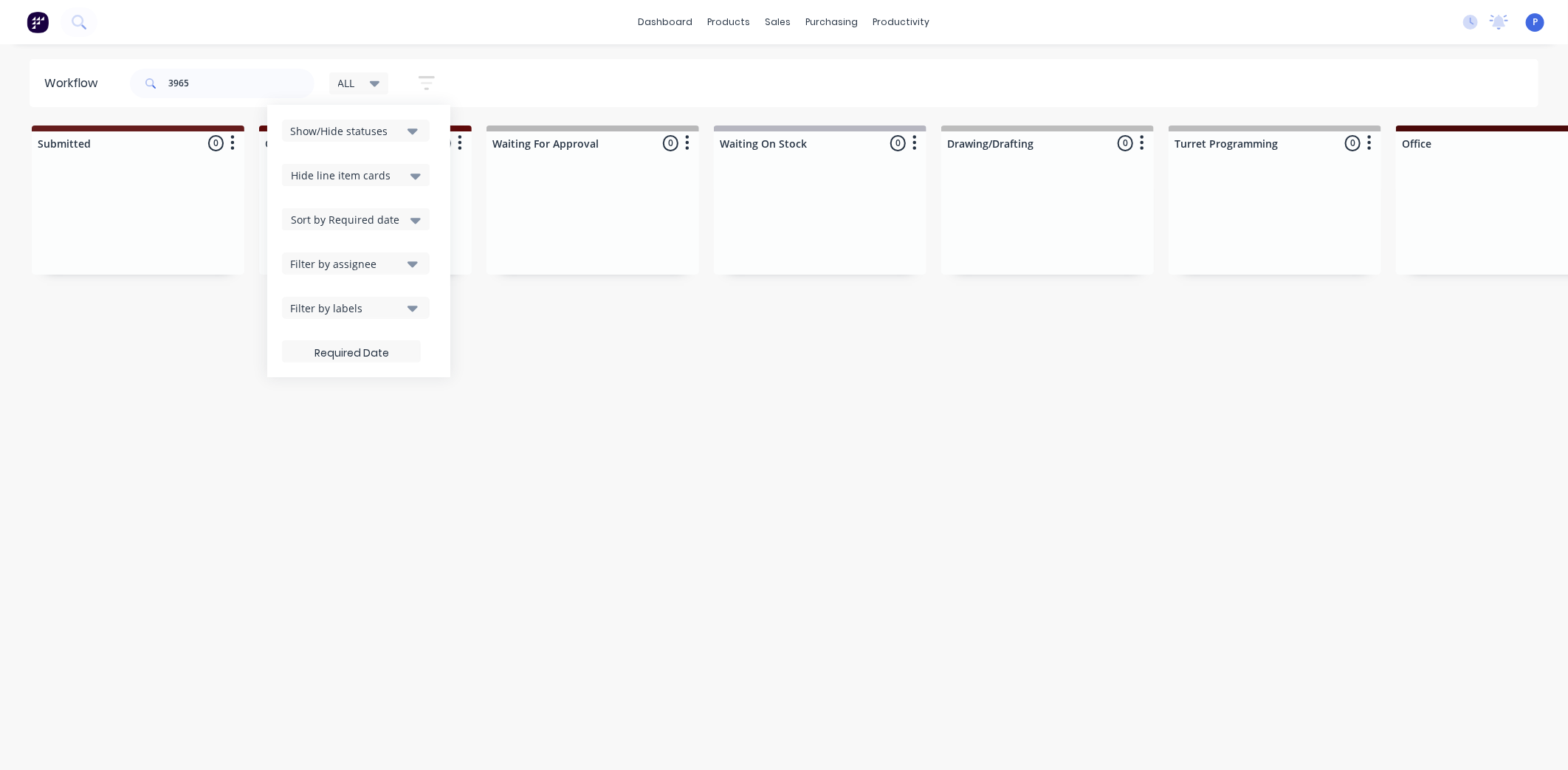
click at [388, 175] on div "Hide line item cards" at bounding box center [356, 175] width 130 height 18
click at [365, 237] on div "Hide line item cards" at bounding box center [356, 233] width 148 height 27
click at [401, 170] on div "Hide line item cards" at bounding box center [356, 175] width 130 height 18
click at [367, 227] on div "Hide line item cards" at bounding box center [356, 233] width 148 height 27
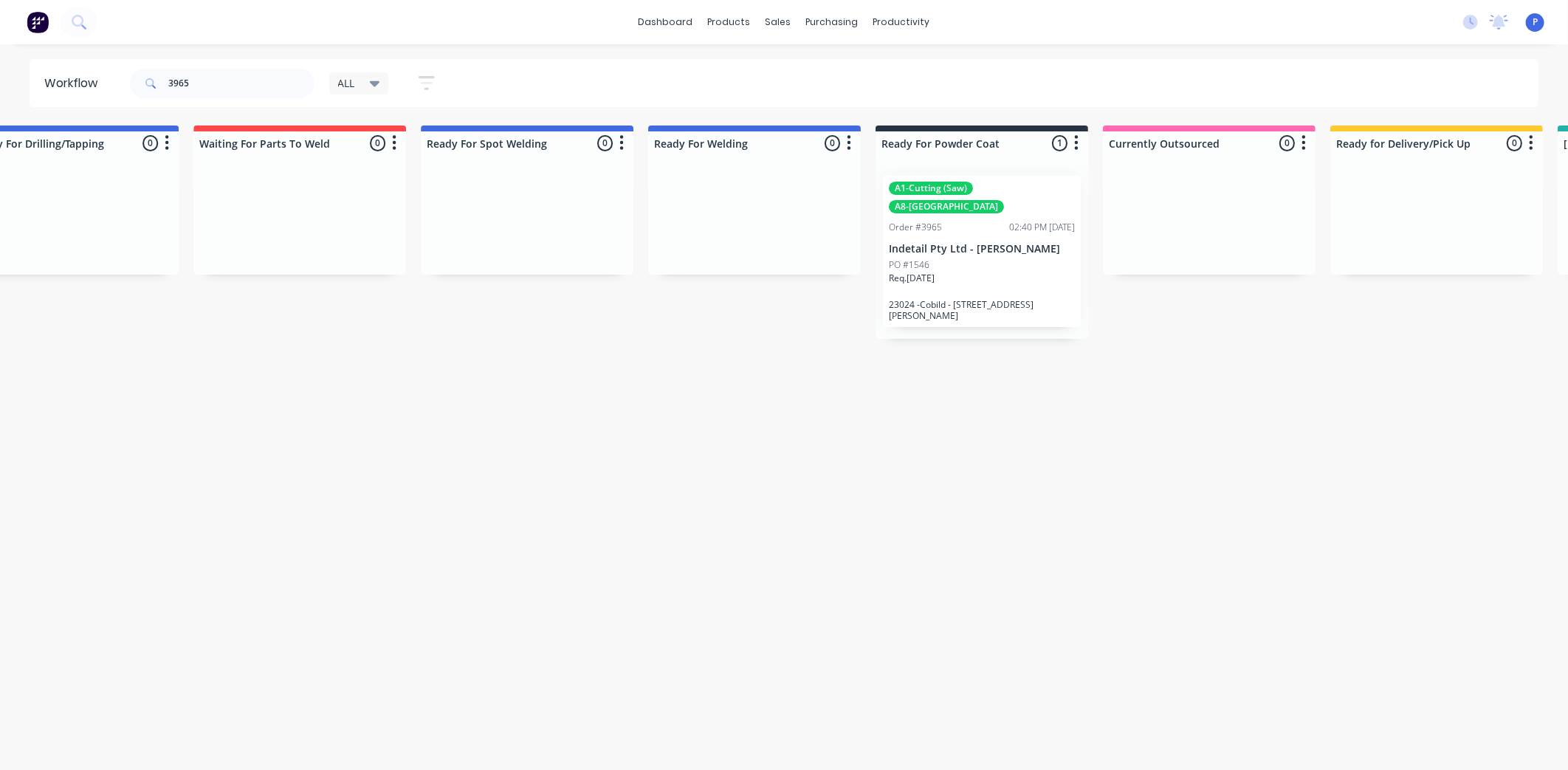
scroll to position [0, 3678]
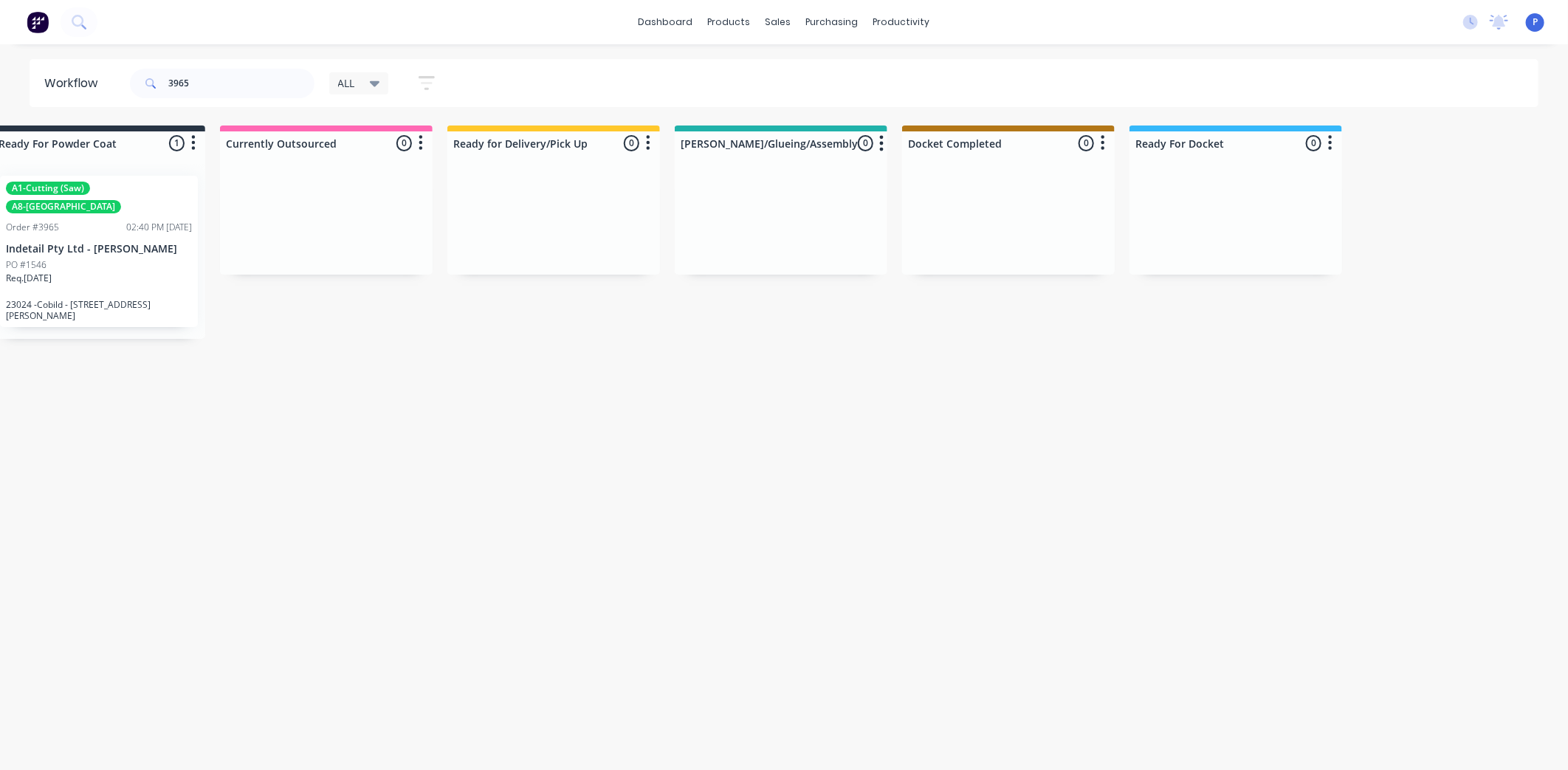
click at [762, 83] on link "Product Catalogue" at bounding box center [803, 70] width 196 height 29
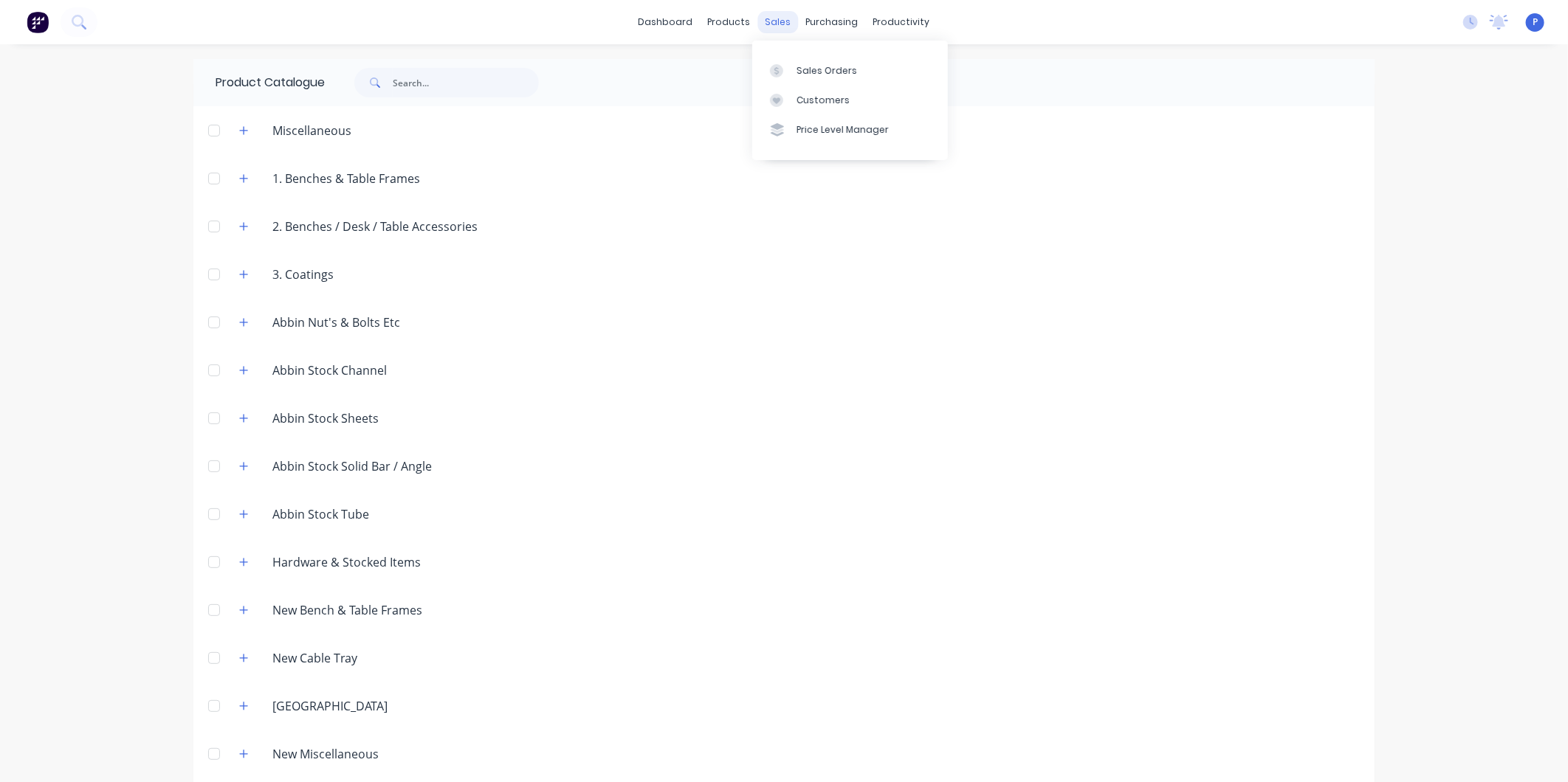
click at [775, 30] on div "sales" at bounding box center [779, 22] width 41 height 22
click at [901, 20] on div "productivity" at bounding box center [902, 22] width 72 height 22
click at [922, 72] on div "Workflow" at bounding box center [921, 71] width 44 height 13
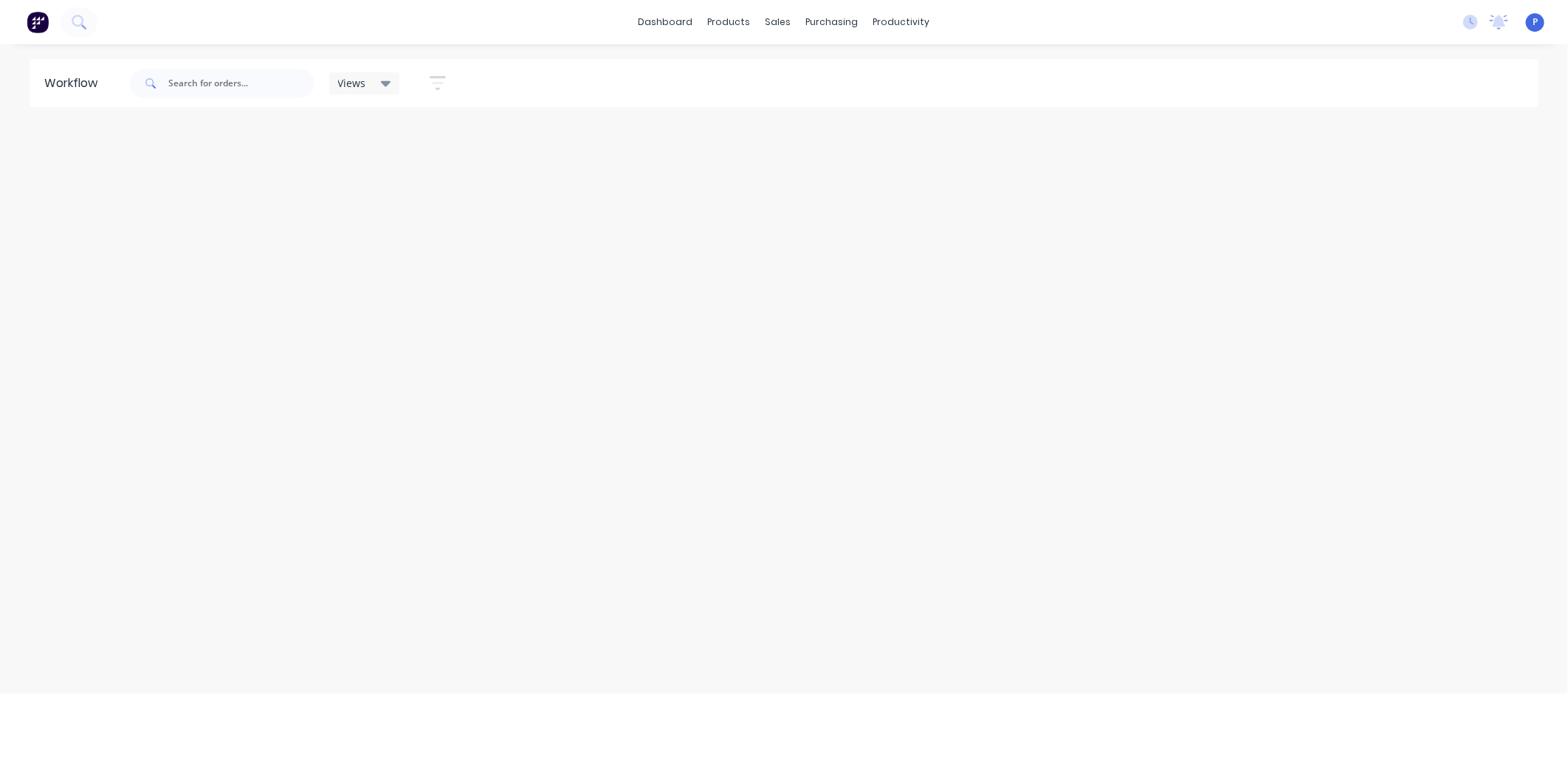
type input "3965"
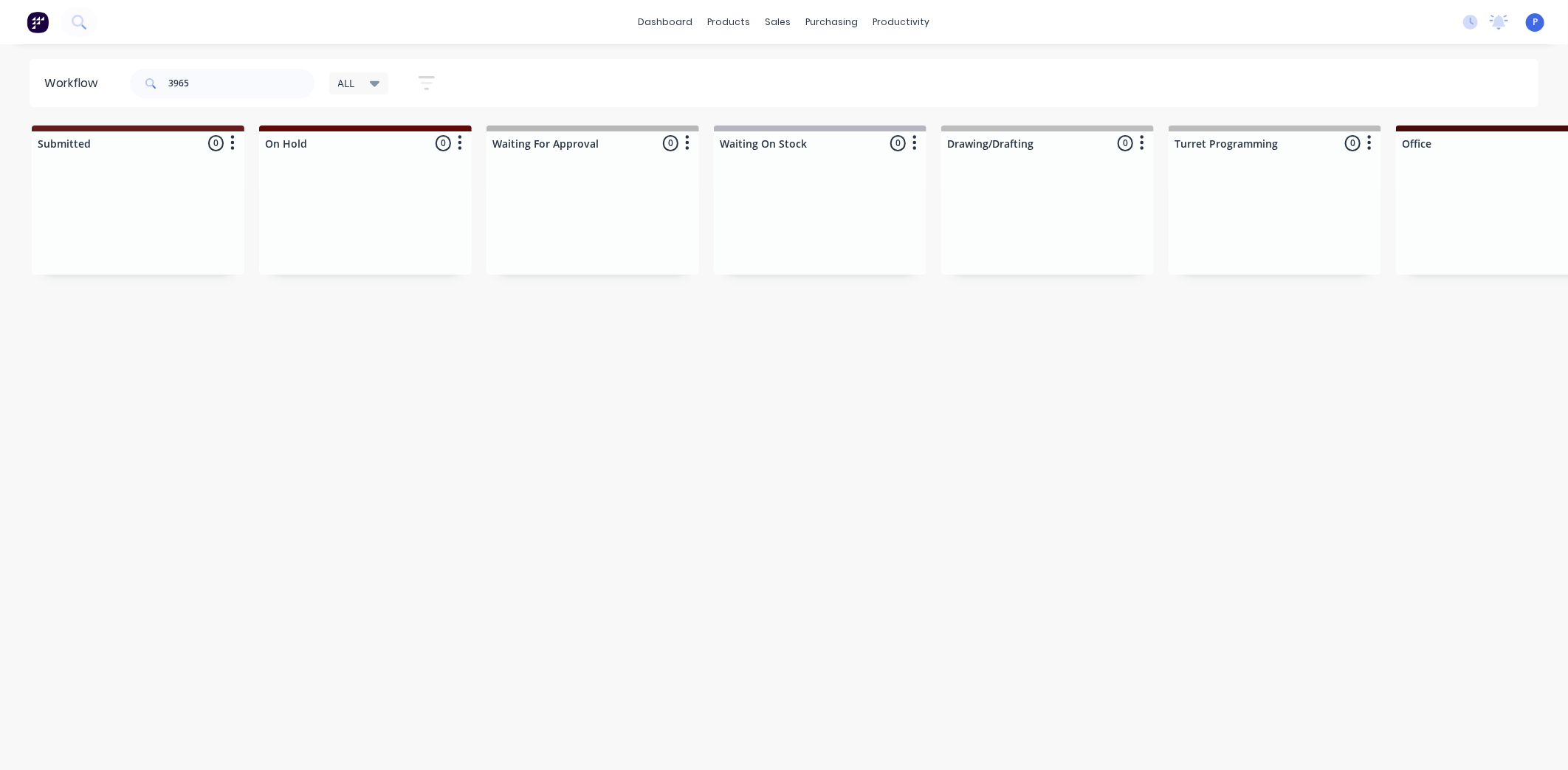
click at [440, 85] on button "button" at bounding box center [427, 82] width 47 height 29
click at [423, 173] on div "Hide line item cards" at bounding box center [356, 175] width 148 height 22
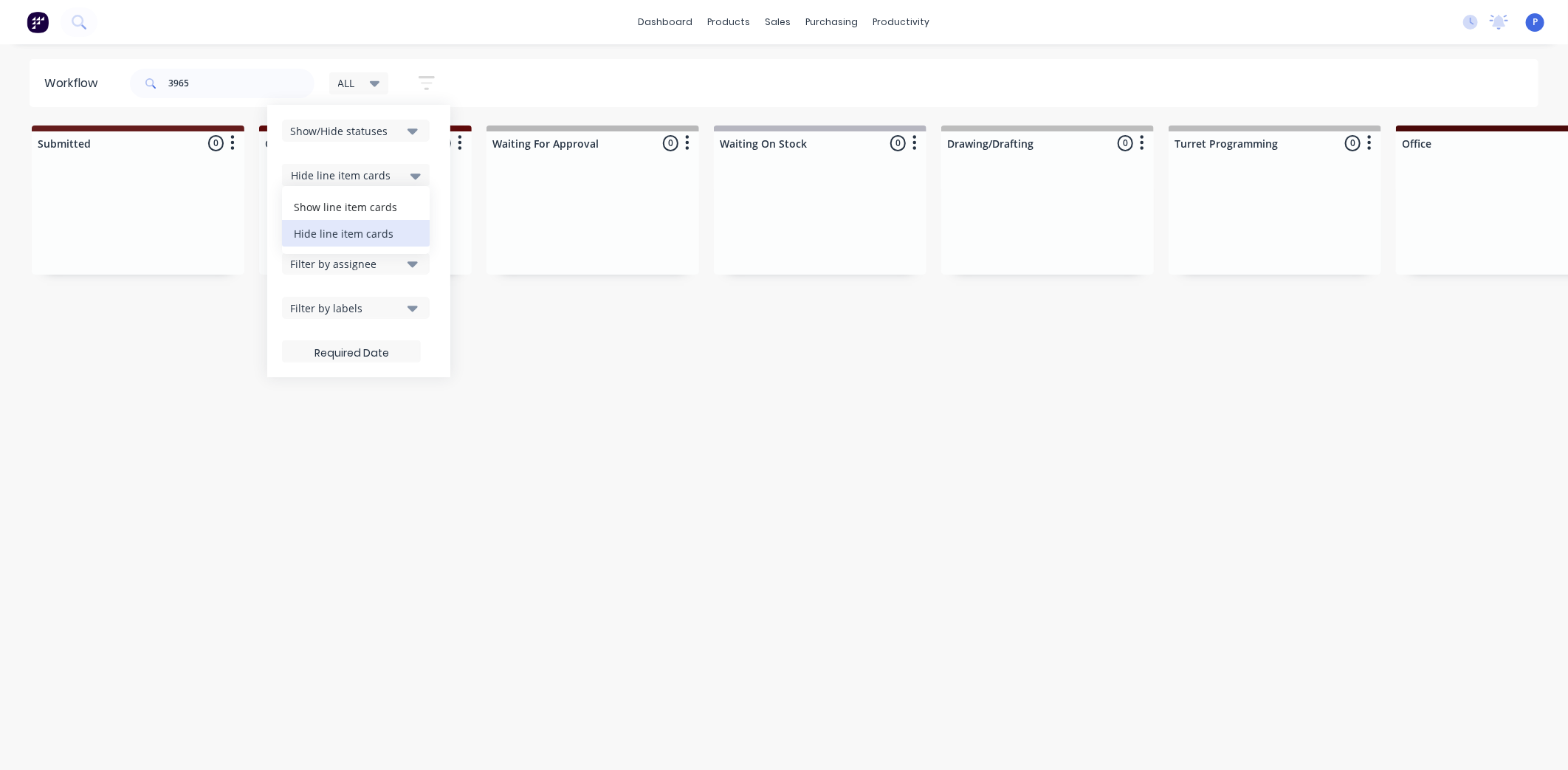
click at [423, 173] on div "Hide line item cards" at bounding box center [356, 175] width 148 height 22
click at [249, 79] on input "3965" at bounding box center [241, 83] width 146 height 29
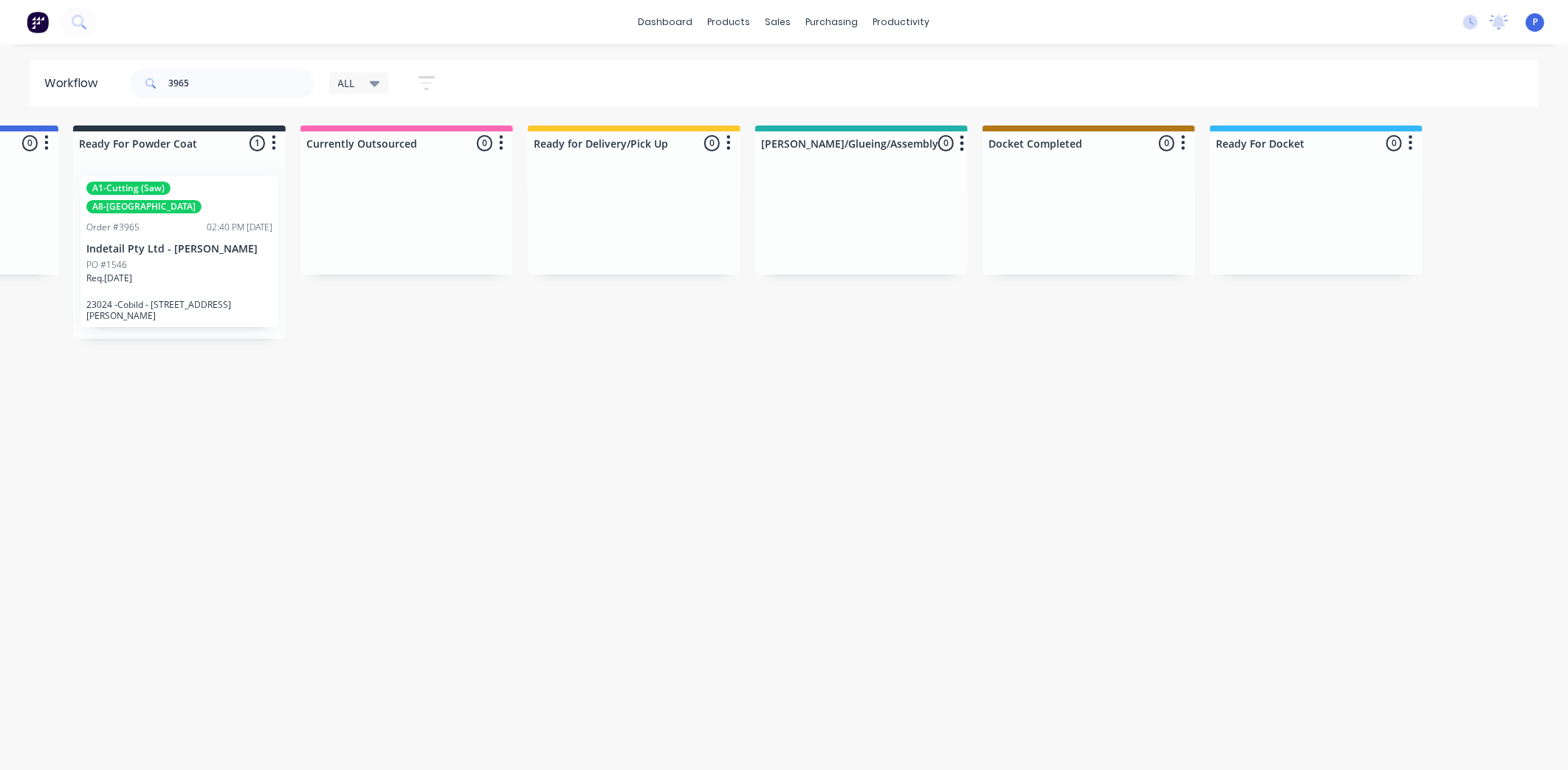
scroll to position [0, 3678]
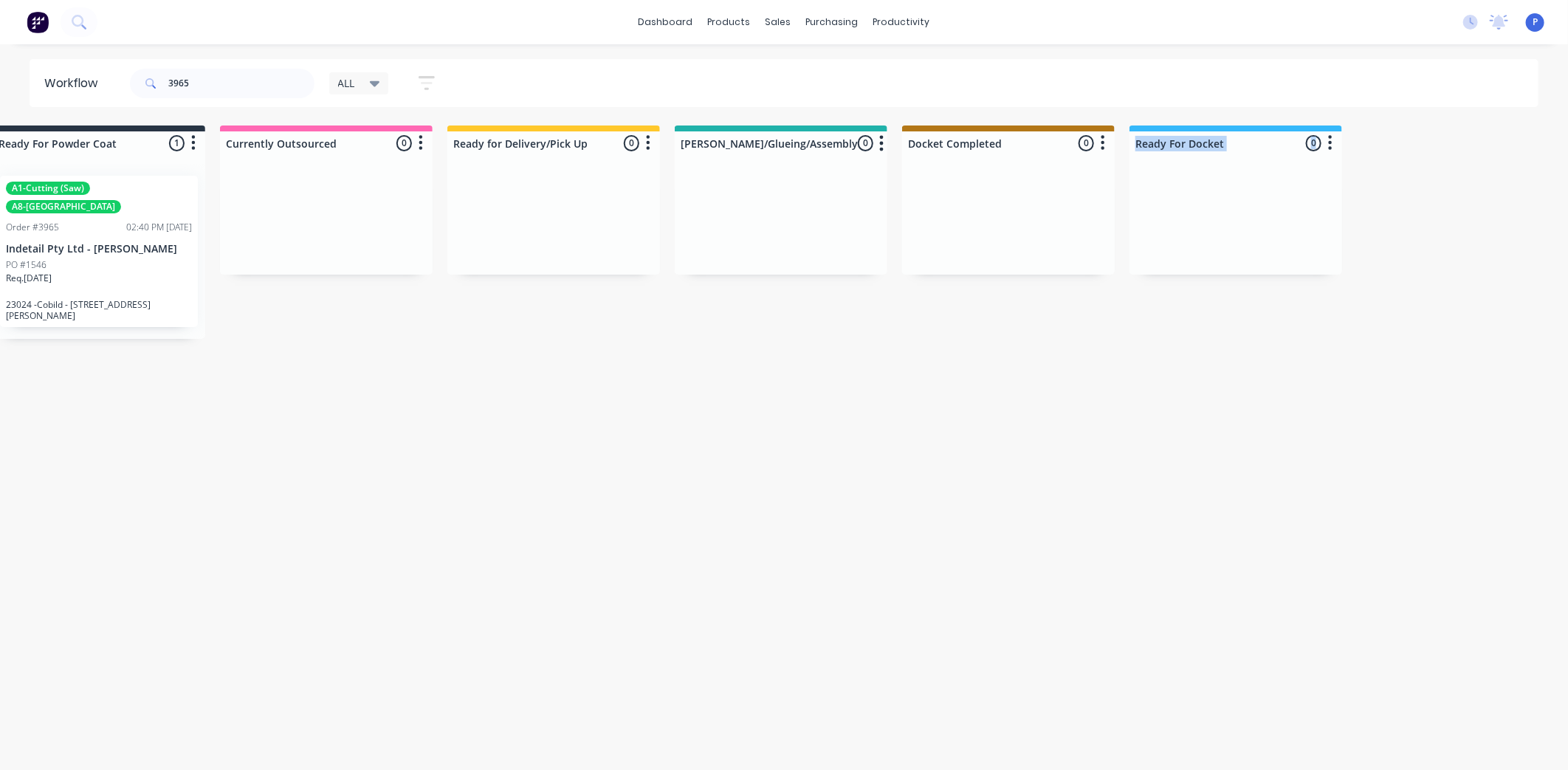
drag, startPoint x: 1264, startPoint y: 138, endPoint x: 1209, endPoint y: 222, distance: 100.4
click at [1209, 222] on div "Ready For Docket 0 Sort By Created date Required date Order number Customer nam…" at bounding box center [1236, 200] width 213 height 149
drag, startPoint x: 1209, startPoint y: 222, endPoint x: 1356, endPoint y: 263, distance: 152.6
click at [1336, 141] on button "button" at bounding box center [1331, 144] width 18 height 18
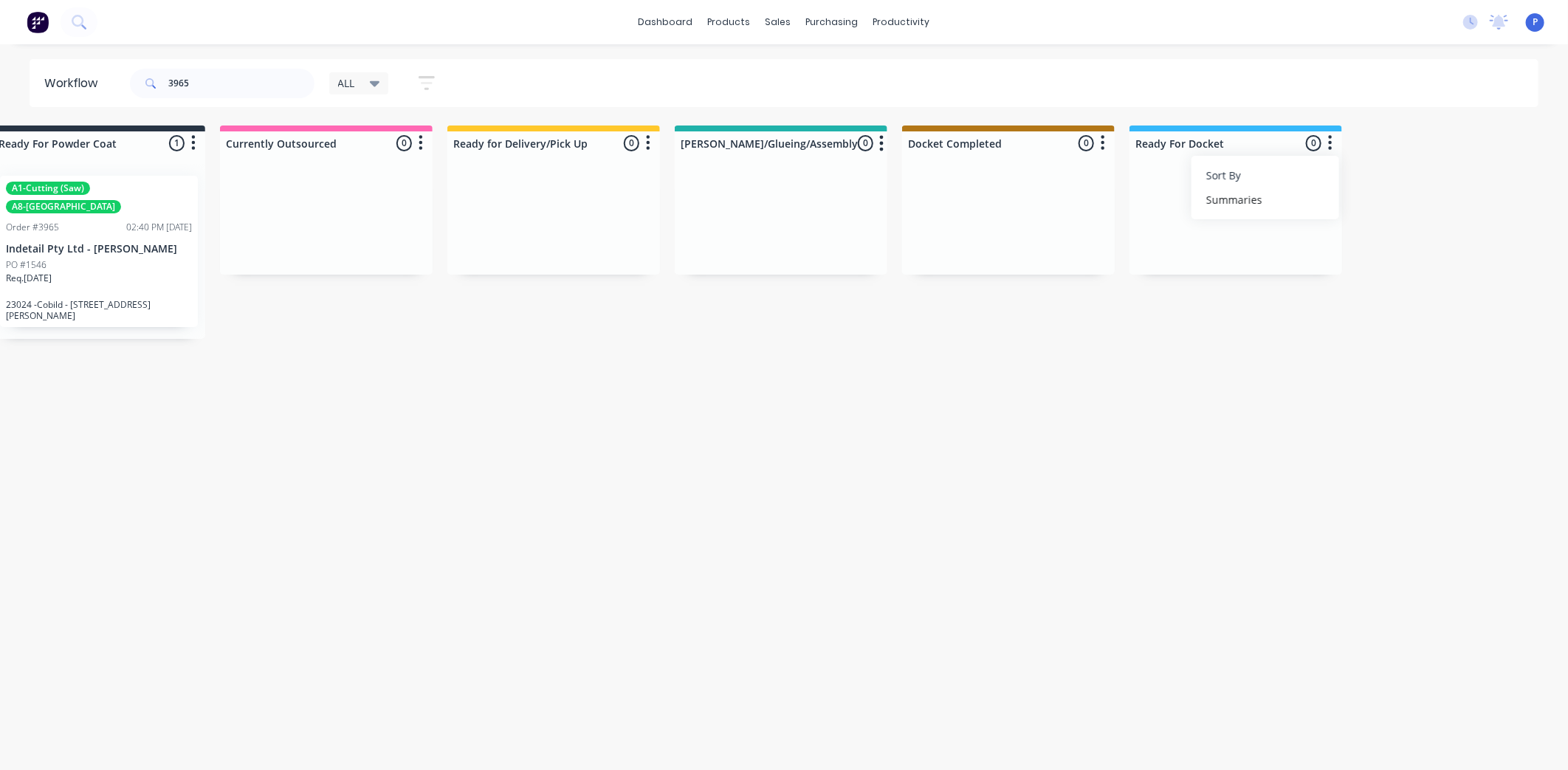
click at [1293, 167] on button "Sort By" at bounding box center [1265, 175] width 148 height 24
click at [233, 86] on input "3965" at bounding box center [241, 83] width 146 height 29
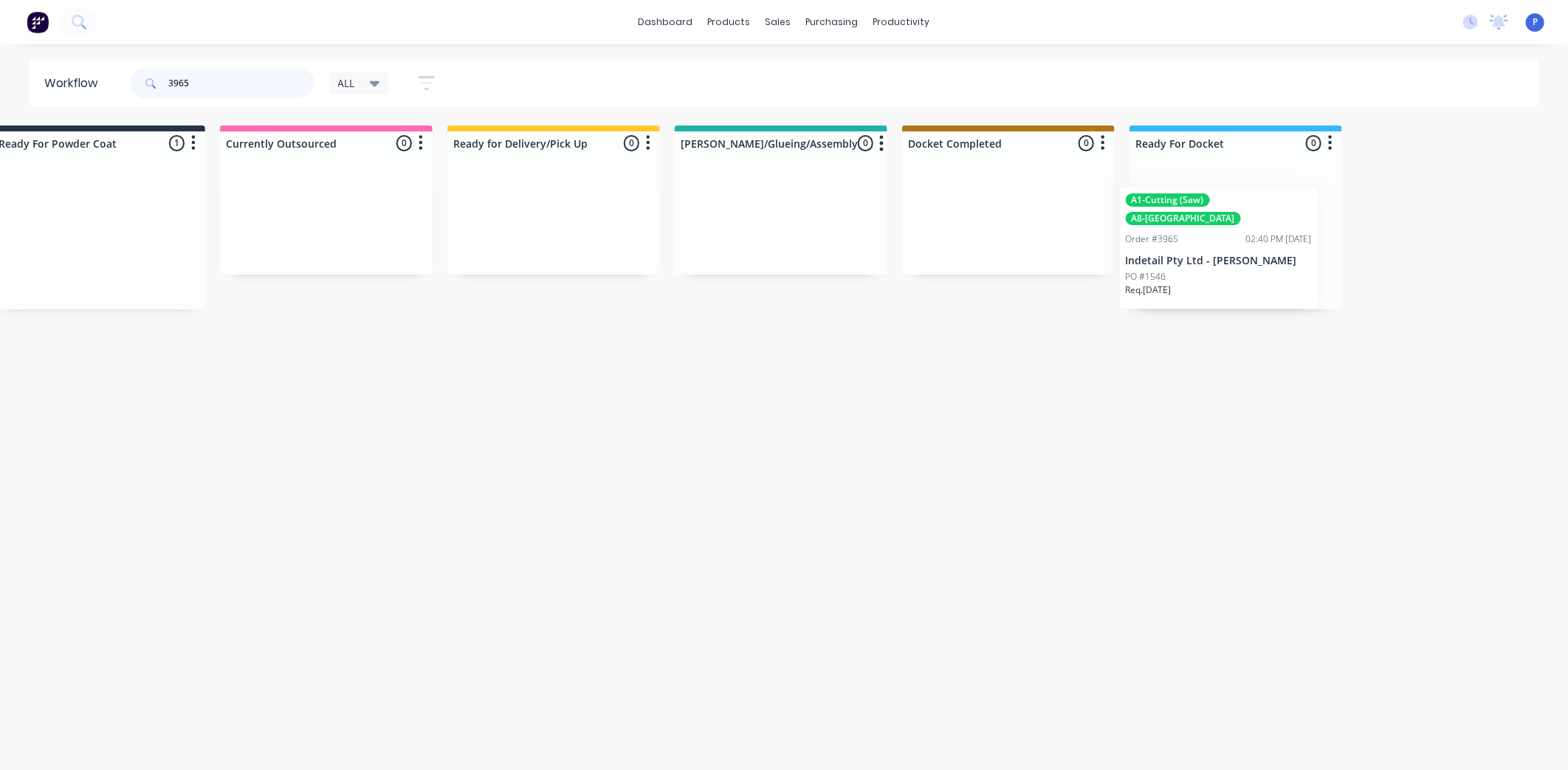
drag, startPoint x: 86, startPoint y: 217, endPoint x: 1214, endPoint y: 233, distance: 1128.1
